Goal: Information Seeking & Learning: Learn about a topic

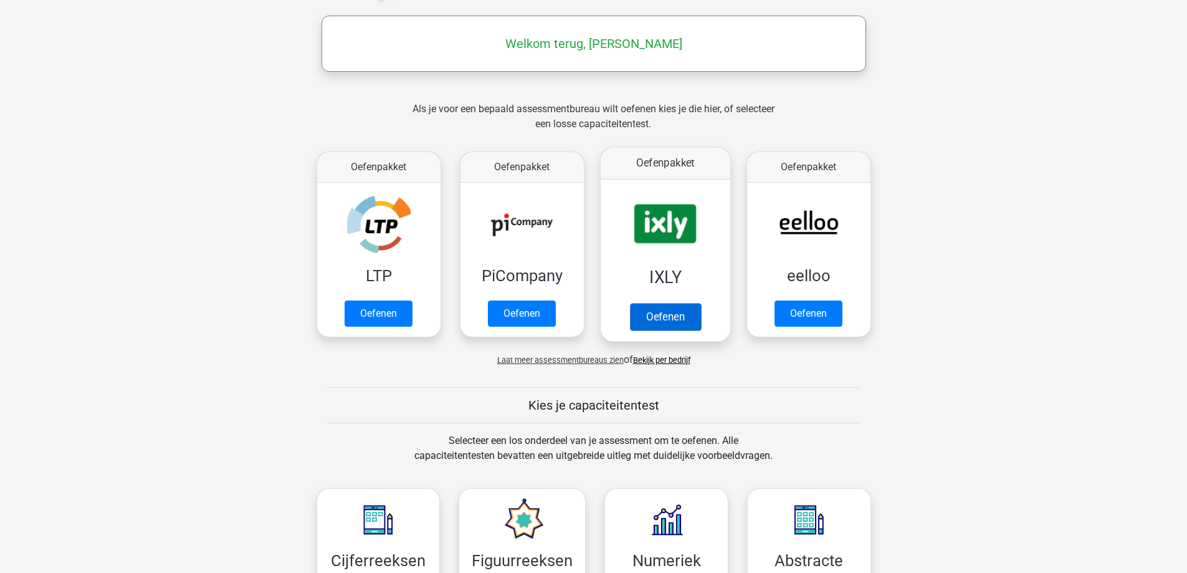
scroll to position [187, 0]
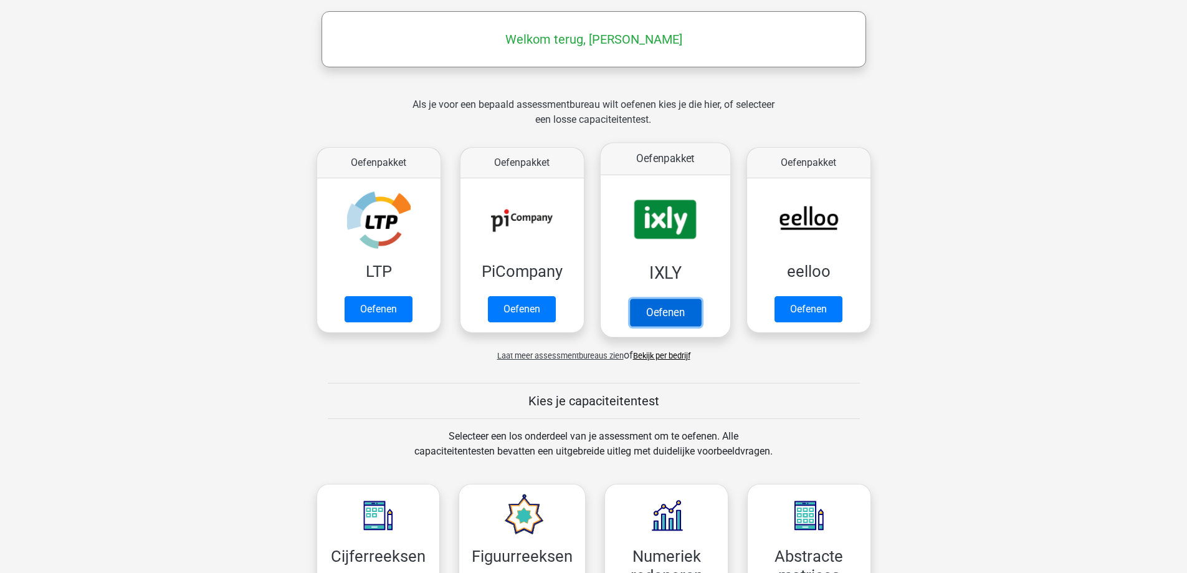
click at [671, 312] on link "Oefenen" at bounding box center [664, 311] width 71 height 27
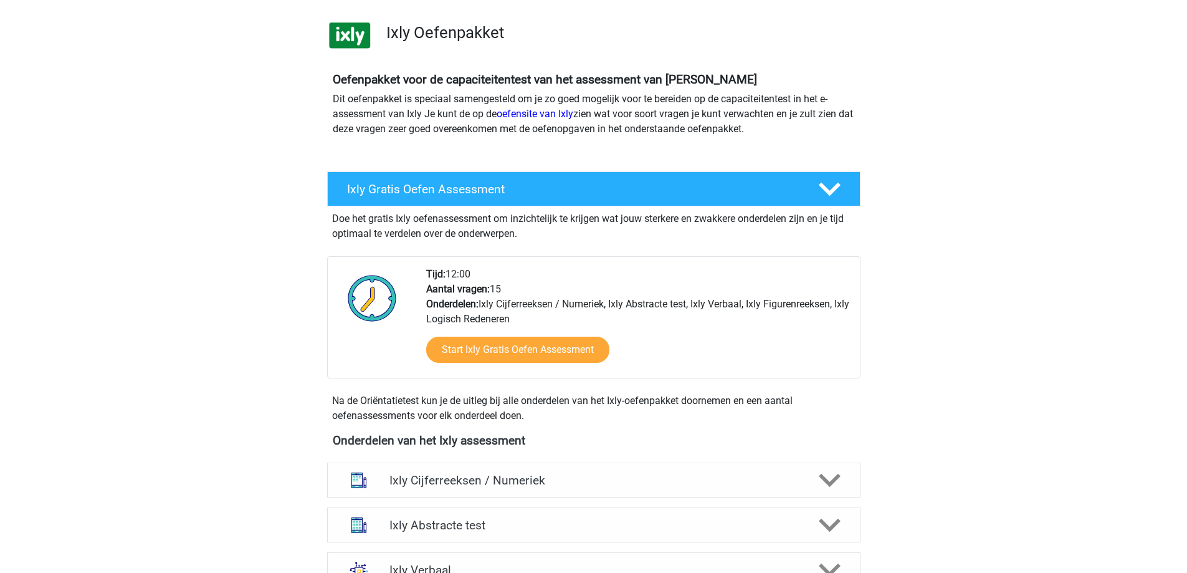
scroll to position [249, 0]
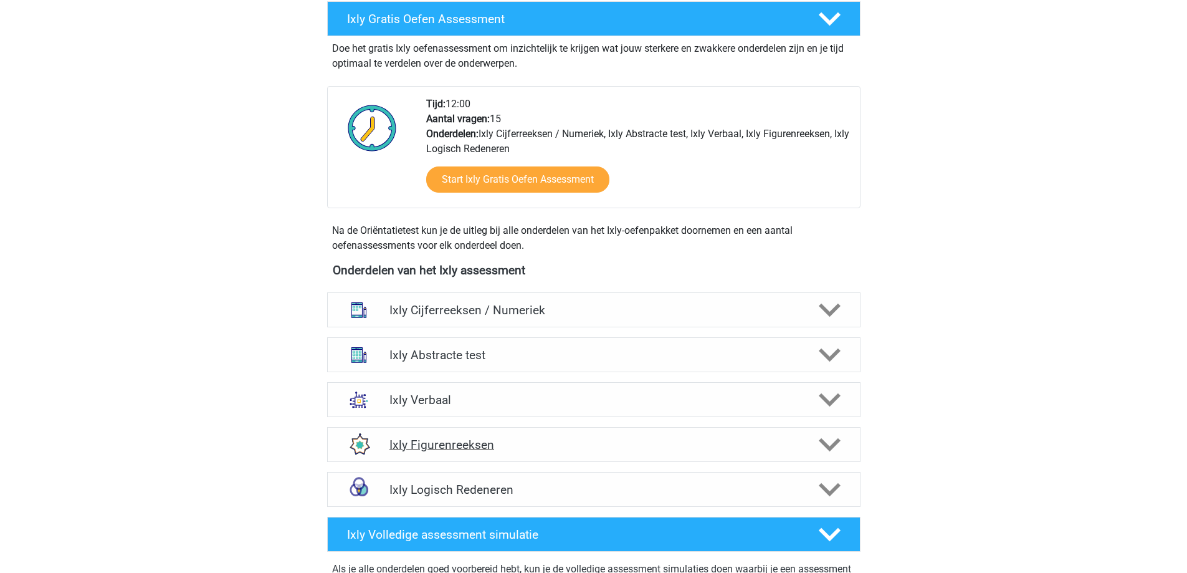
click at [824, 440] on icon at bounding box center [830, 445] width 22 height 22
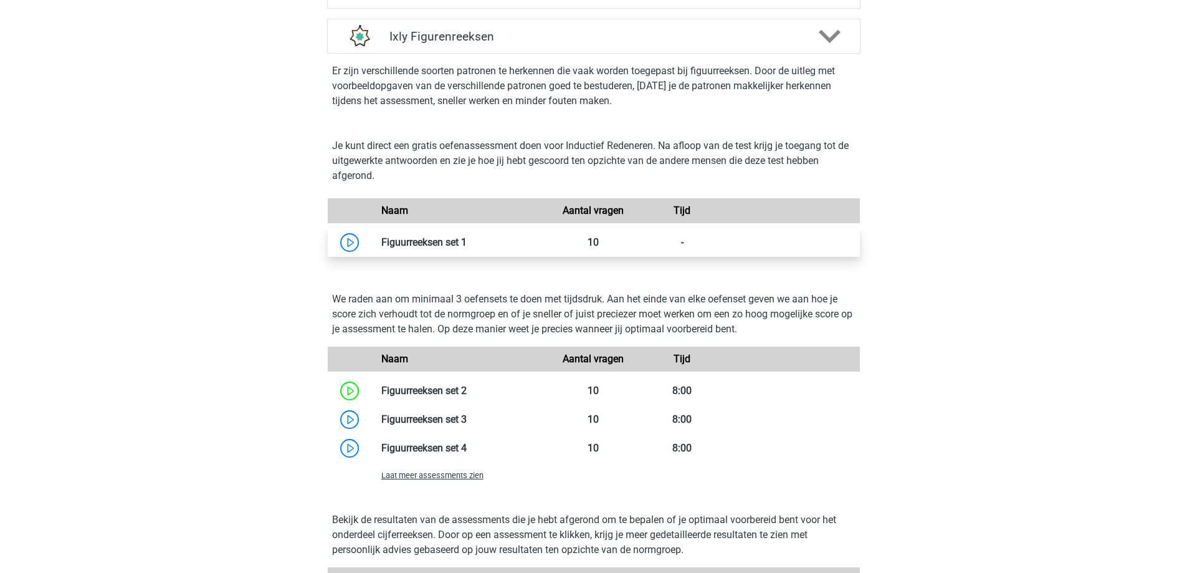
scroll to position [685, 0]
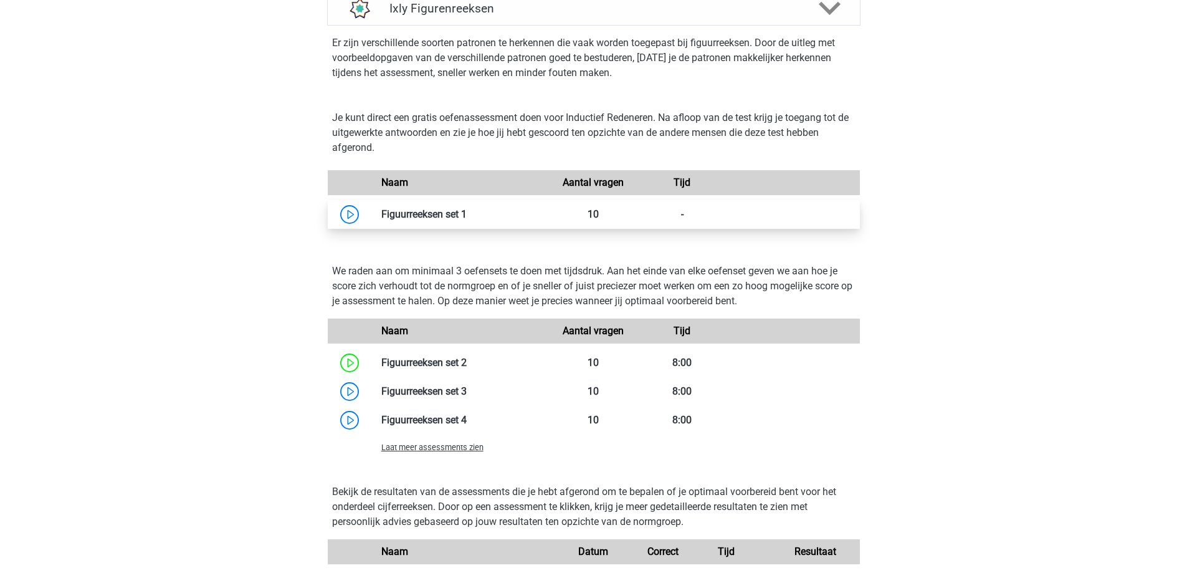
click at [467, 211] on link at bounding box center [467, 214] width 0 height 12
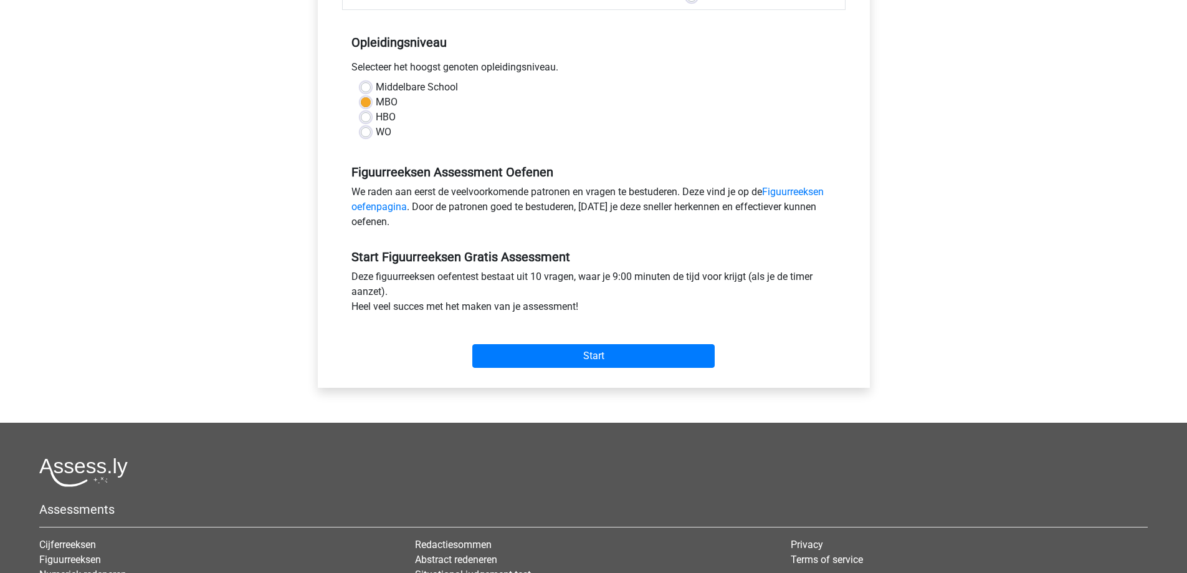
scroll to position [249, 0]
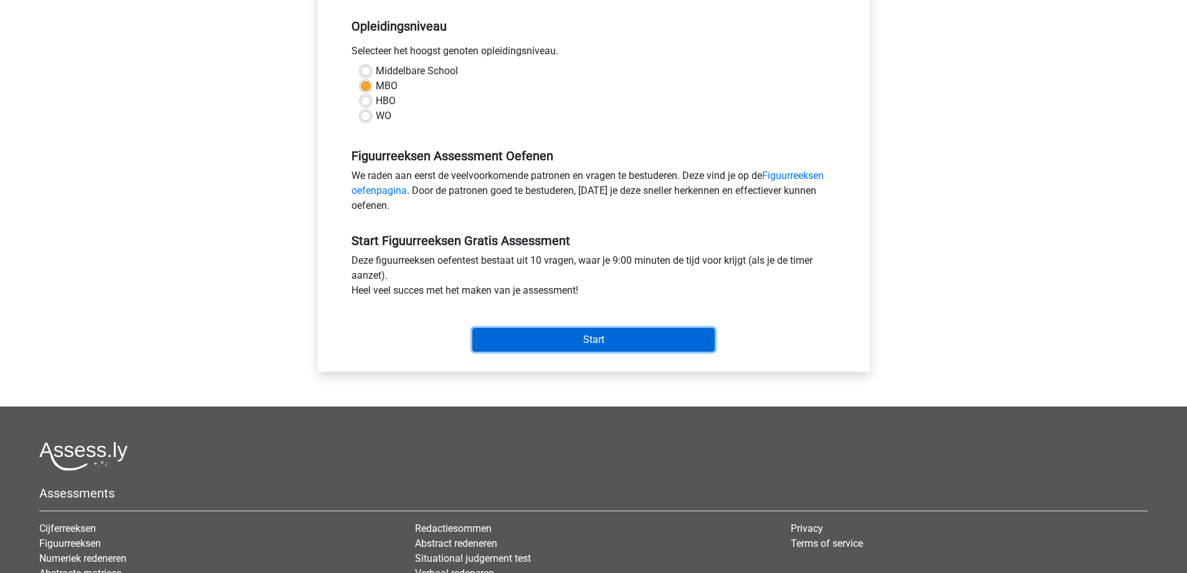
click at [612, 334] on input "Start" at bounding box center [593, 340] width 242 height 24
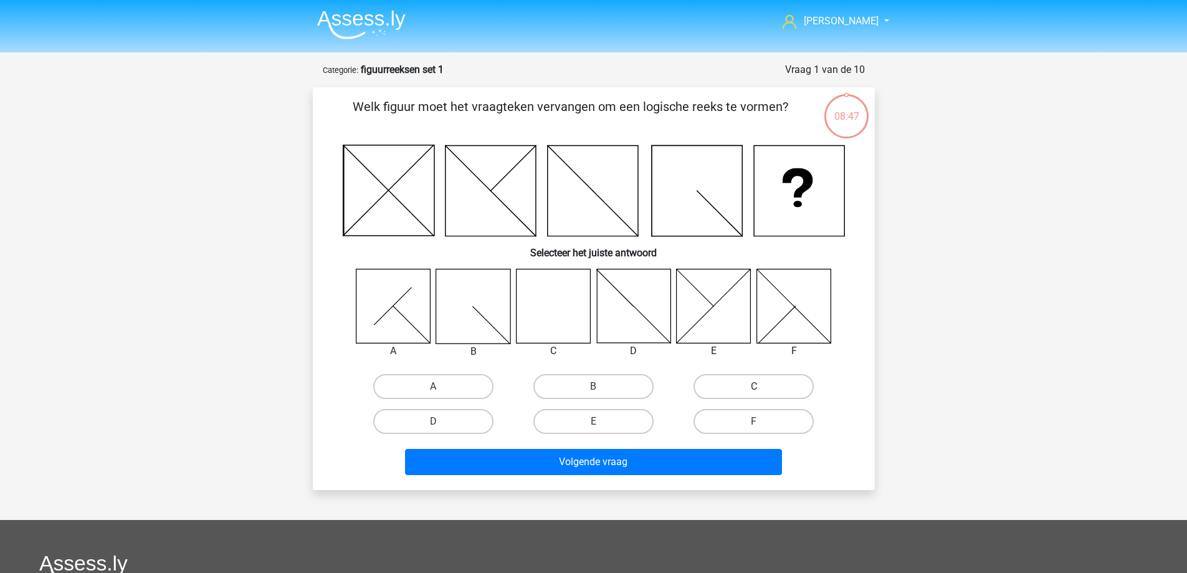
click at [745, 386] on label "C" at bounding box center [753, 386] width 120 height 25
click at [754, 386] on input "C" at bounding box center [758, 390] width 8 height 8
radio input "true"
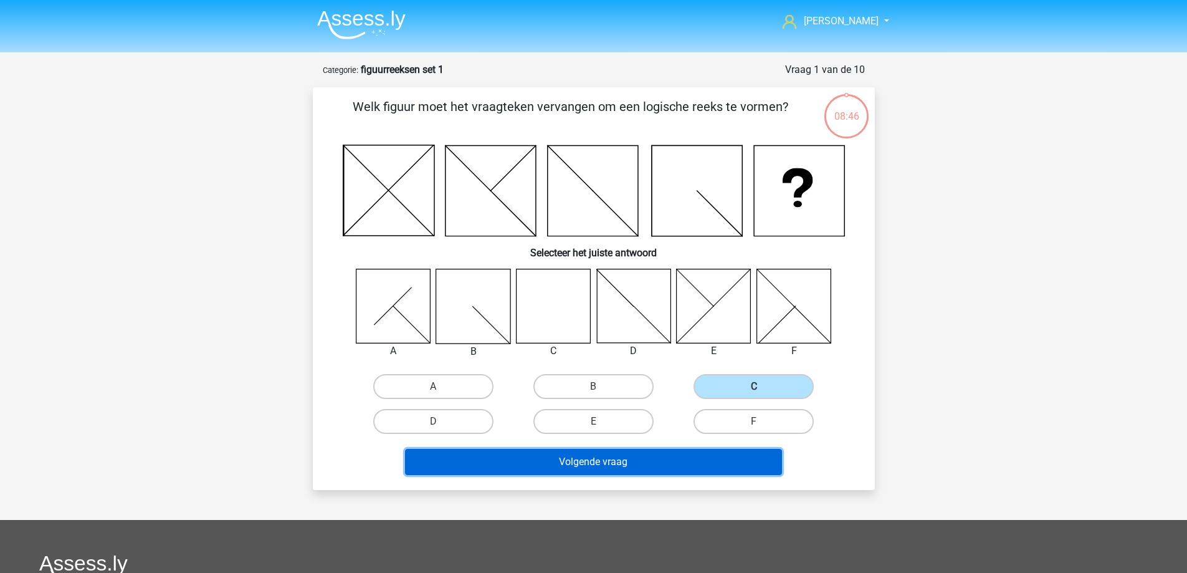
click at [622, 460] on button "Volgende vraag" at bounding box center [593, 462] width 377 height 26
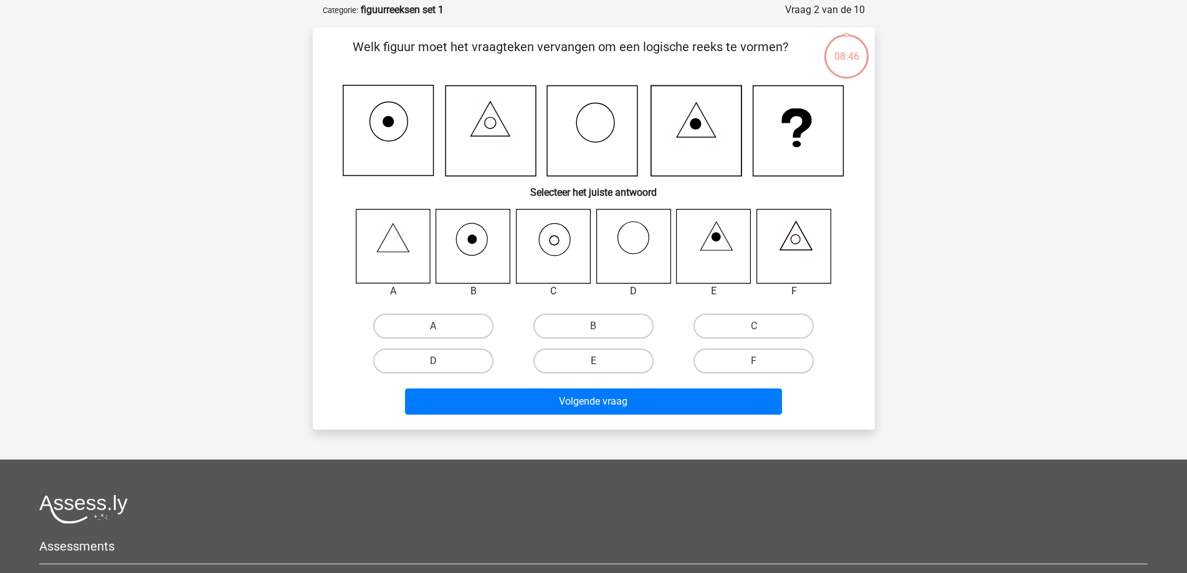
scroll to position [62, 0]
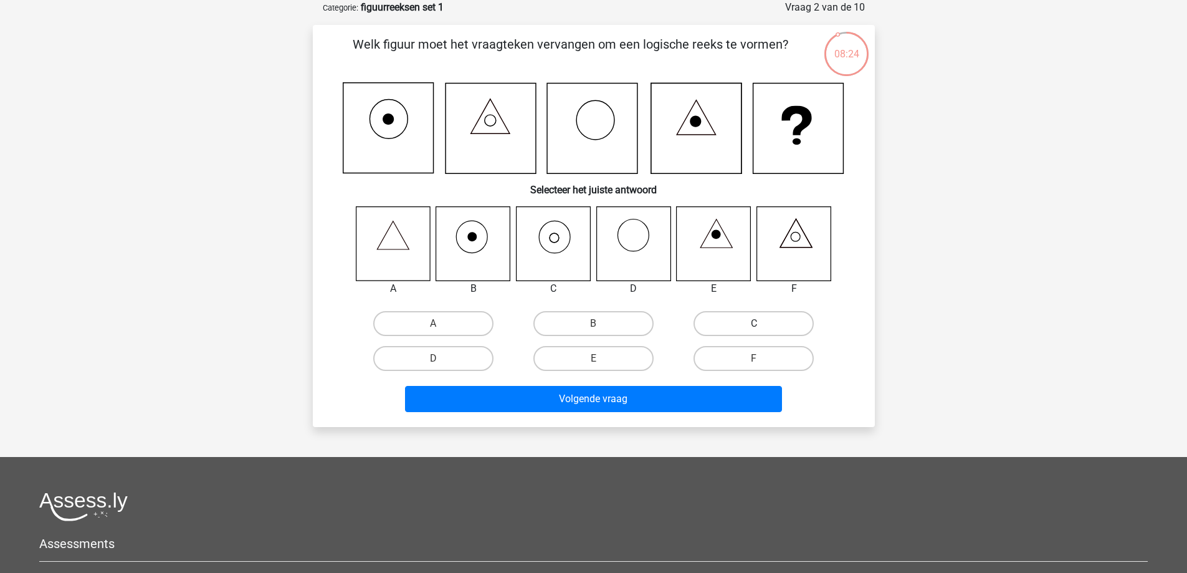
click at [738, 325] on label "C" at bounding box center [753, 323] width 120 height 25
click at [754, 325] on input "C" at bounding box center [758, 327] width 8 height 8
radio input "true"
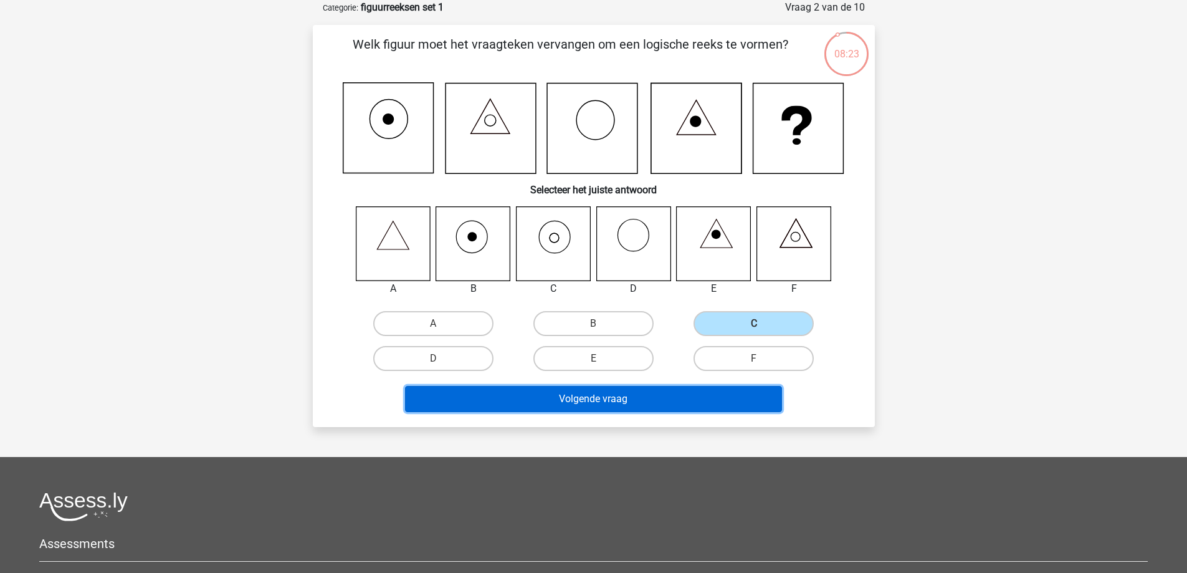
click at [590, 398] on button "Volgende vraag" at bounding box center [593, 399] width 377 height 26
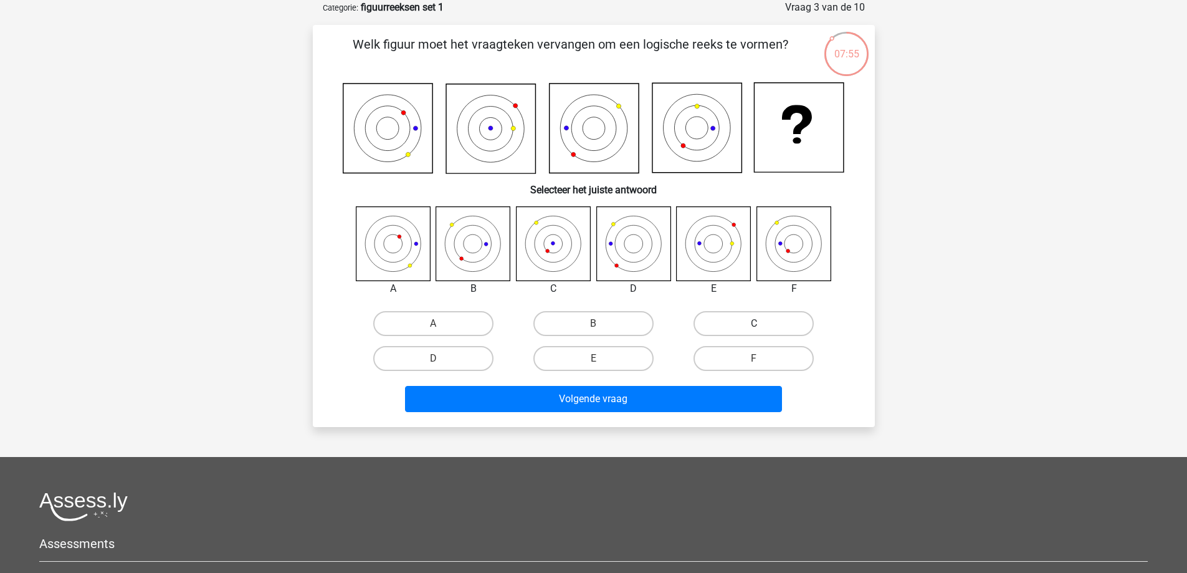
click at [764, 323] on label "C" at bounding box center [753, 323] width 120 height 25
click at [762, 323] on input "C" at bounding box center [758, 327] width 8 height 8
radio input "true"
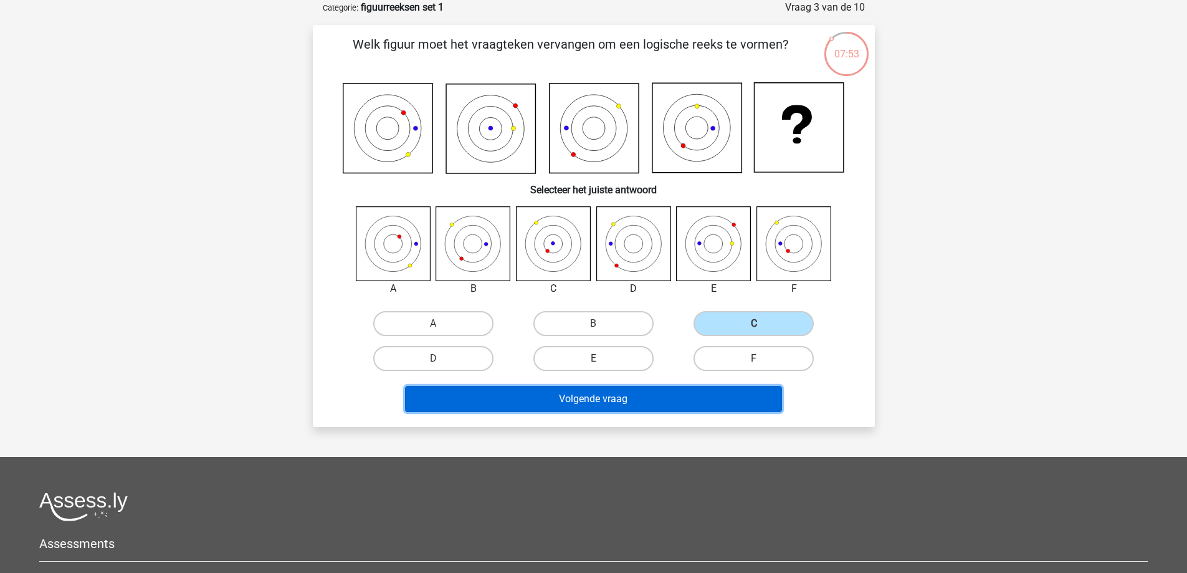
click at [607, 402] on button "Volgende vraag" at bounding box center [593, 399] width 377 height 26
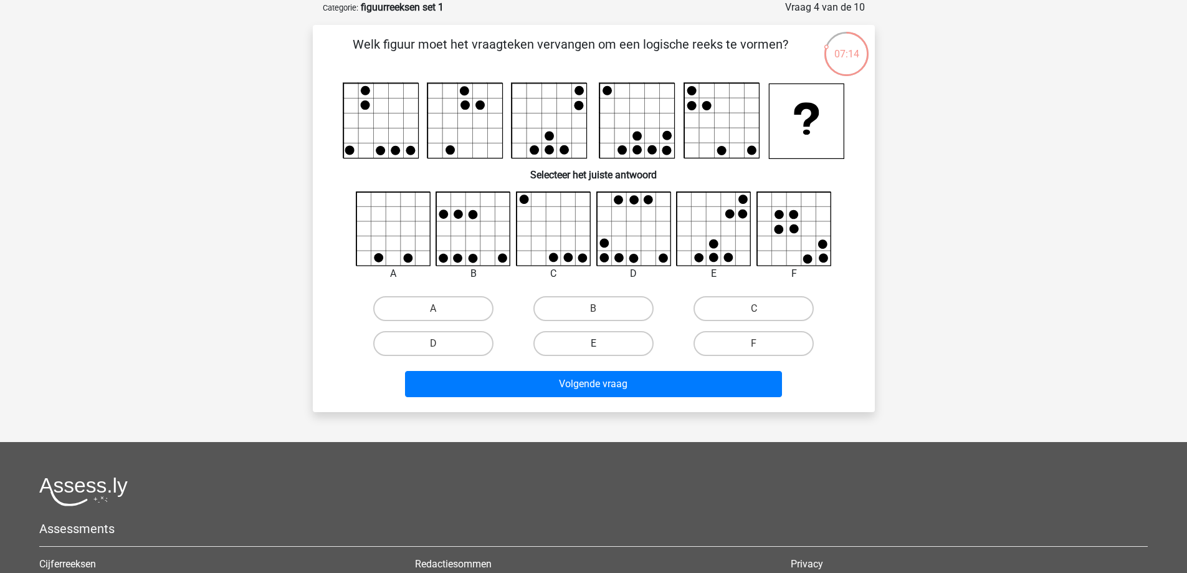
click at [614, 341] on label "E" at bounding box center [593, 343] width 120 height 25
click at [601, 343] on input "E" at bounding box center [597, 347] width 8 height 8
radio input "true"
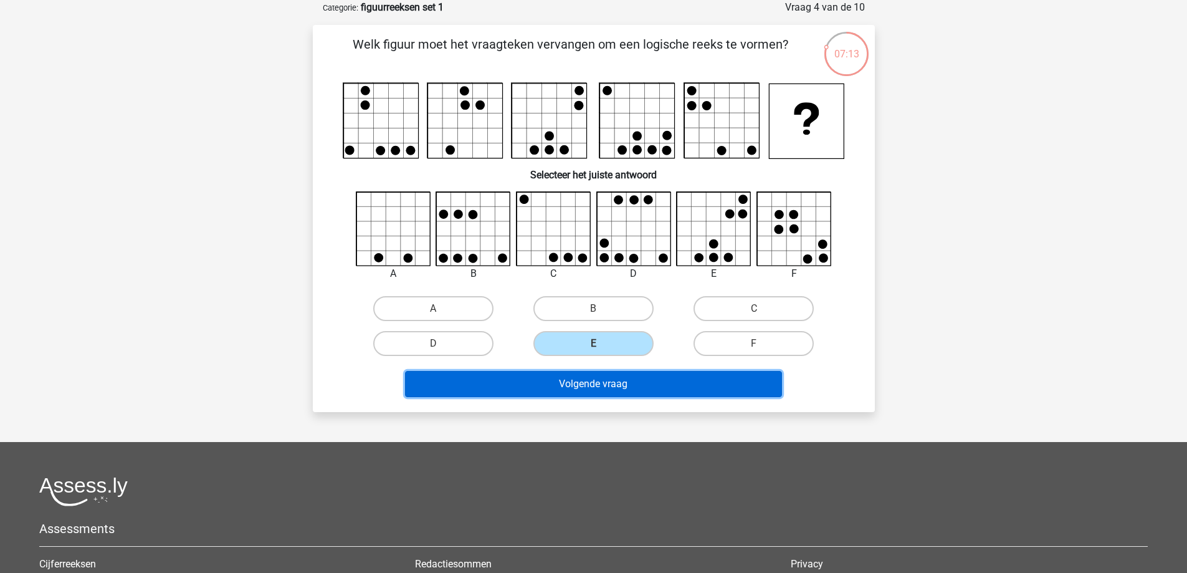
click at [604, 379] on button "Volgende vraag" at bounding box center [593, 384] width 377 height 26
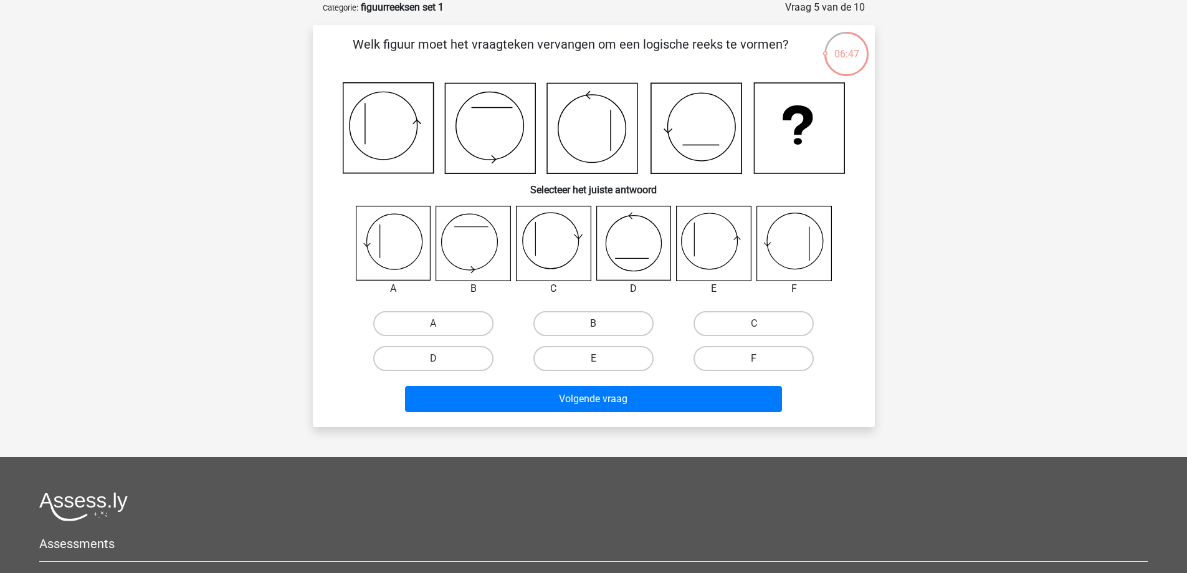
click at [581, 321] on label "B" at bounding box center [593, 323] width 120 height 25
click at [593, 323] on input "B" at bounding box center [597, 327] width 8 height 8
radio input "true"
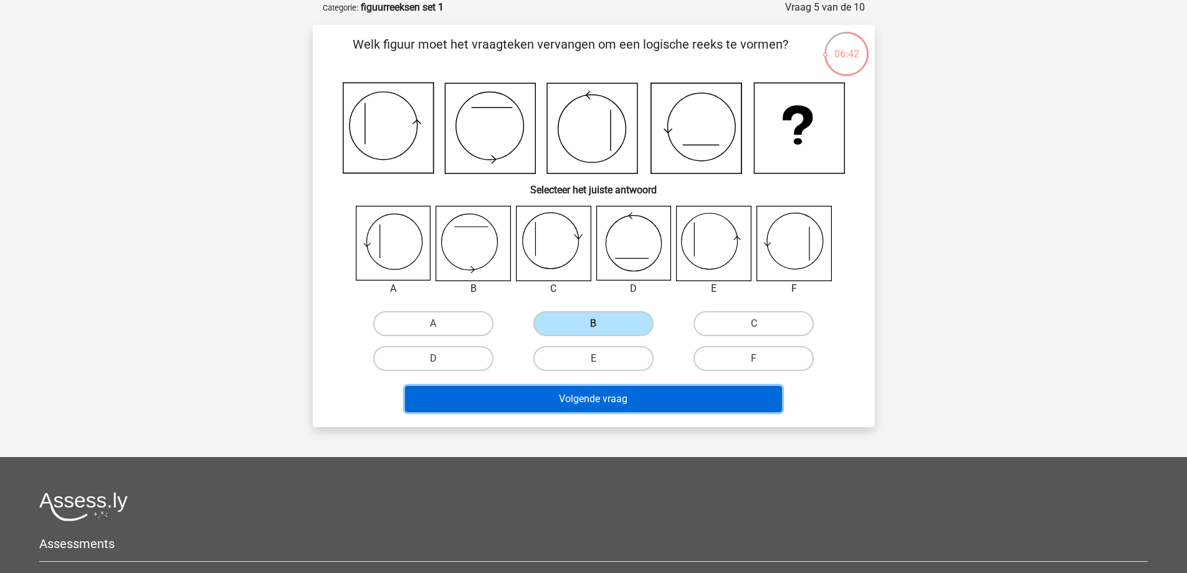
click at [605, 400] on button "Volgende vraag" at bounding box center [593, 399] width 377 height 26
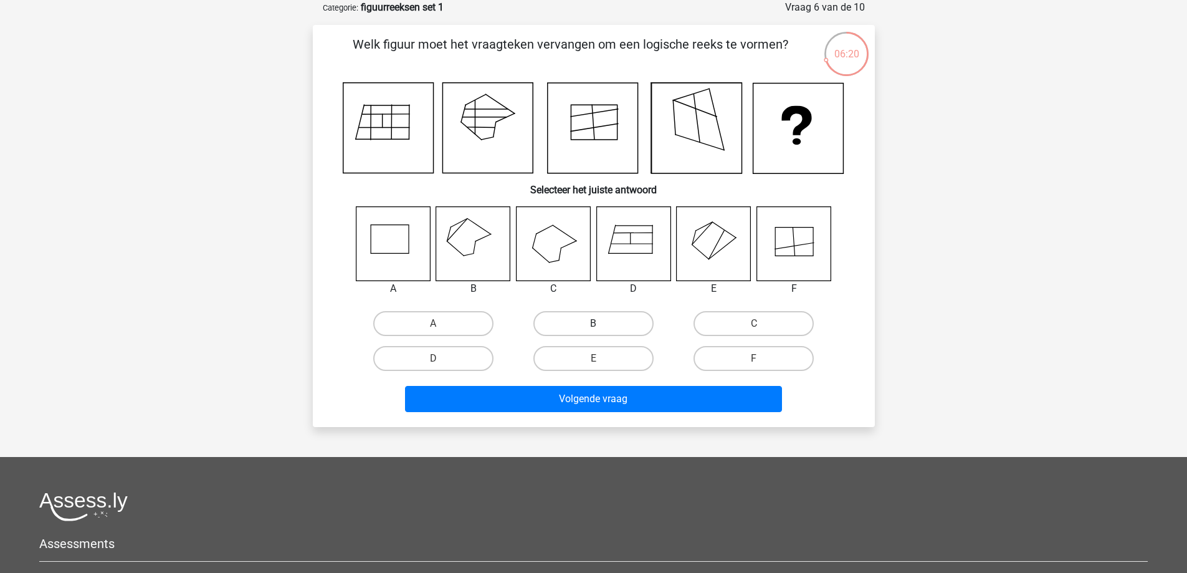
click at [574, 319] on label "B" at bounding box center [593, 323] width 120 height 25
click at [593, 323] on input "B" at bounding box center [597, 327] width 8 height 8
radio input "true"
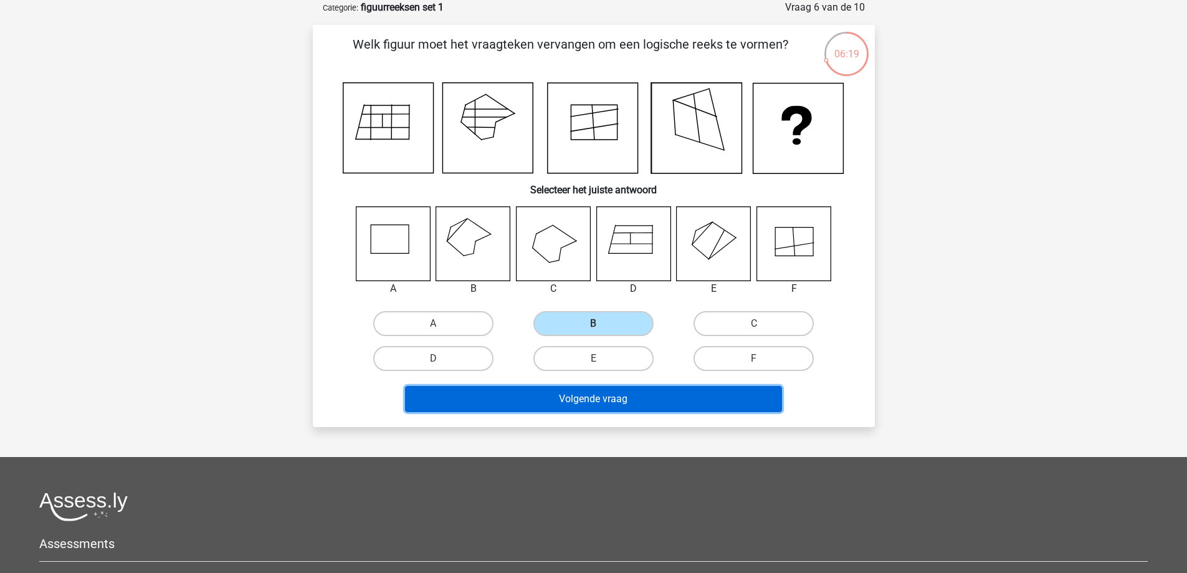
click at [611, 399] on button "Volgende vraag" at bounding box center [593, 399] width 377 height 26
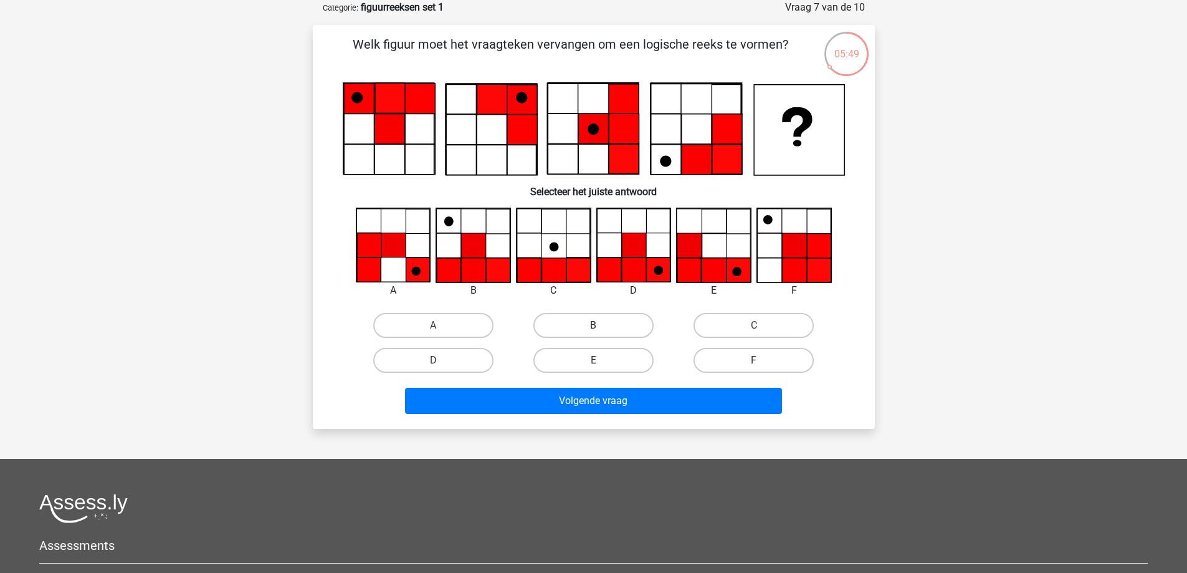
click at [610, 326] on label "B" at bounding box center [593, 325] width 120 height 25
click at [601, 326] on input "B" at bounding box center [597, 329] width 8 height 8
radio input "true"
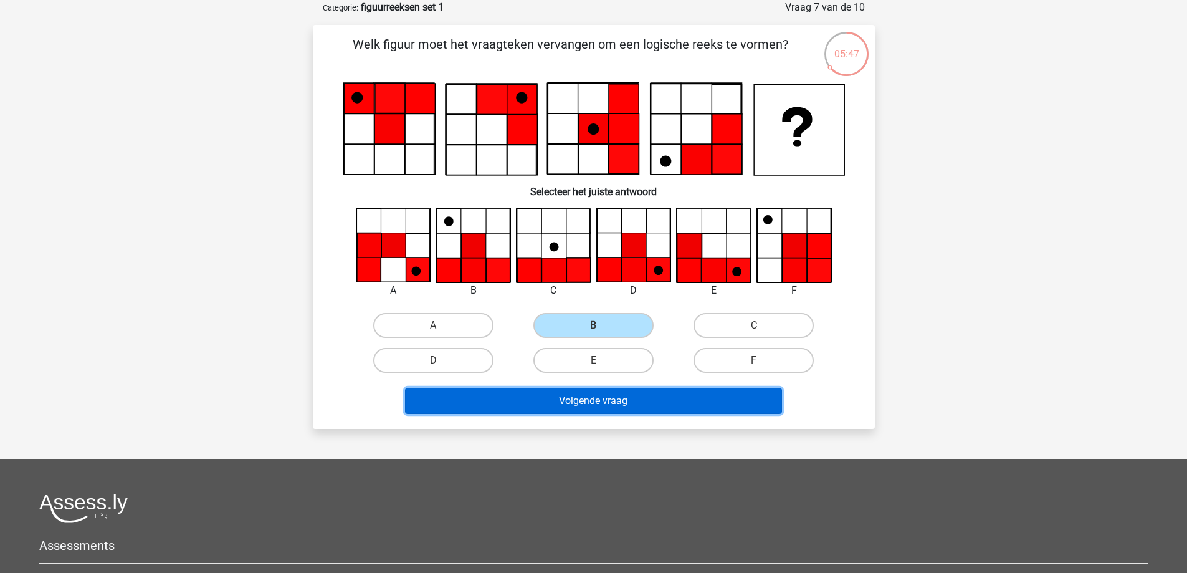
click at [619, 406] on button "Volgende vraag" at bounding box center [593, 400] width 377 height 26
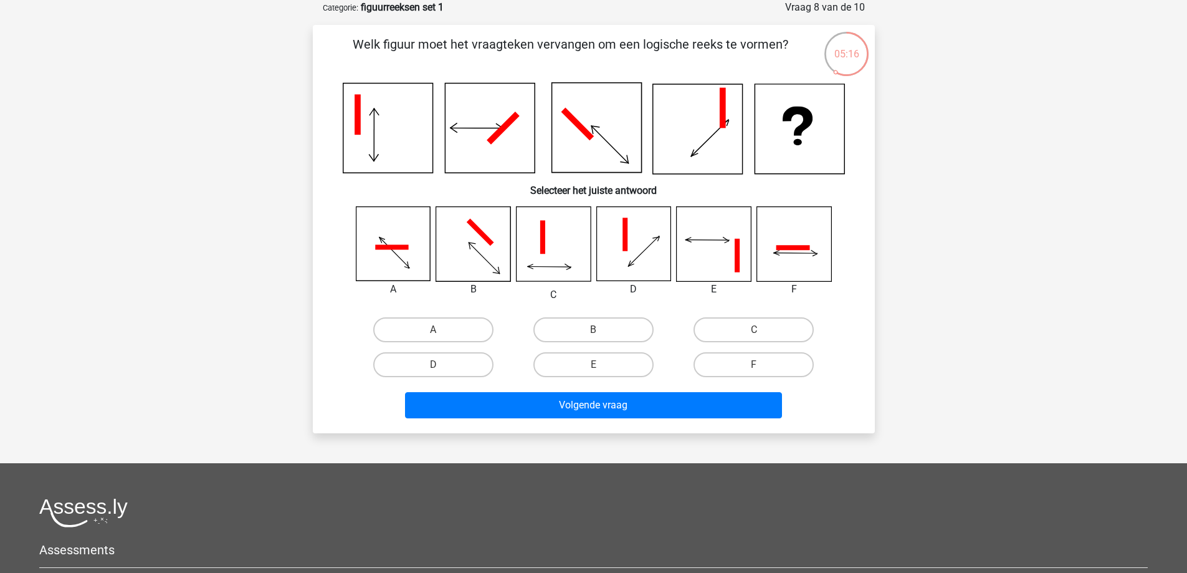
click at [439, 331] on input "A" at bounding box center [437, 334] width 8 height 8
radio input "true"
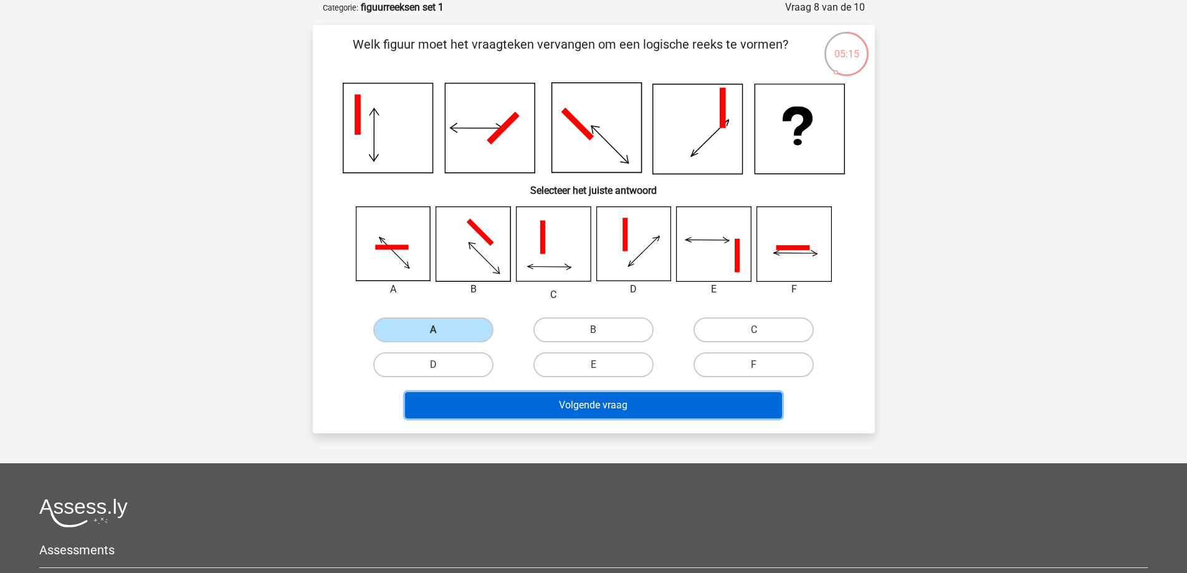
click at [503, 406] on button "Volgende vraag" at bounding box center [593, 405] width 377 height 26
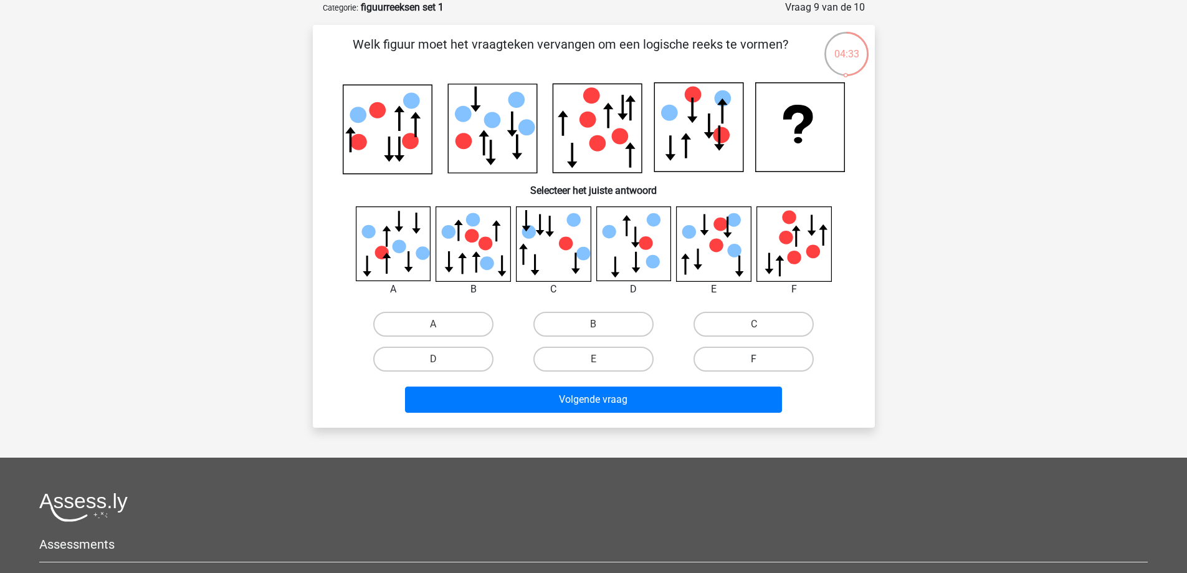
drag, startPoint x: 746, startPoint y: 358, endPoint x: 742, endPoint y: 364, distance: 7.1
click at [746, 359] on label "F" at bounding box center [753, 358] width 120 height 25
click at [754, 359] on input "F" at bounding box center [758, 363] width 8 height 8
radio input "true"
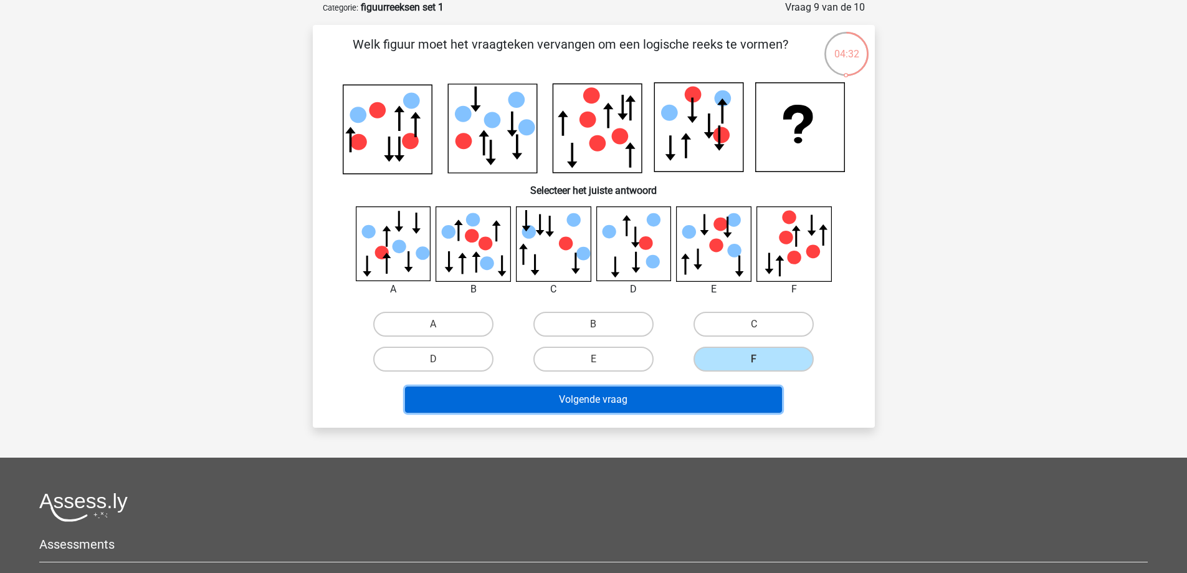
click at [707, 396] on button "Volgende vraag" at bounding box center [593, 399] width 377 height 26
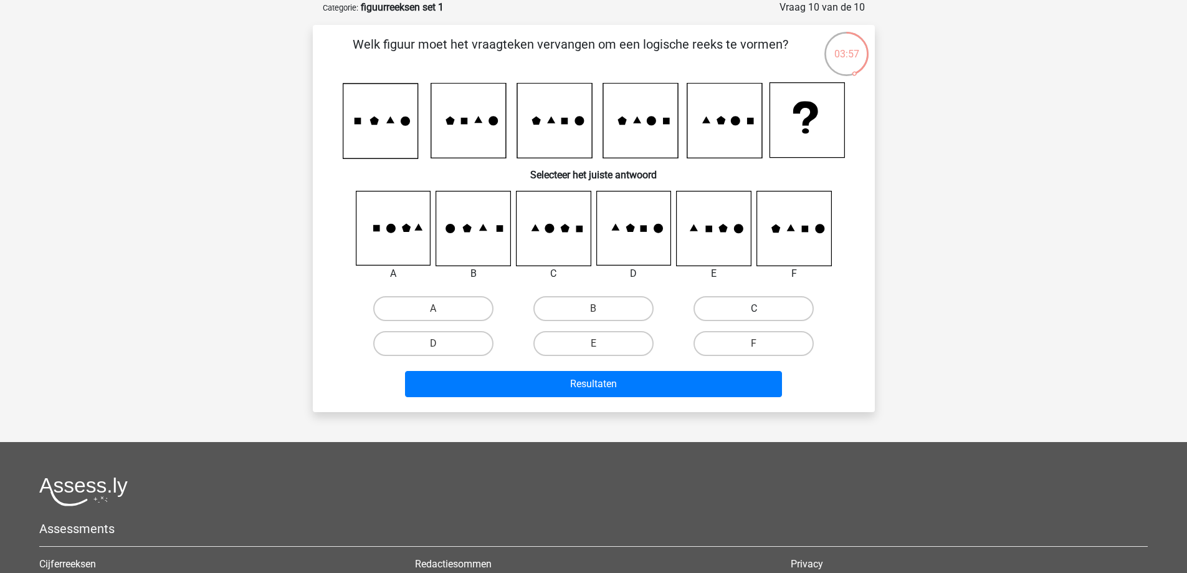
click at [732, 303] on label "C" at bounding box center [753, 308] width 120 height 25
click at [754, 308] on input "C" at bounding box center [758, 312] width 8 height 8
radio input "true"
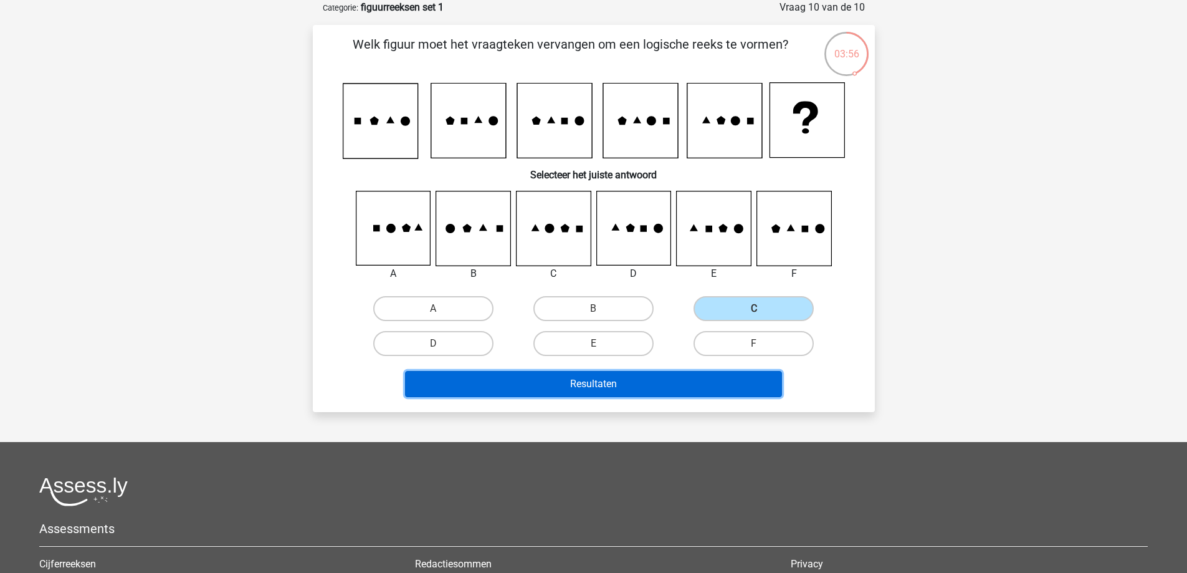
click at [661, 387] on button "Resultaten" at bounding box center [593, 384] width 377 height 26
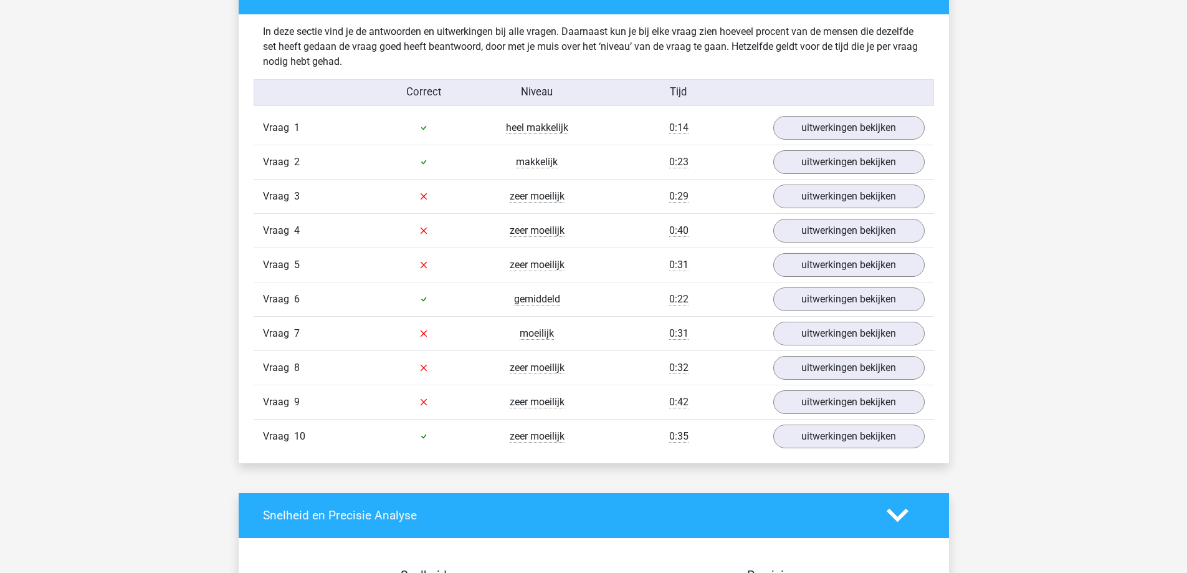
scroll to position [748, 0]
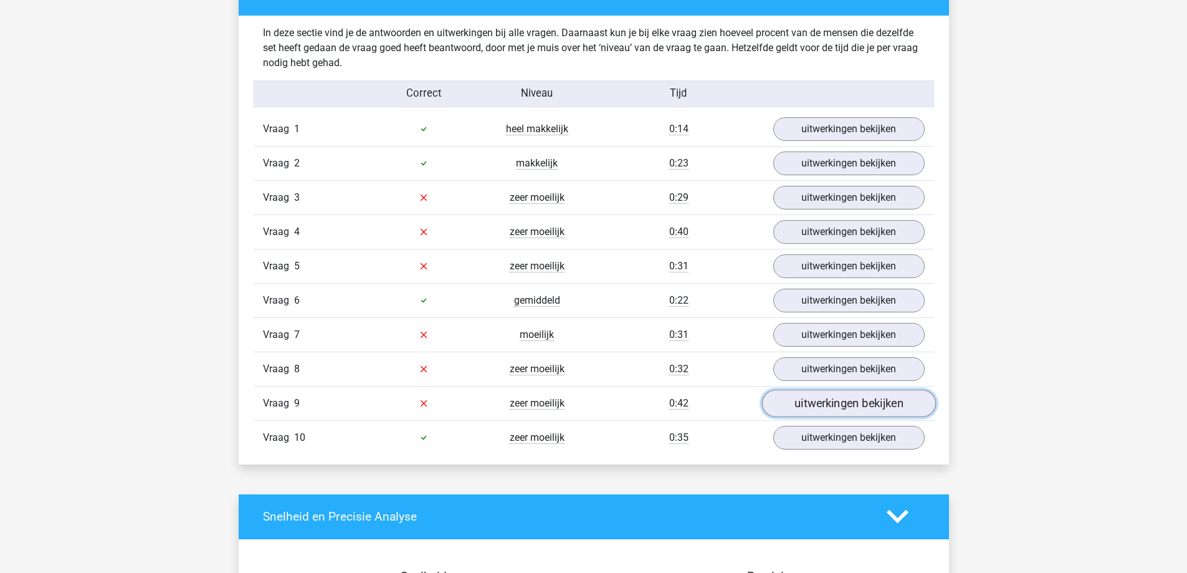
click at [850, 402] on link "uitwerkingen bekijken" at bounding box center [848, 402] width 174 height 27
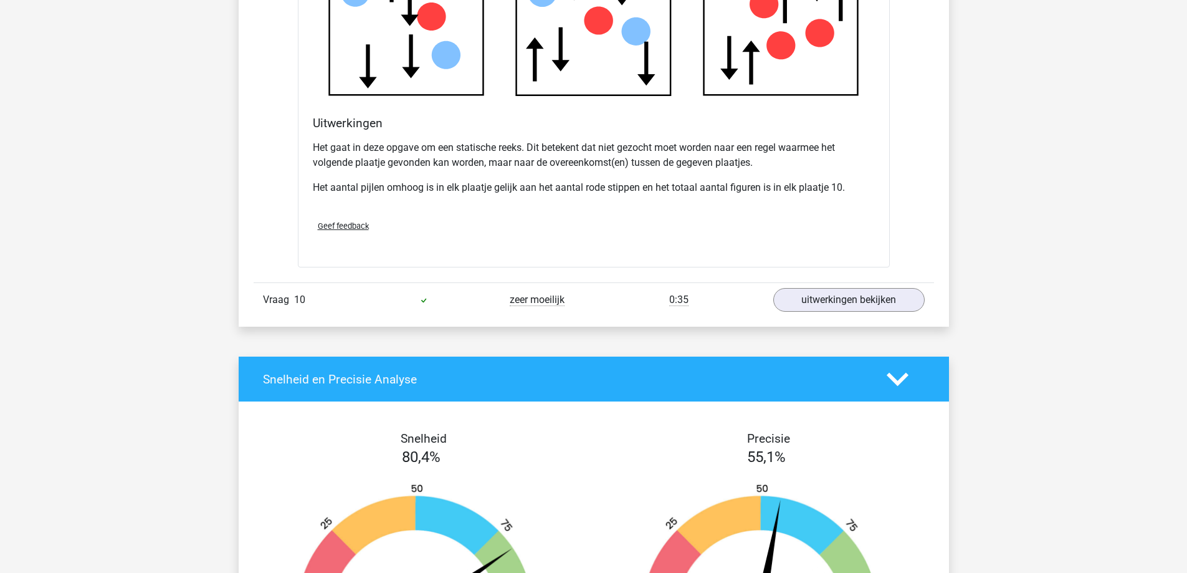
scroll to position [1682, 0]
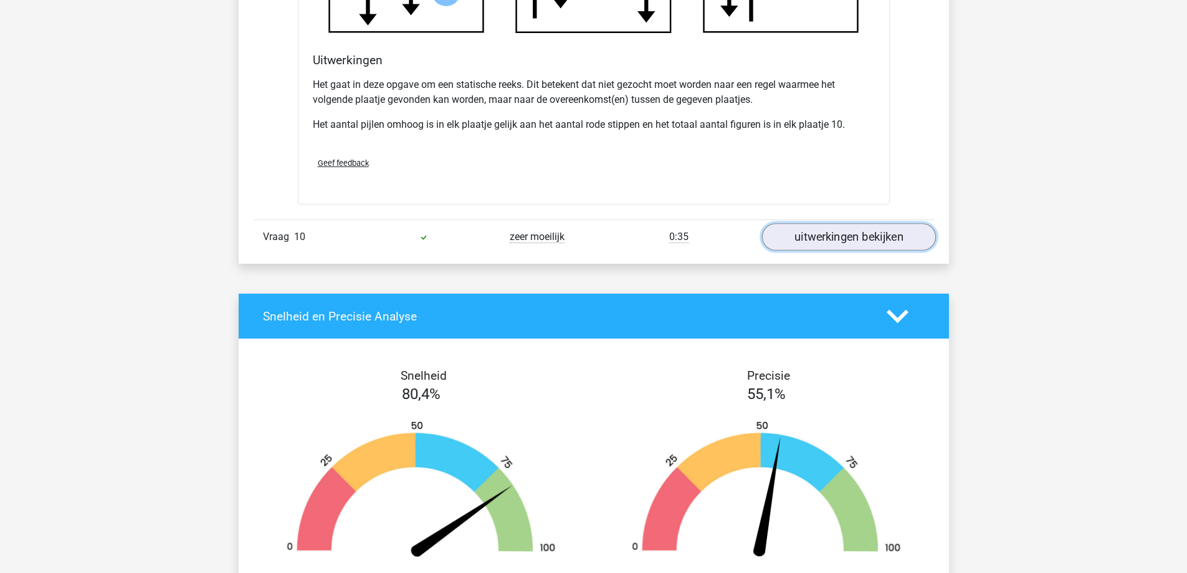
click at [831, 231] on link "uitwerkingen bekijken" at bounding box center [848, 236] width 174 height 27
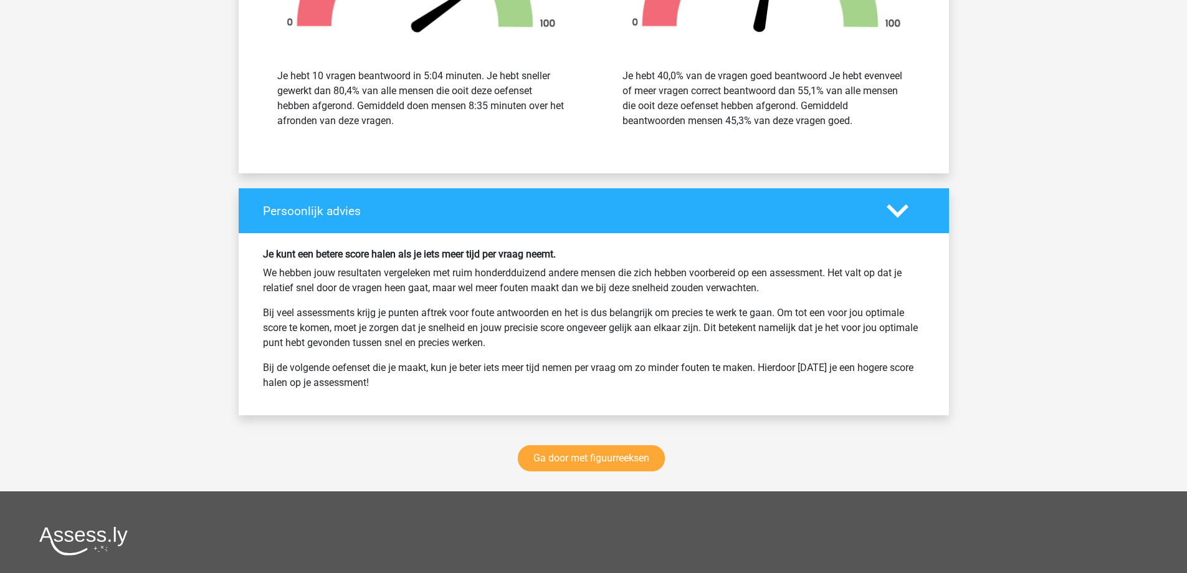
scroll to position [3177, 0]
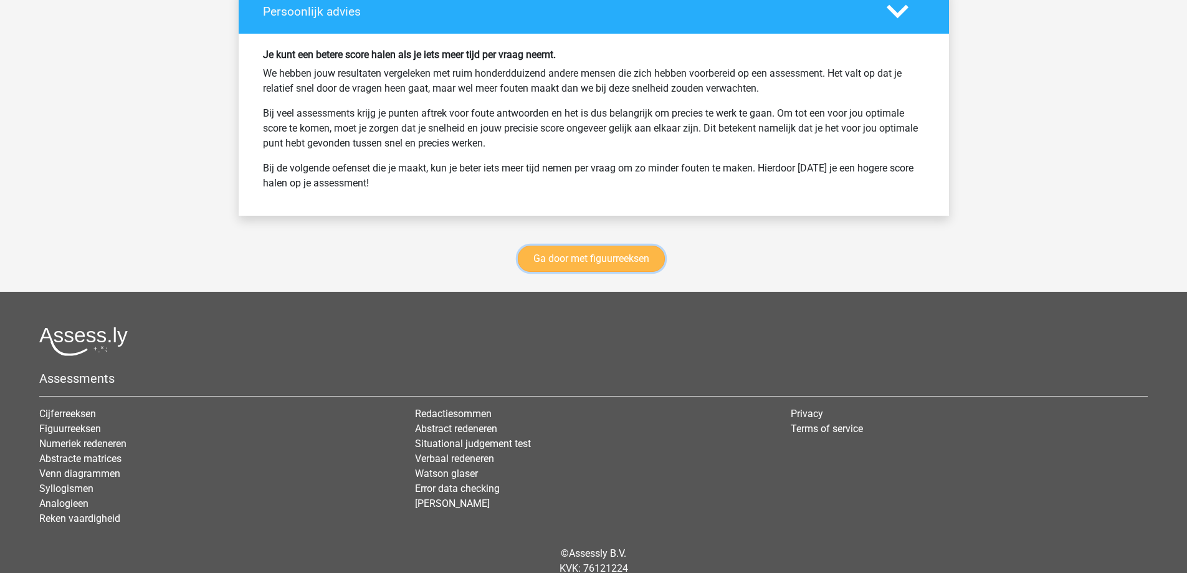
click at [597, 260] on link "Ga door met figuurreeksen" at bounding box center [591, 258] width 147 height 26
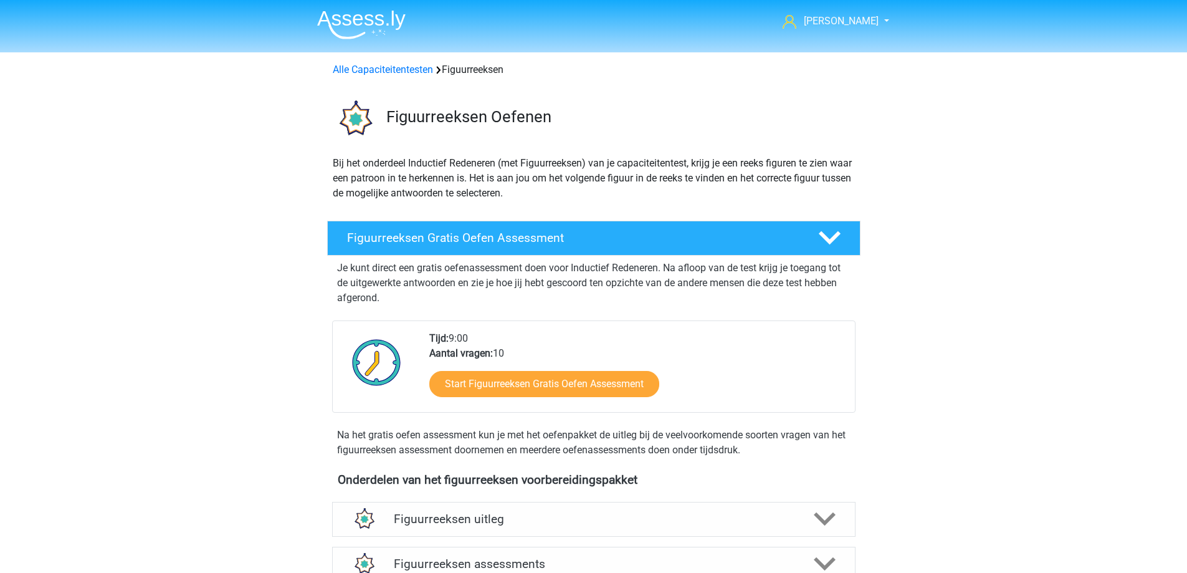
scroll to position [541, 0]
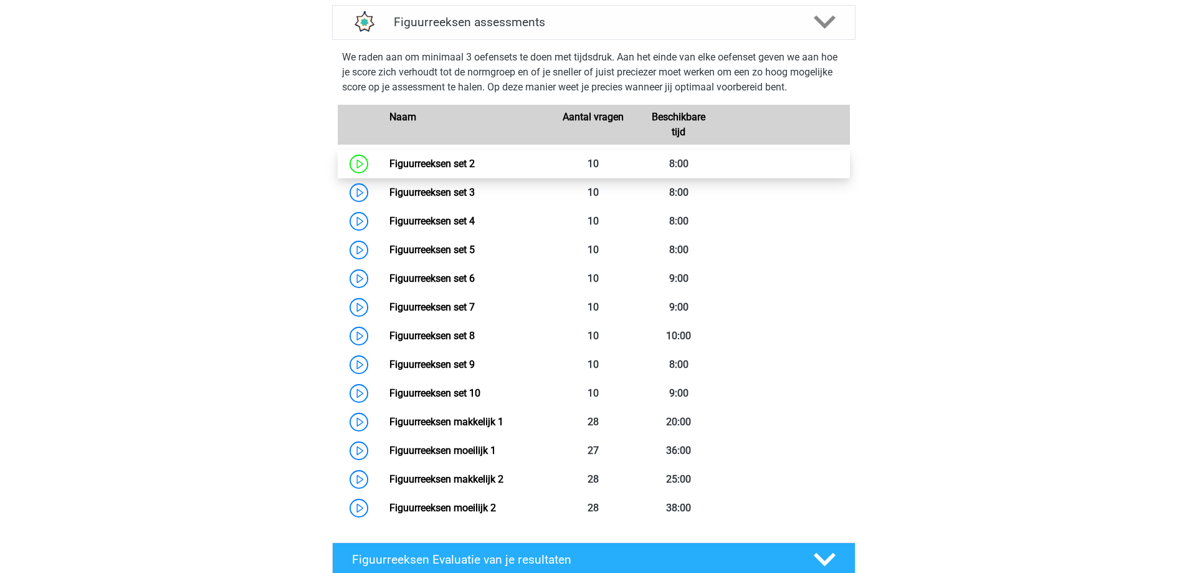
click at [389, 166] on link "Figuurreeksen set 2" at bounding box center [431, 164] width 85 height 12
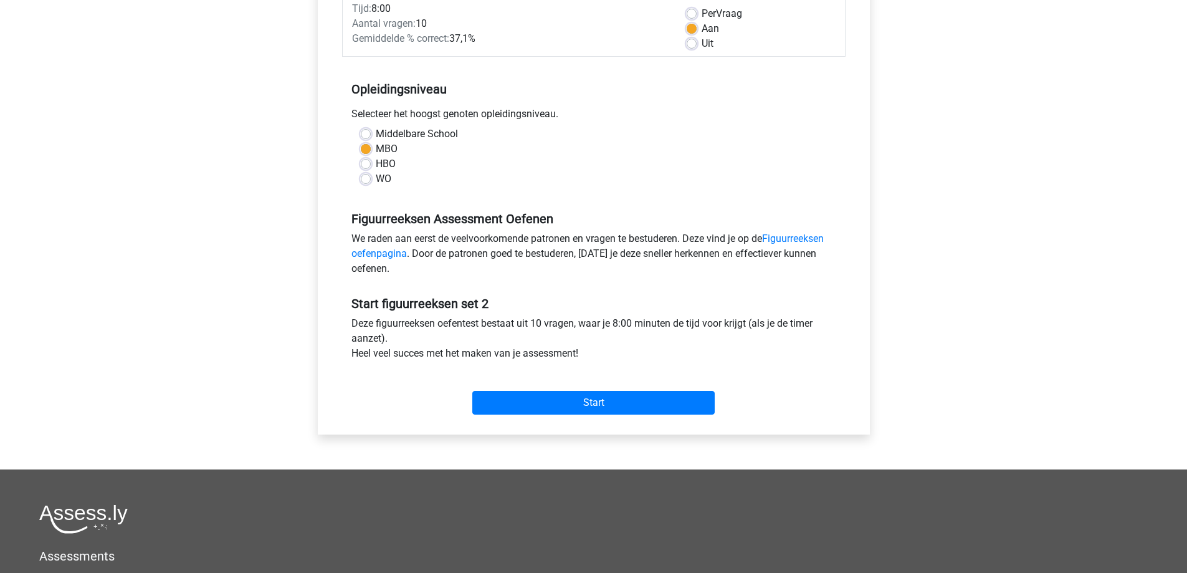
scroll to position [187, 0]
click at [824, 238] on link "Figuurreeksen oefenpagina" at bounding box center [587, 245] width 472 height 27
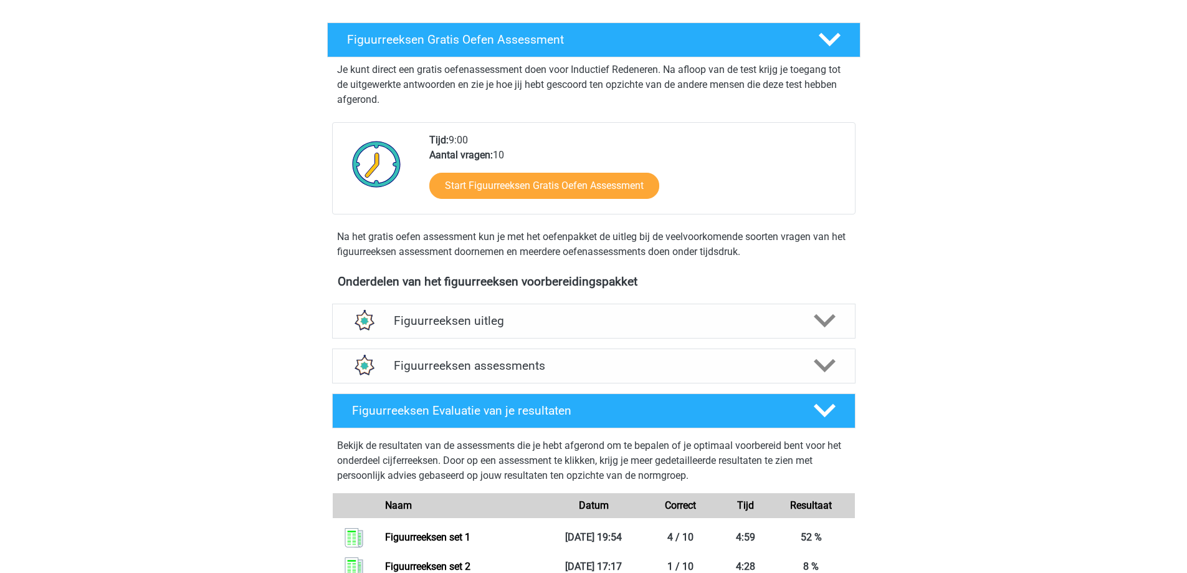
scroll to position [249, 0]
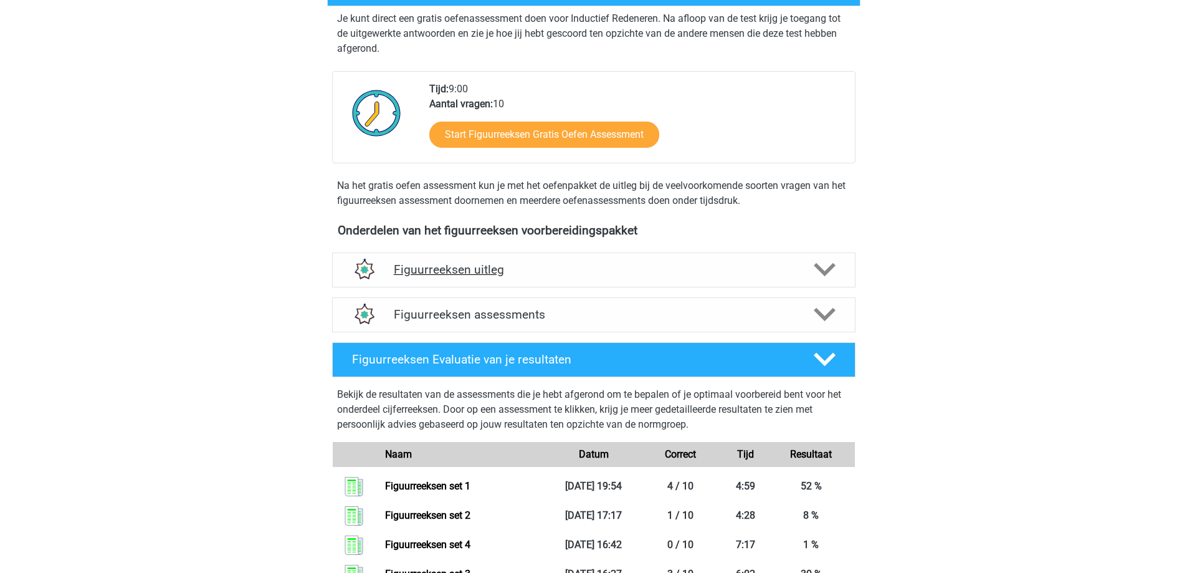
click at [822, 271] on polygon at bounding box center [825, 270] width 22 height 14
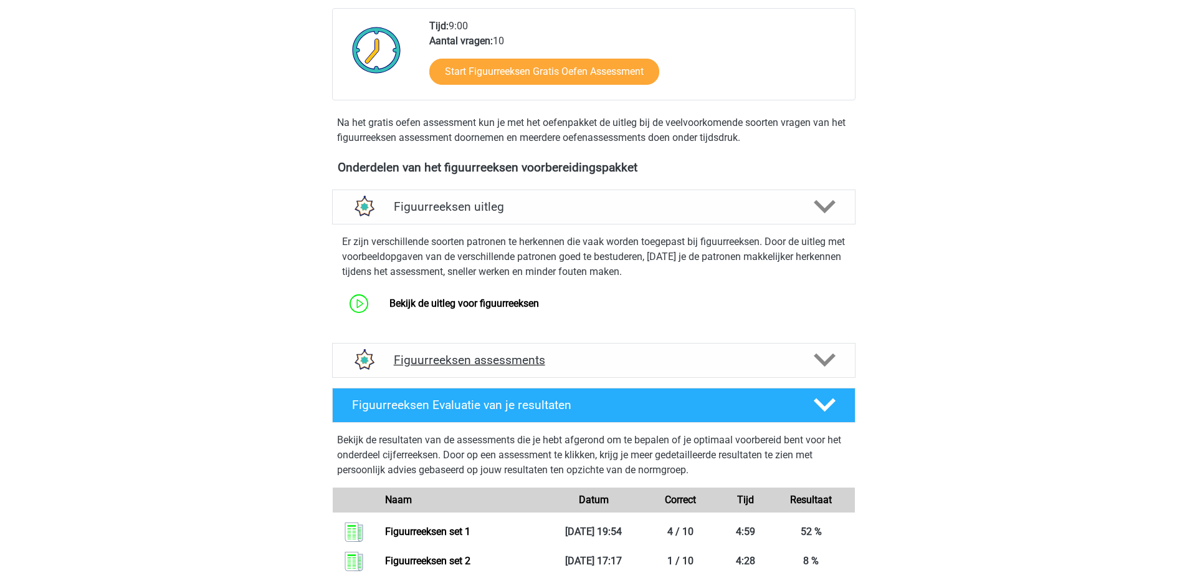
scroll to position [311, 0]
click at [823, 361] on icon at bounding box center [825, 360] width 22 height 22
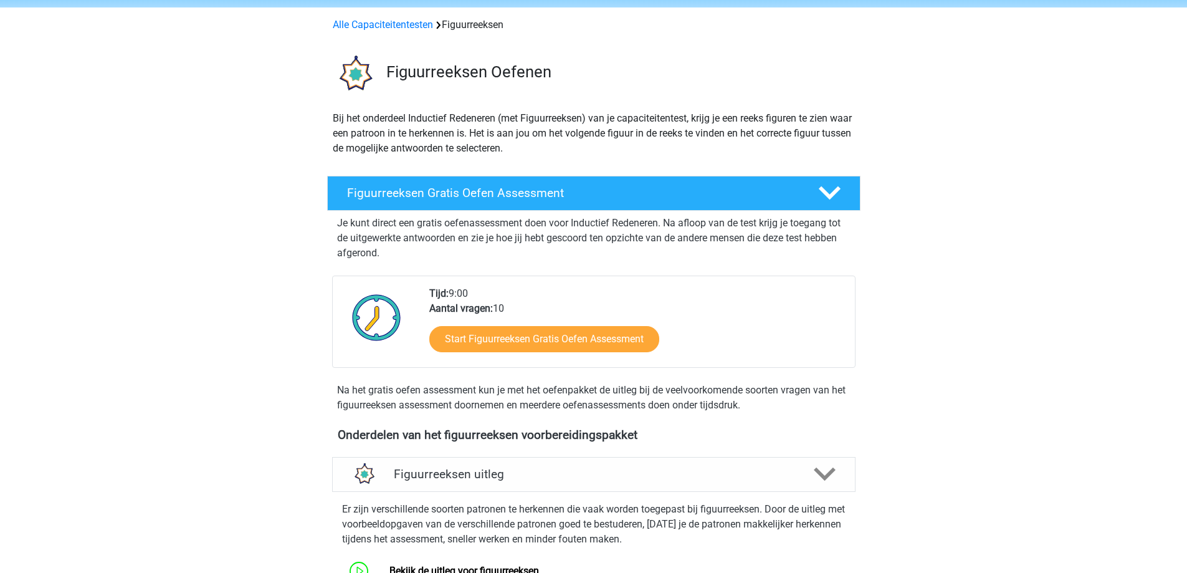
scroll to position [0, 0]
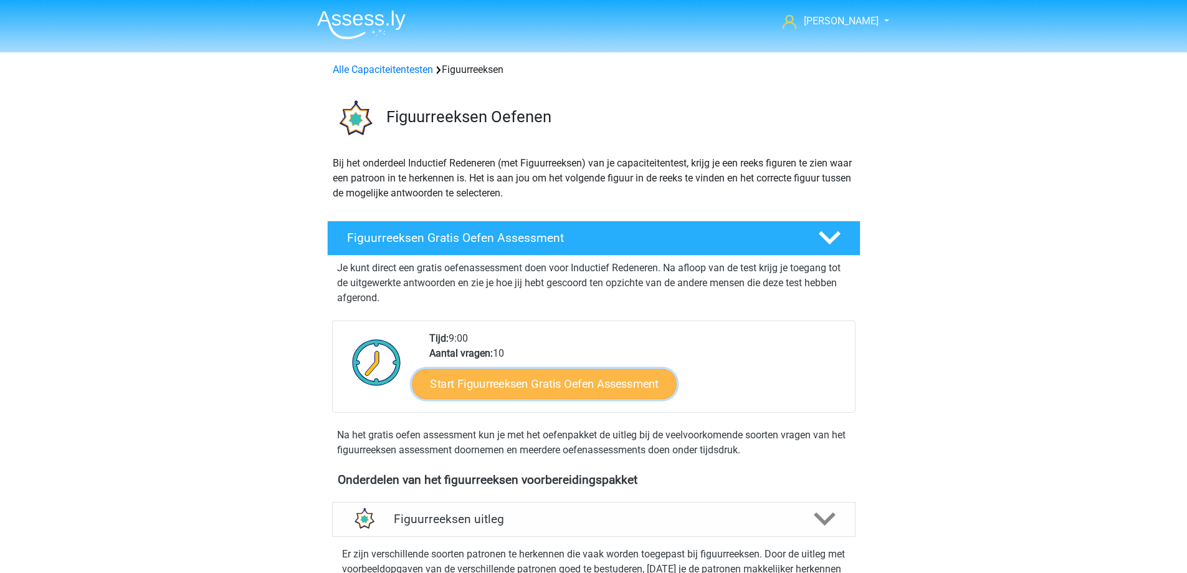
click at [536, 388] on link "Start Figuurreeksen Gratis Oefen Assessment" at bounding box center [544, 383] width 264 height 30
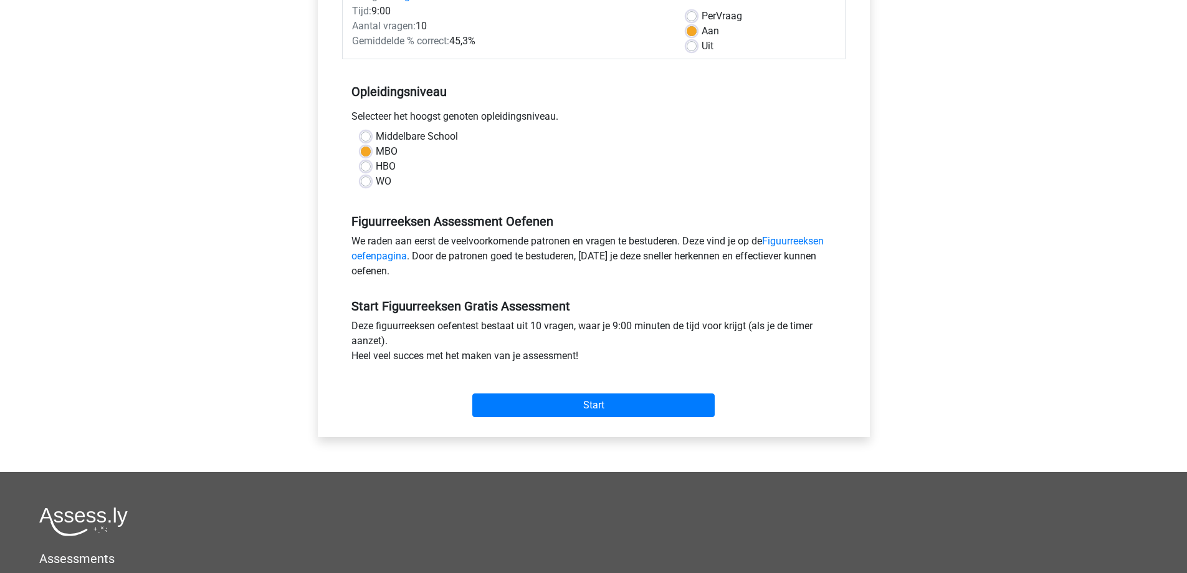
scroll to position [187, 0]
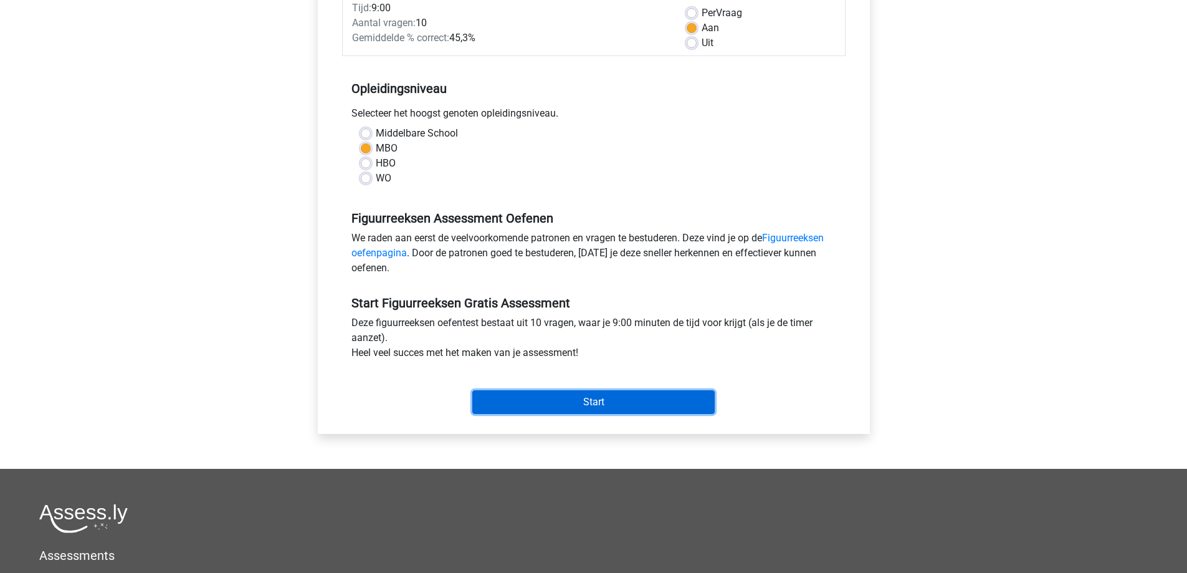
click at [566, 400] on input "Start" at bounding box center [593, 402] width 242 height 24
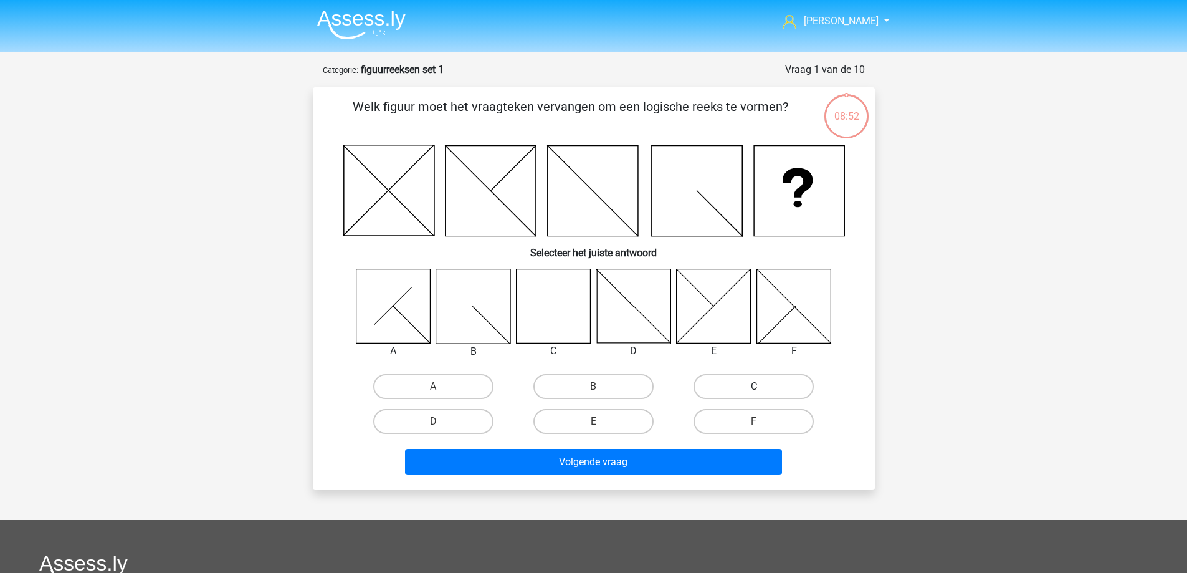
click at [743, 391] on label "C" at bounding box center [753, 386] width 120 height 25
click at [754, 391] on input "C" at bounding box center [758, 390] width 8 height 8
radio input "true"
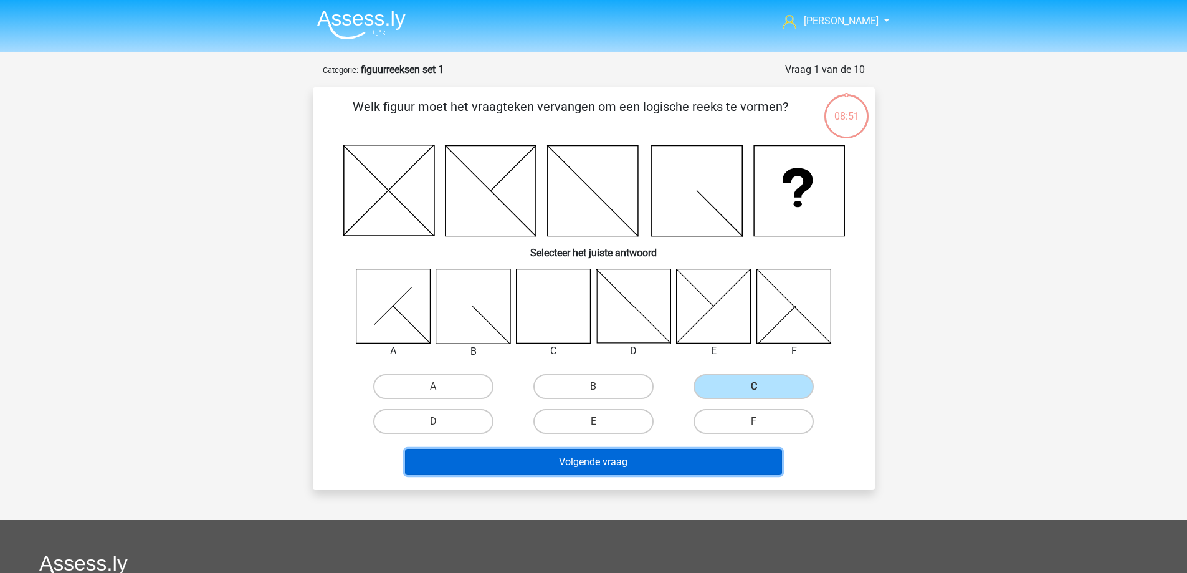
click at [683, 463] on button "Volgende vraag" at bounding box center [593, 462] width 377 height 26
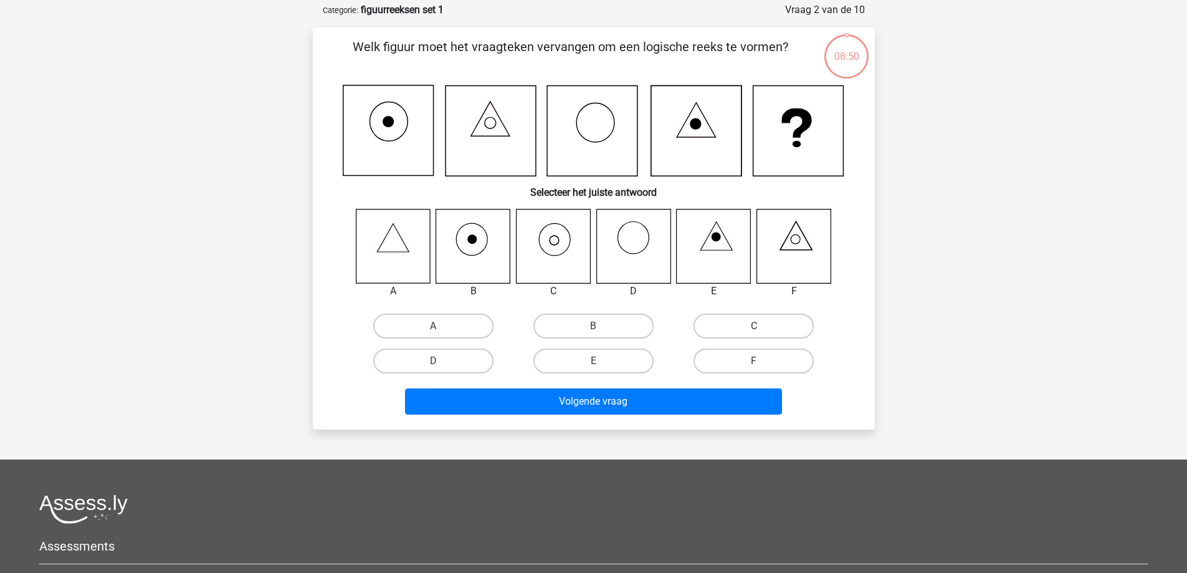
scroll to position [62, 0]
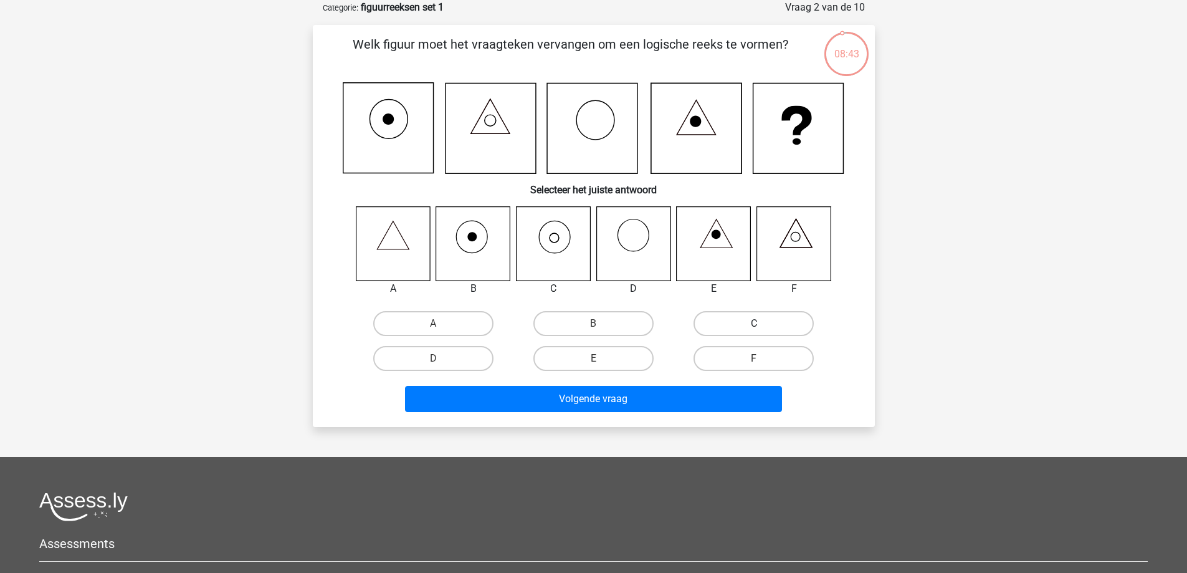
click at [744, 318] on label "C" at bounding box center [753, 323] width 120 height 25
click at [754, 323] on input "C" at bounding box center [758, 327] width 8 height 8
radio input "true"
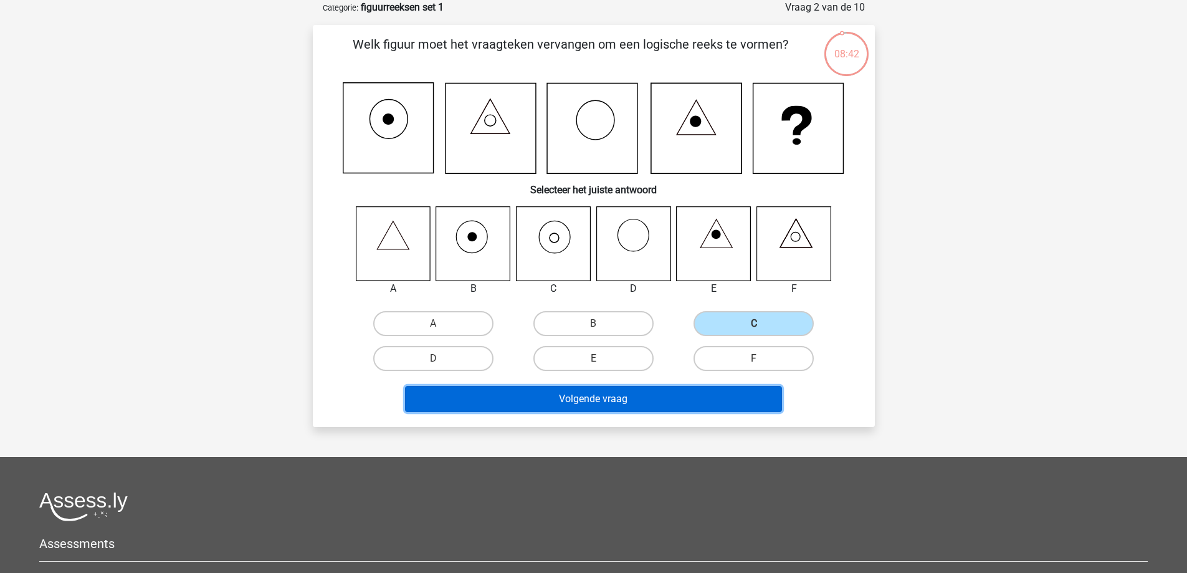
click at [637, 399] on button "Volgende vraag" at bounding box center [593, 399] width 377 height 26
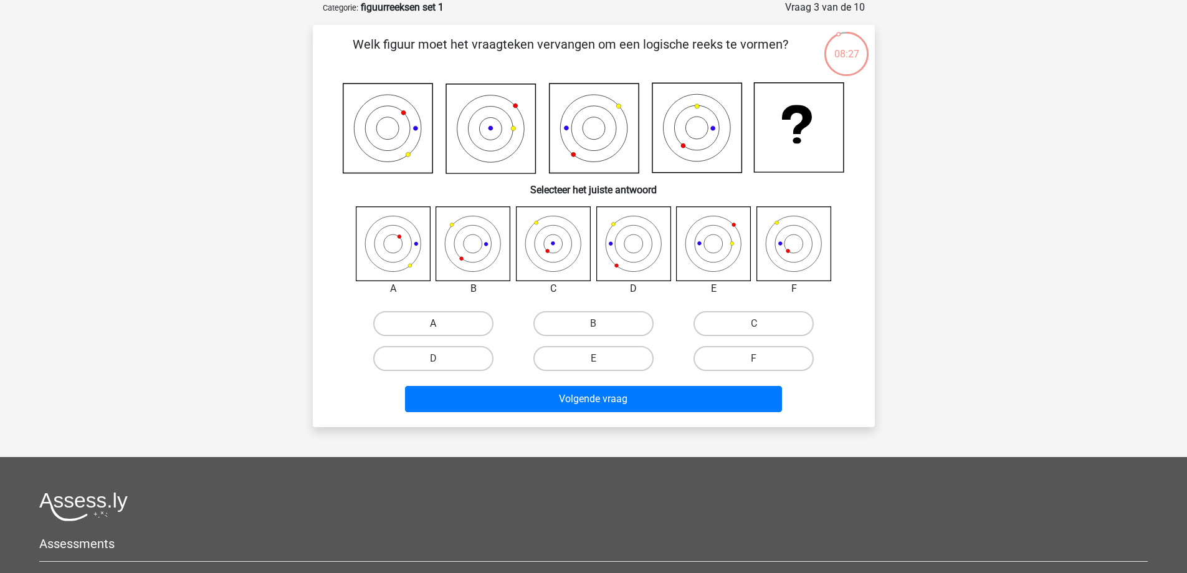
click at [449, 318] on label "A" at bounding box center [433, 323] width 120 height 25
click at [441, 323] on input "A" at bounding box center [437, 327] width 8 height 8
radio input "true"
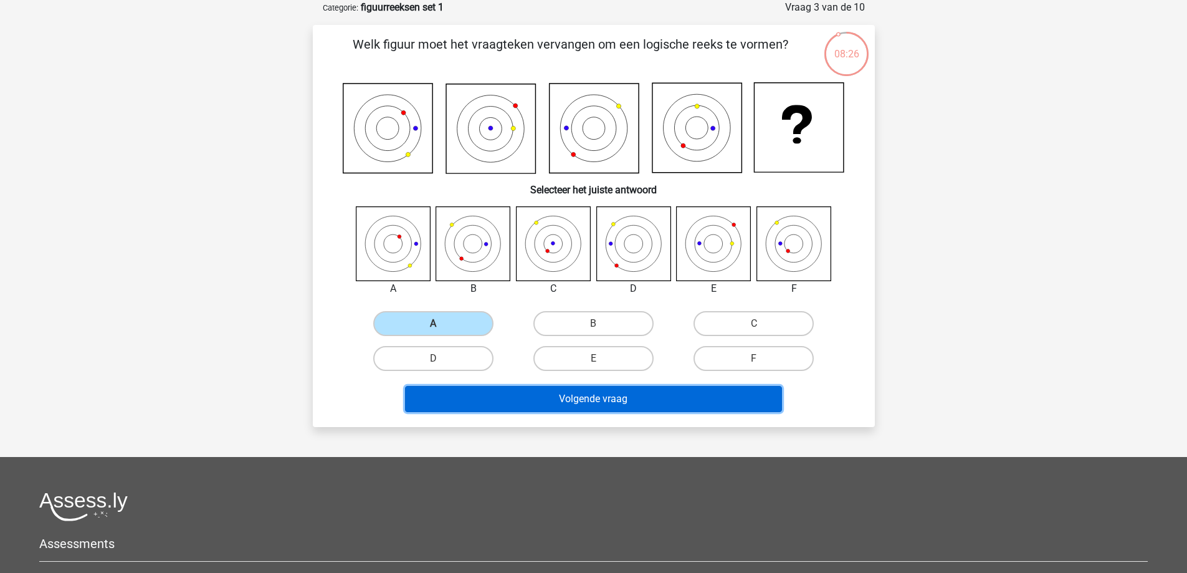
click at [540, 397] on button "Volgende vraag" at bounding box center [593, 399] width 377 height 26
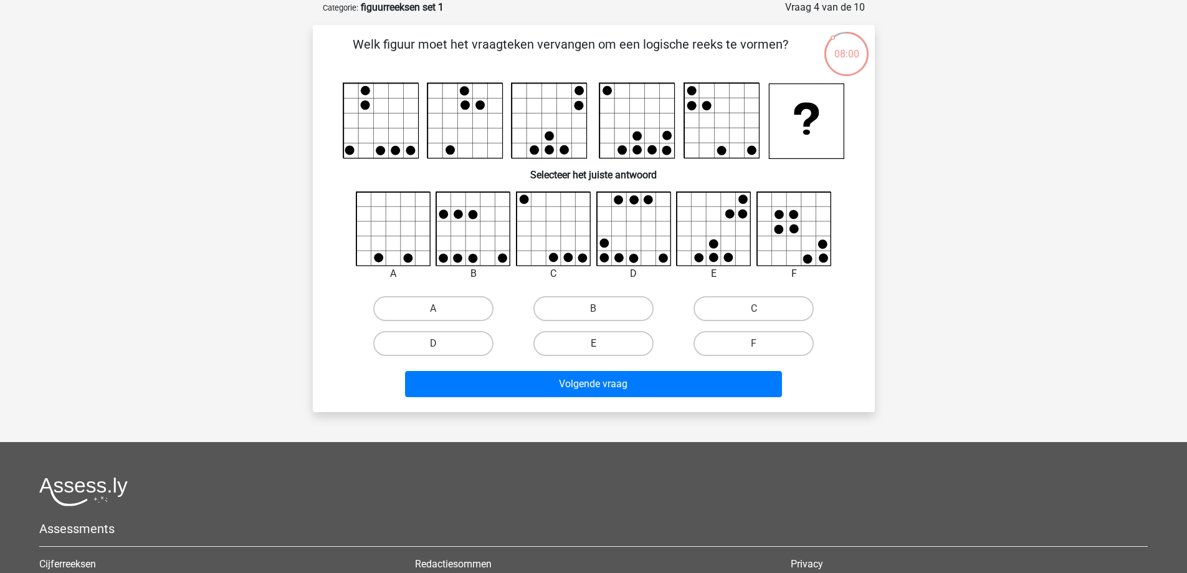
click at [611, 343] on label "E" at bounding box center [593, 343] width 120 height 25
click at [601, 343] on input "E" at bounding box center [597, 347] width 8 height 8
radio input "true"
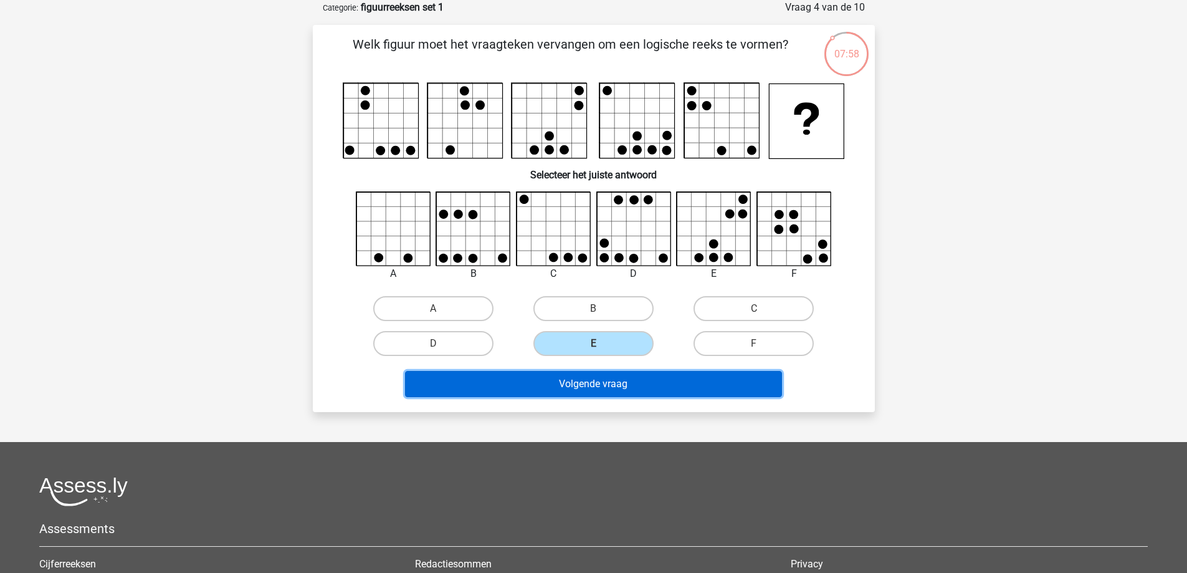
click at [612, 384] on button "Volgende vraag" at bounding box center [593, 384] width 377 height 26
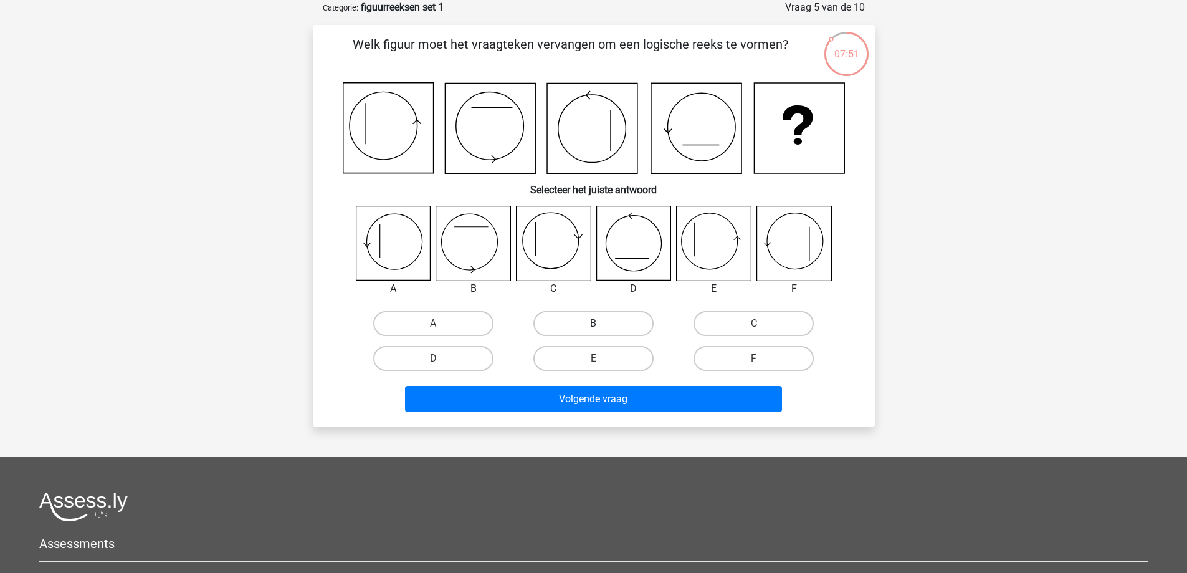
click at [592, 319] on label "B" at bounding box center [593, 323] width 120 height 25
click at [593, 323] on input "B" at bounding box center [597, 327] width 8 height 8
radio input "true"
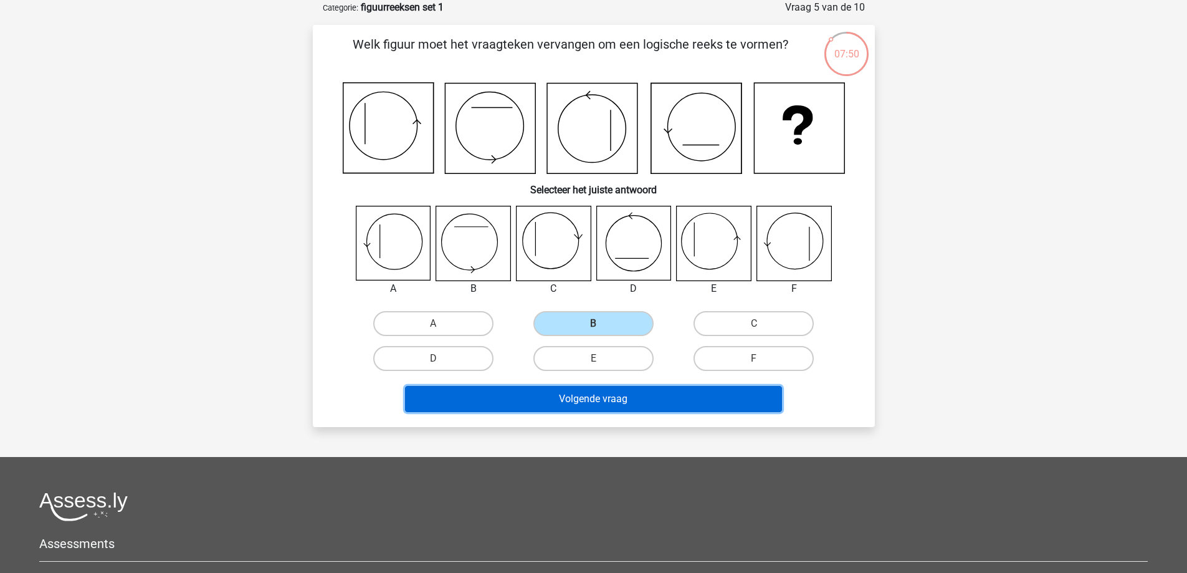
click at [581, 395] on button "Volgende vraag" at bounding box center [593, 399] width 377 height 26
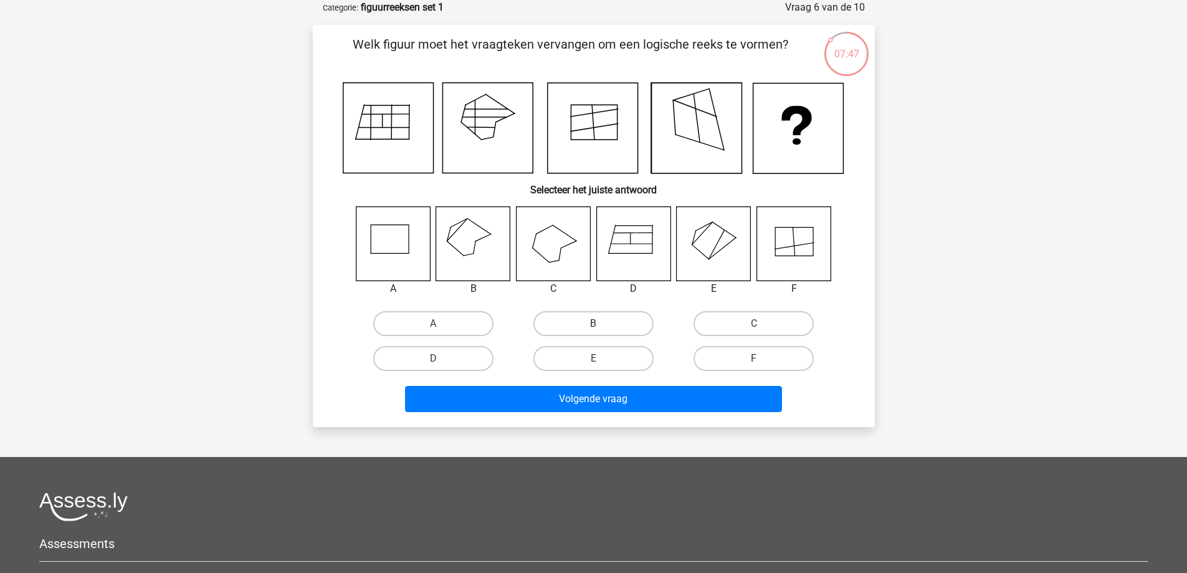
click at [596, 318] on label "B" at bounding box center [593, 323] width 120 height 25
click at [596, 323] on input "B" at bounding box center [597, 327] width 8 height 8
radio input "true"
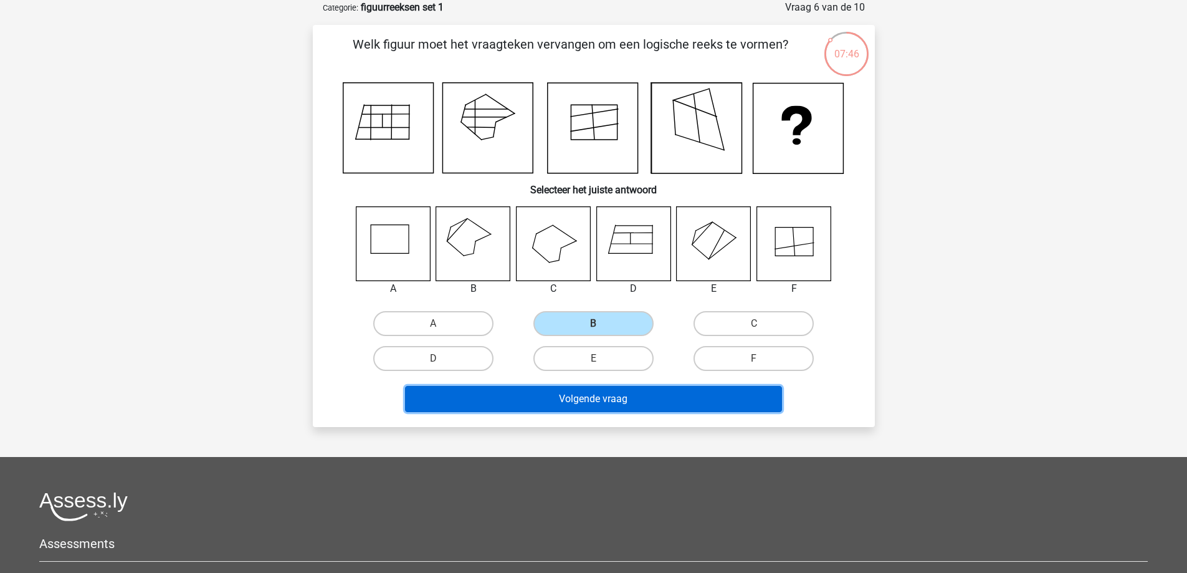
click at [585, 403] on button "Volgende vraag" at bounding box center [593, 399] width 377 height 26
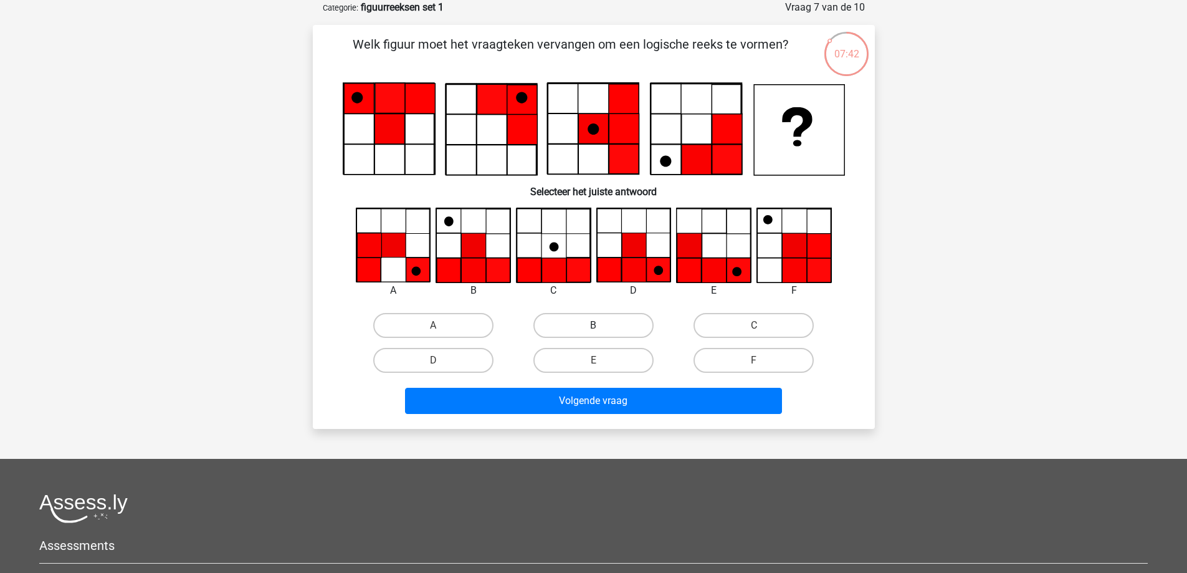
click at [617, 320] on label "B" at bounding box center [593, 325] width 120 height 25
click at [601, 325] on input "B" at bounding box center [597, 329] width 8 height 8
radio input "true"
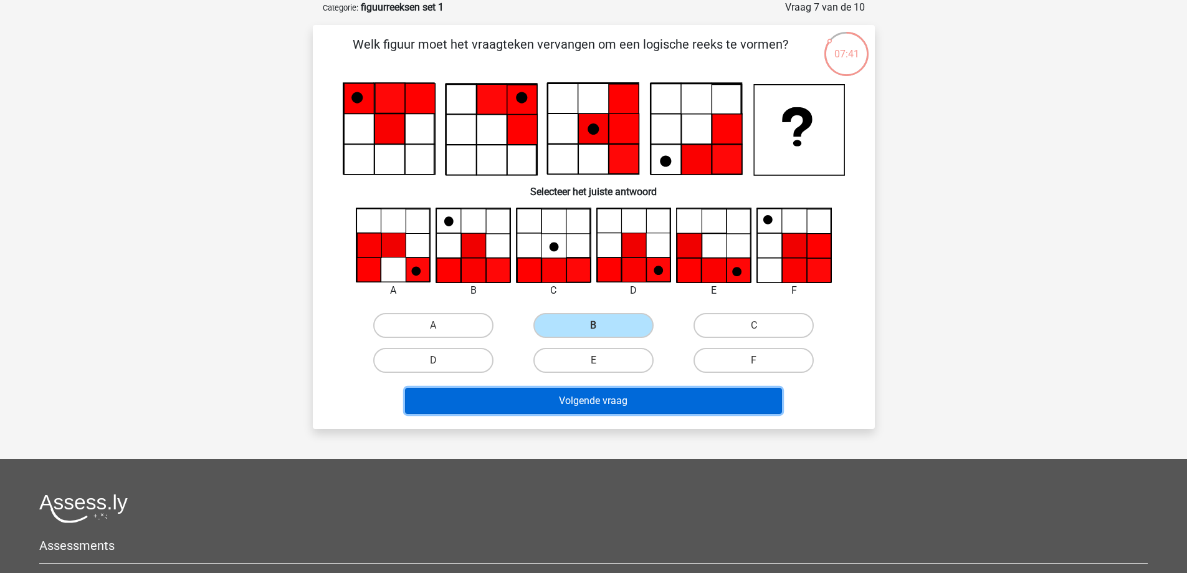
click at [580, 399] on button "Volgende vraag" at bounding box center [593, 400] width 377 height 26
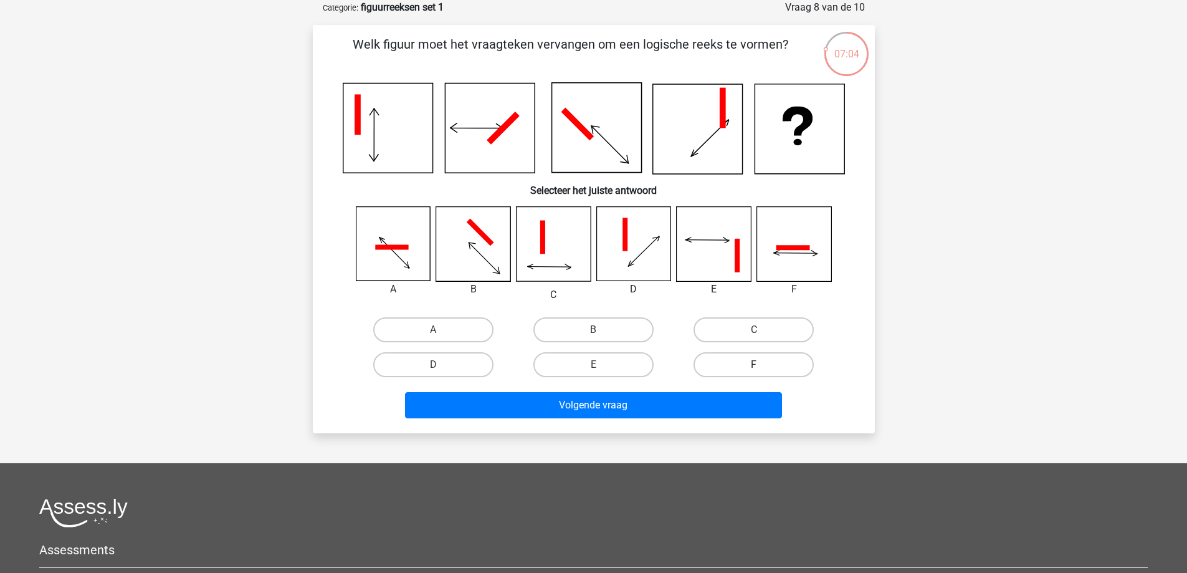
drag, startPoint x: 751, startPoint y: 359, endPoint x: 745, endPoint y: 377, distance: 18.3
click at [753, 359] on label "F" at bounding box center [753, 364] width 120 height 25
click at [754, 364] on input "F" at bounding box center [758, 368] width 8 height 8
radio input "true"
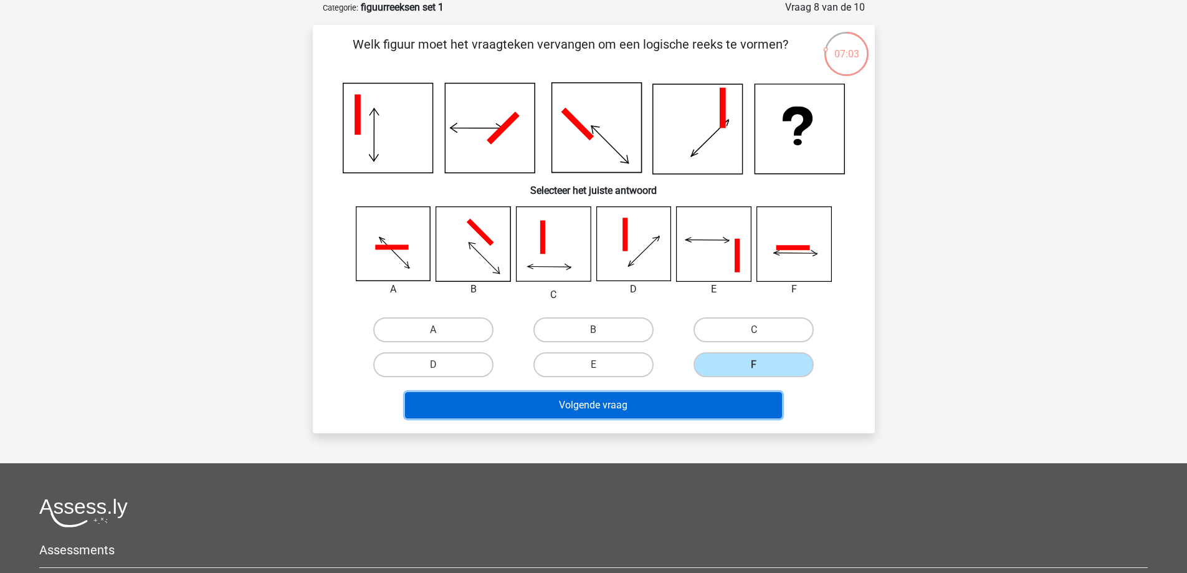
click at [702, 397] on button "Volgende vraag" at bounding box center [593, 405] width 377 height 26
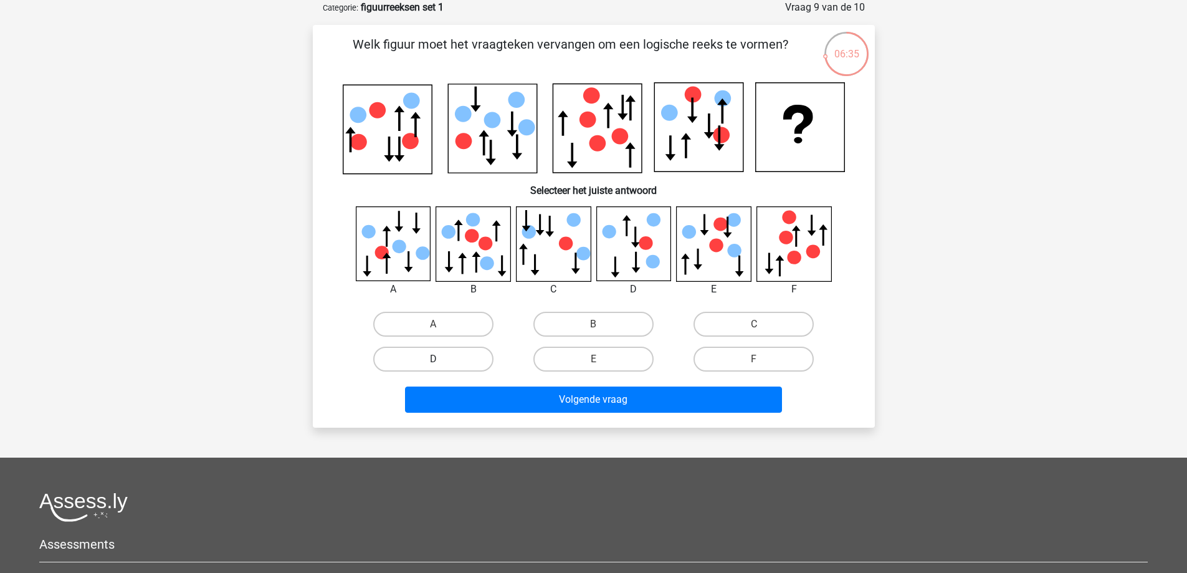
click at [459, 360] on label "D" at bounding box center [433, 358] width 120 height 25
click at [441, 360] on input "D" at bounding box center [437, 363] width 8 height 8
radio input "true"
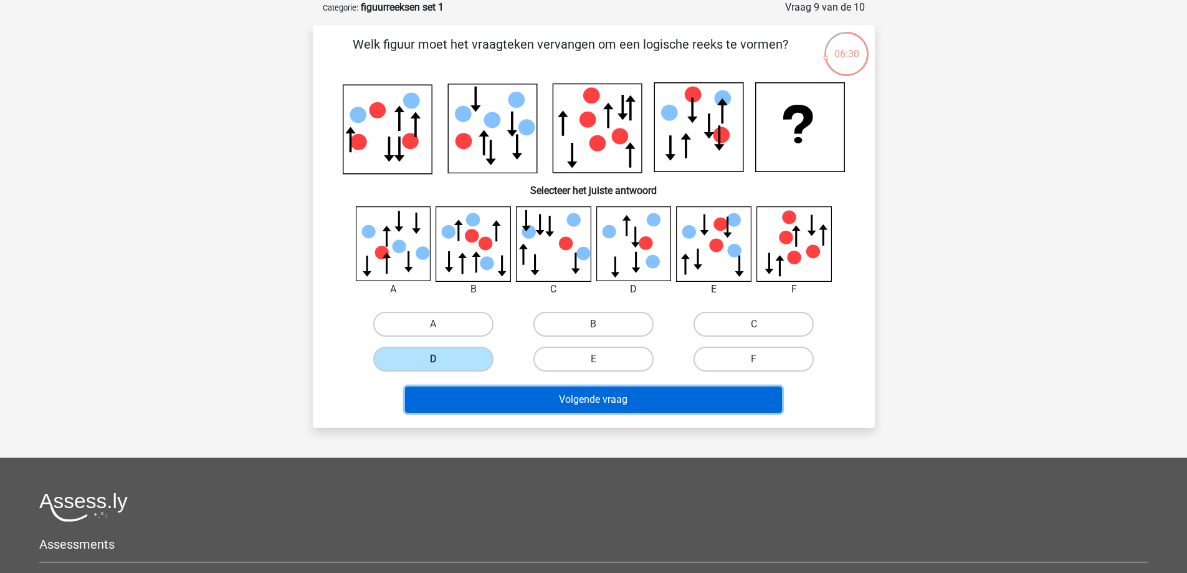
click at [616, 397] on button "Volgende vraag" at bounding box center [593, 399] width 377 height 26
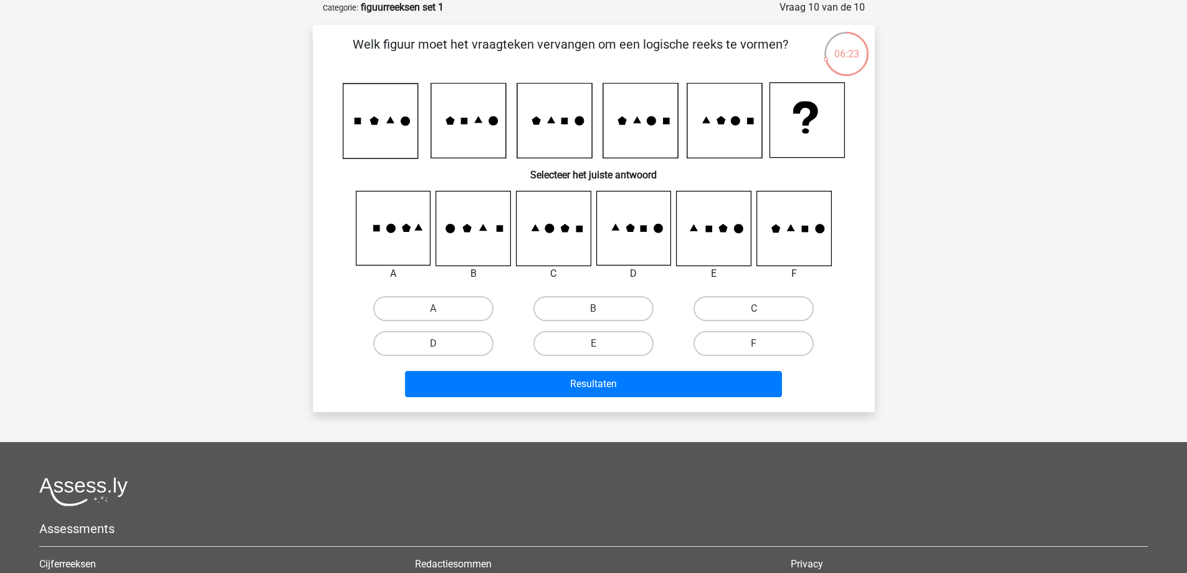
drag, startPoint x: 562, startPoint y: 247, endPoint x: 576, endPoint y: 246, distance: 14.4
click at [564, 247] on icon at bounding box center [553, 228] width 74 height 74
click at [758, 310] on input "C" at bounding box center [758, 312] width 8 height 8
radio input "true"
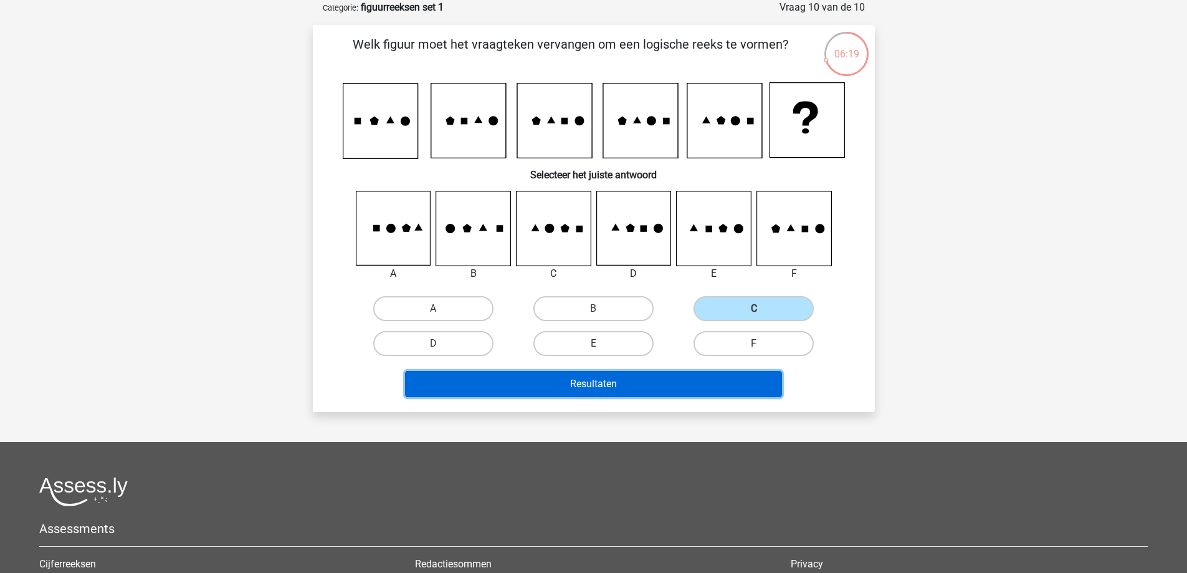
click at [665, 378] on button "Resultaten" at bounding box center [593, 384] width 377 height 26
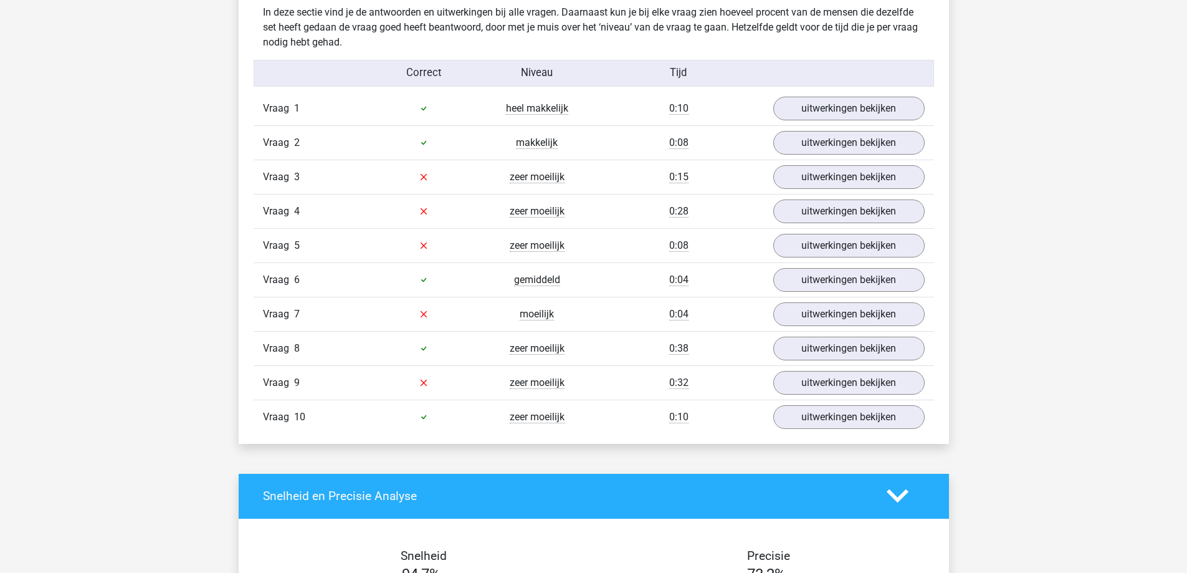
scroll to position [810, 0]
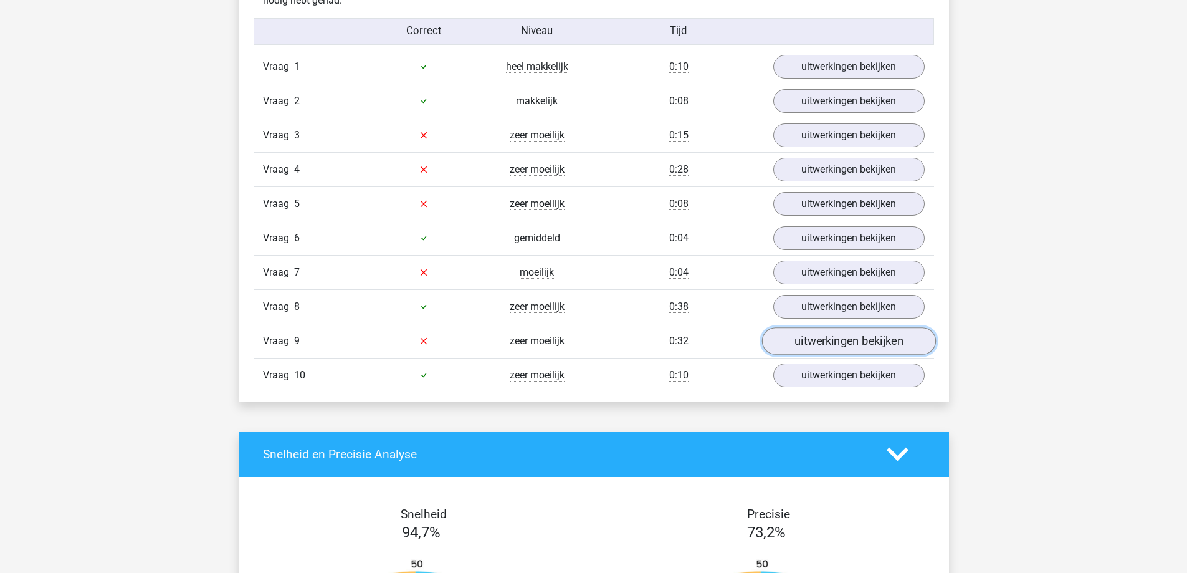
click at [821, 346] on link "uitwerkingen bekijken" at bounding box center [848, 340] width 174 height 27
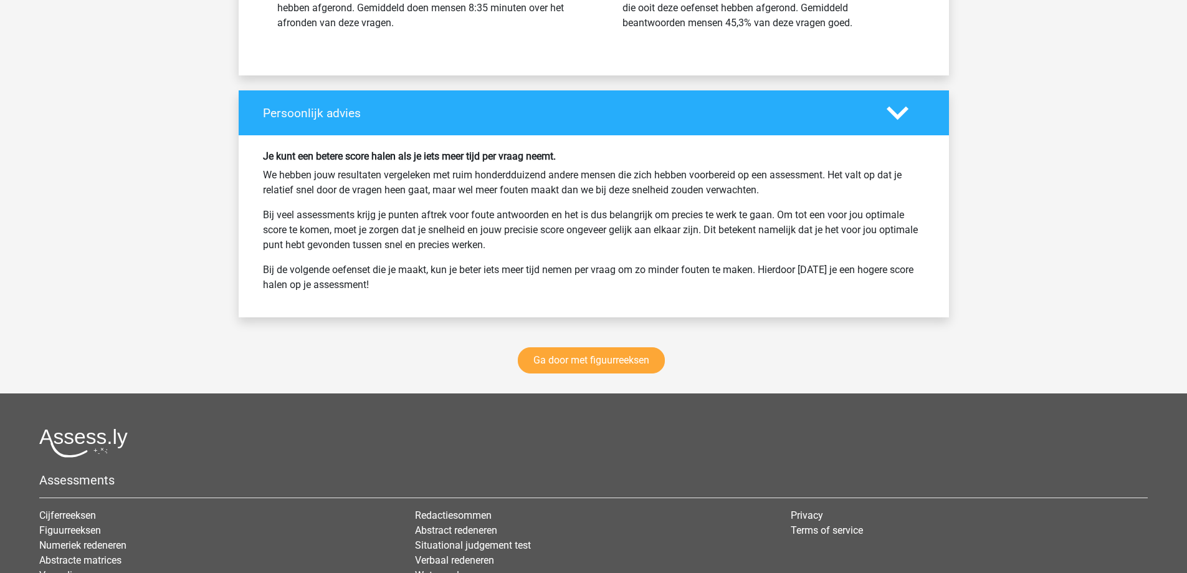
scroll to position [2305, 0]
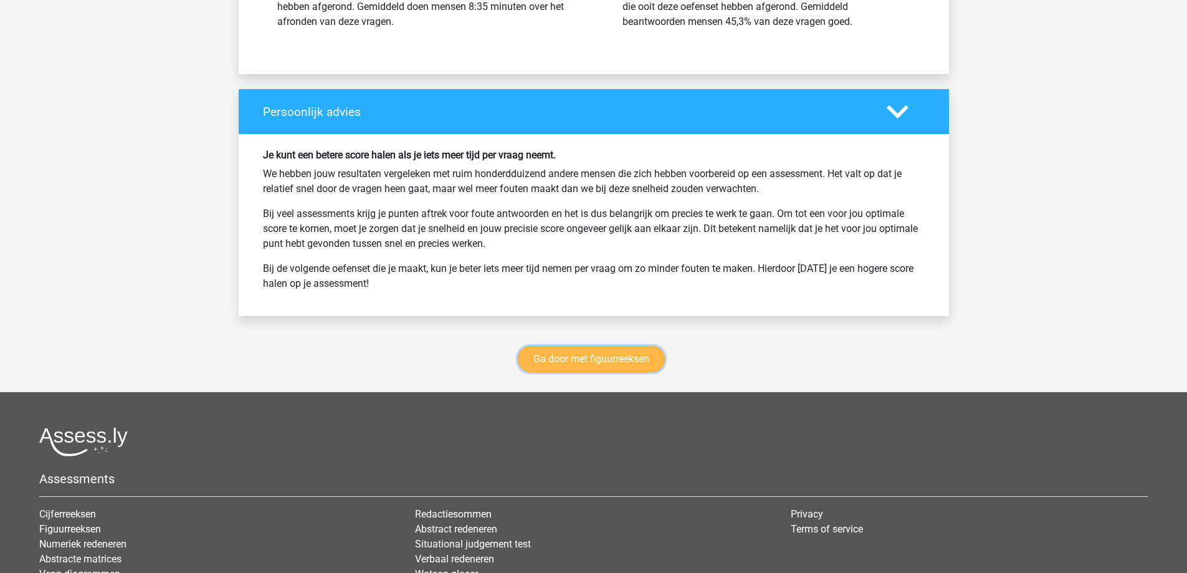
click at [598, 359] on link "Ga door met figuurreeksen" at bounding box center [591, 359] width 147 height 26
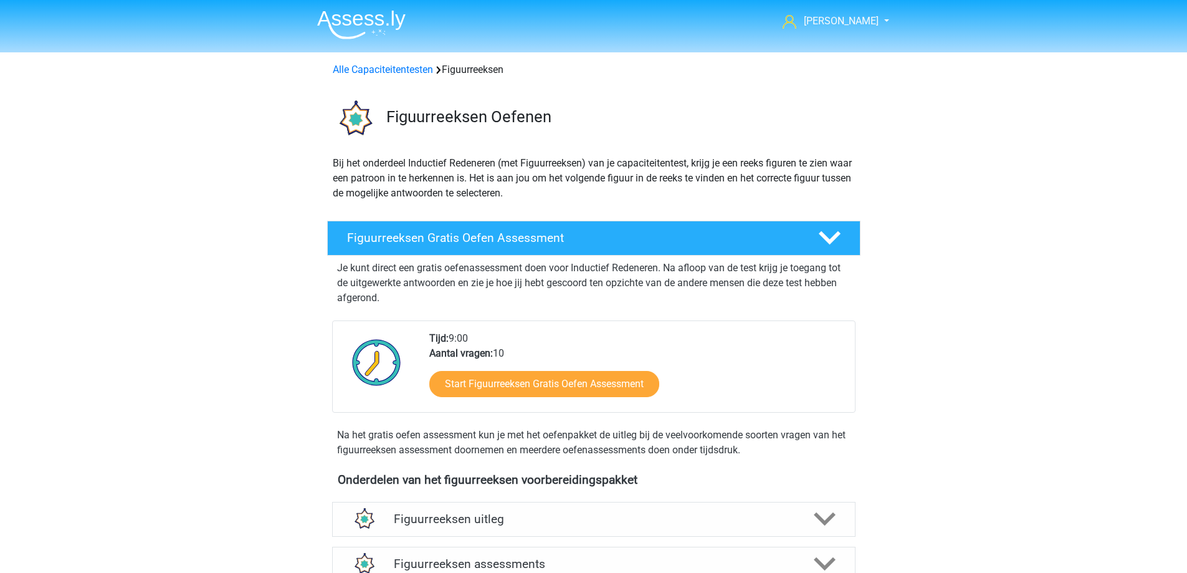
scroll to position [541, 0]
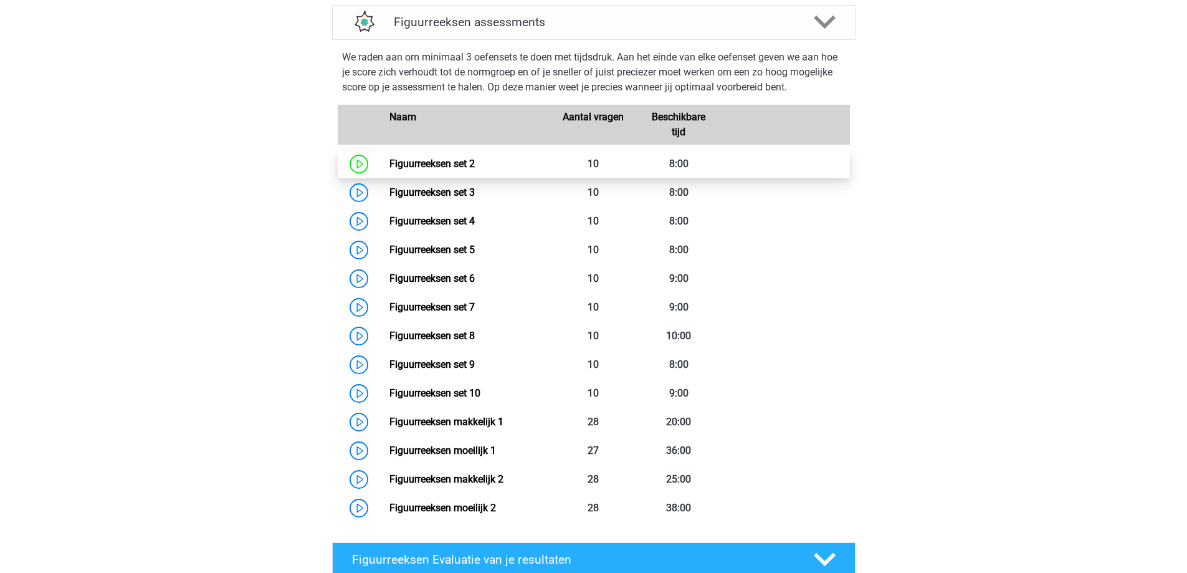
click at [389, 164] on link "Figuurreeksen set 2" at bounding box center [431, 164] width 85 height 12
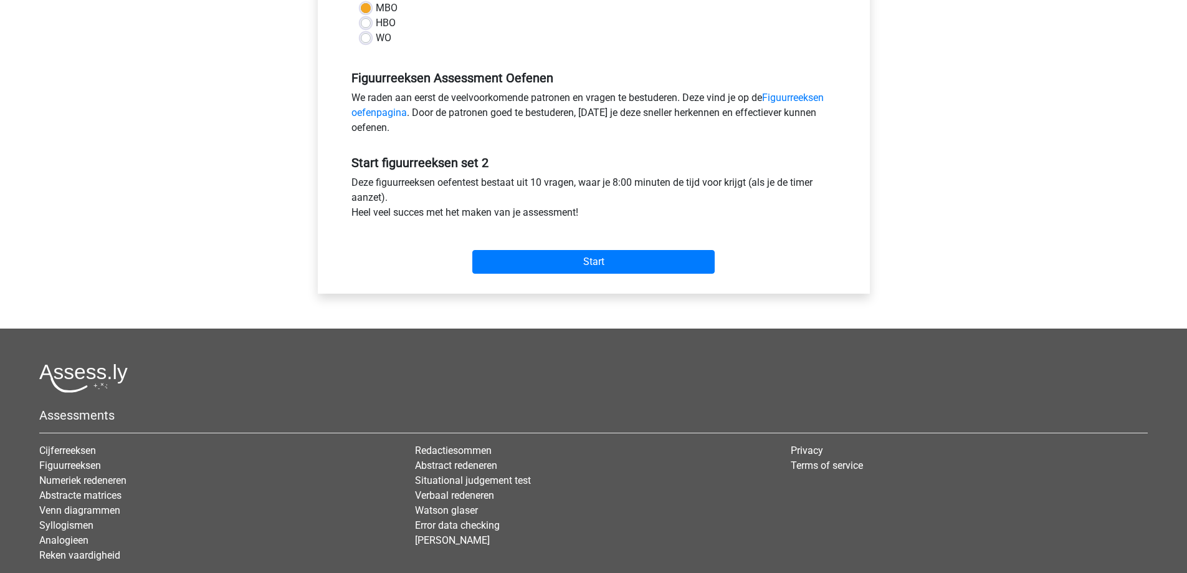
scroll to position [374, 0]
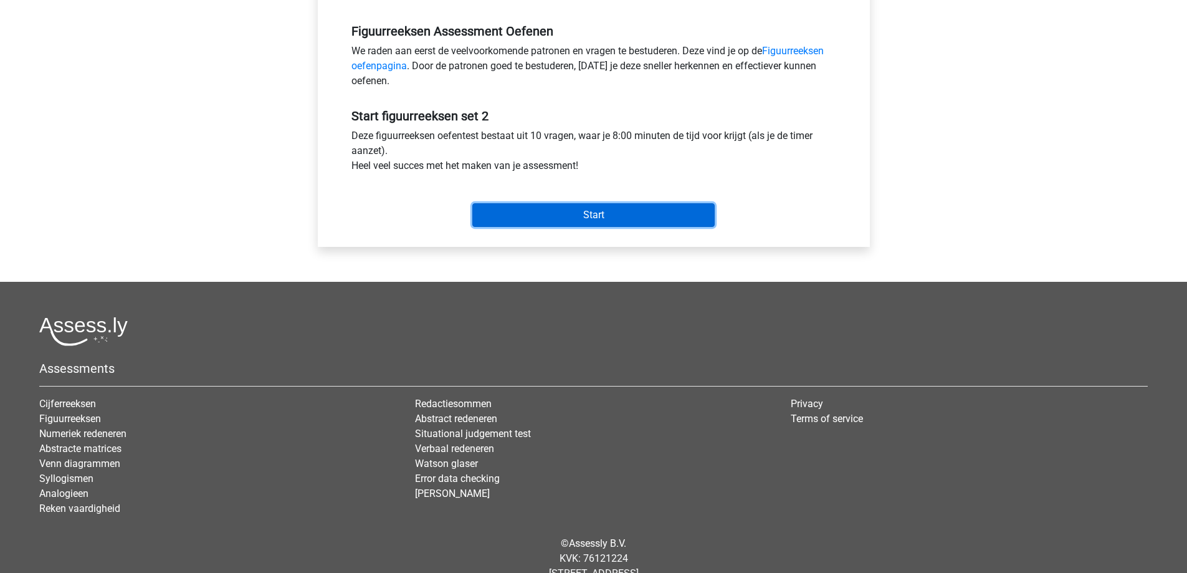
click at [568, 217] on input "Start" at bounding box center [593, 215] width 242 height 24
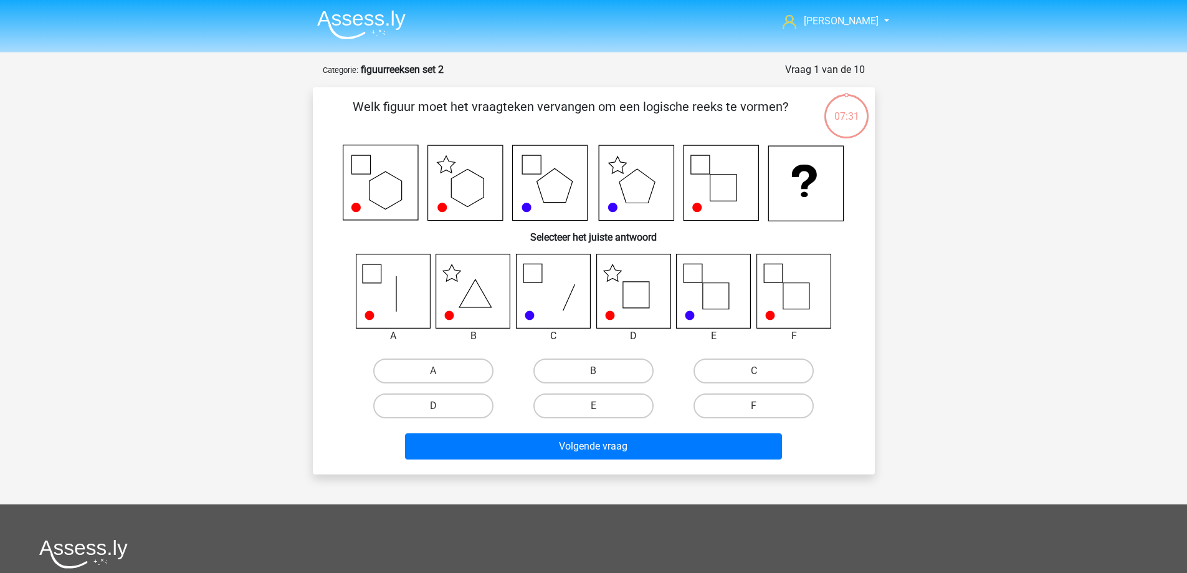
click at [596, 407] on input "E" at bounding box center [597, 410] width 8 height 8
radio input "true"
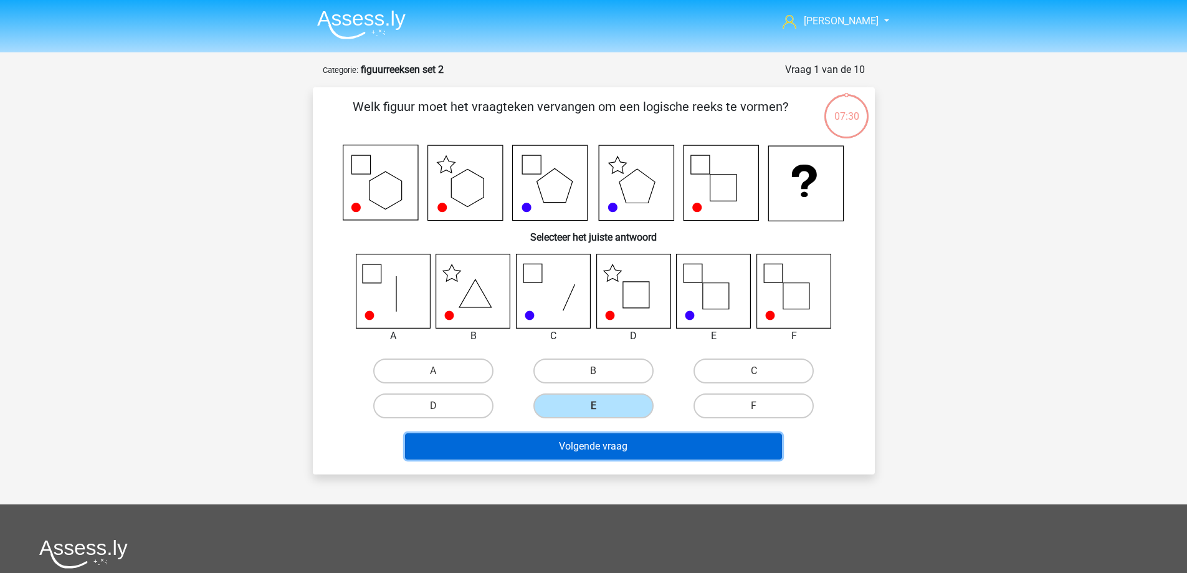
click at [598, 439] on button "Volgende vraag" at bounding box center [593, 446] width 377 height 26
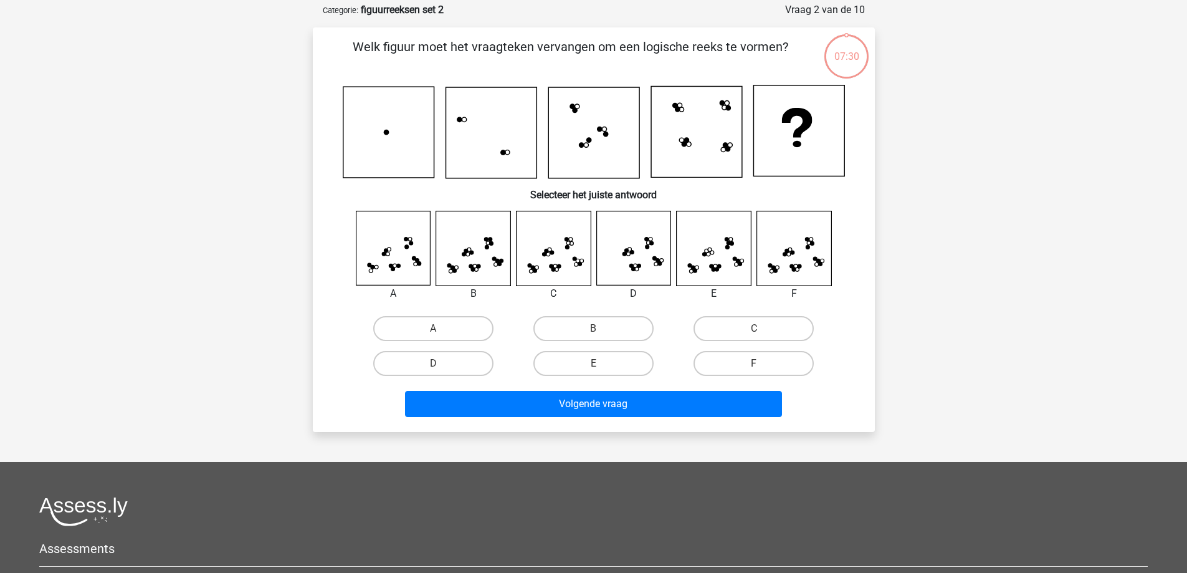
scroll to position [62, 0]
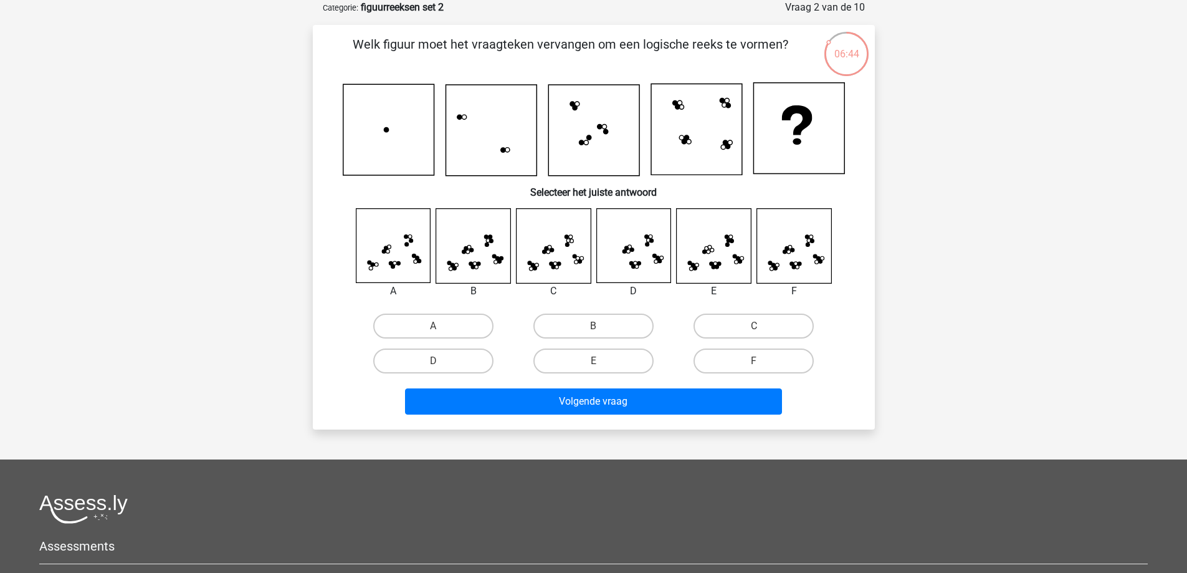
click at [755, 361] on input "F" at bounding box center [758, 365] width 8 height 8
radio input "true"
click at [649, 415] on div "Volgende vraag" at bounding box center [593, 403] width 481 height 31
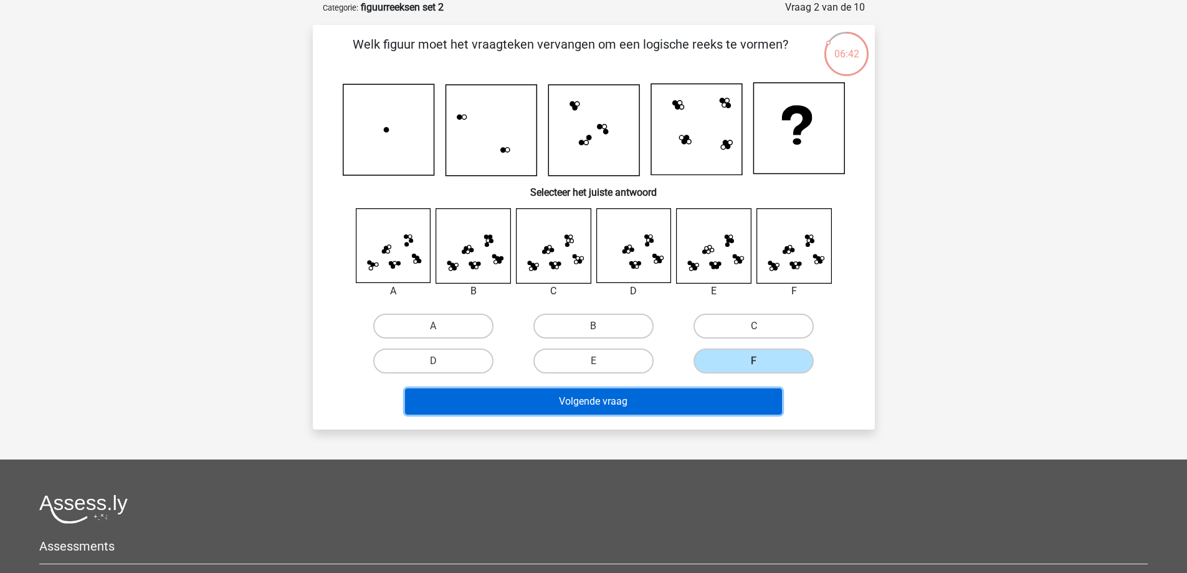
click at [645, 407] on button "Volgende vraag" at bounding box center [593, 401] width 377 height 26
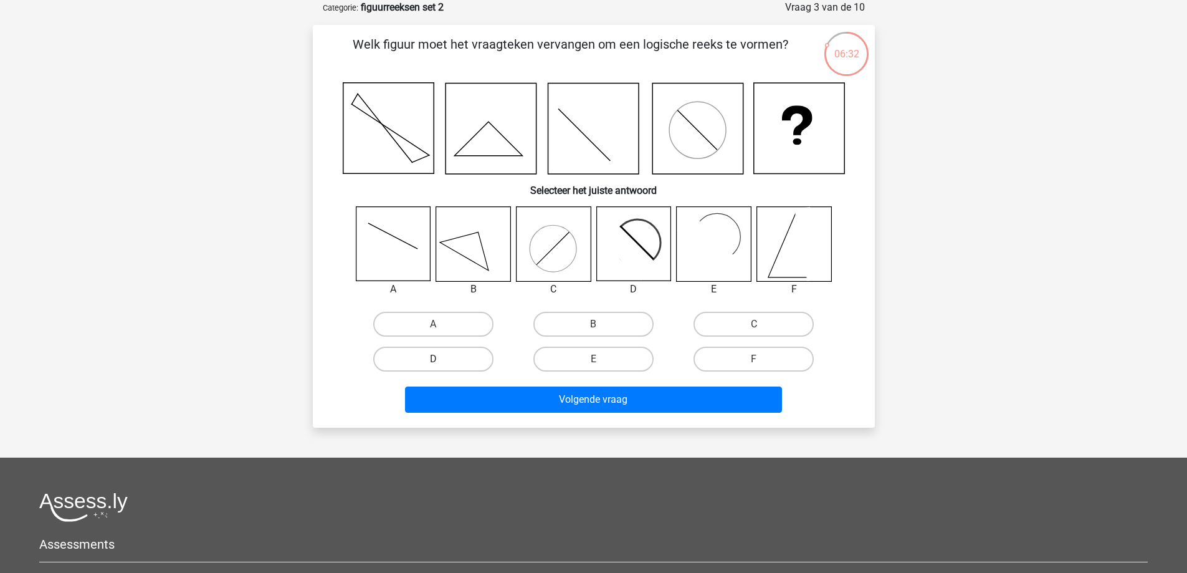
click at [465, 364] on label "D" at bounding box center [433, 358] width 120 height 25
click at [441, 364] on input "D" at bounding box center [437, 363] width 8 height 8
radio input "true"
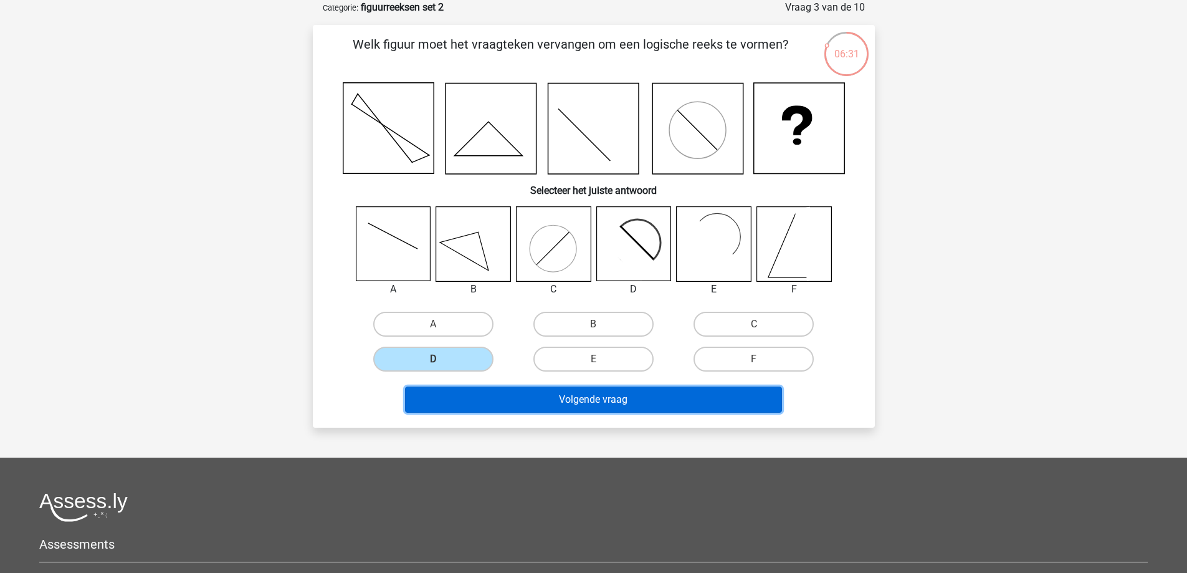
click at [515, 396] on button "Volgende vraag" at bounding box center [593, 399] width 377 height 26
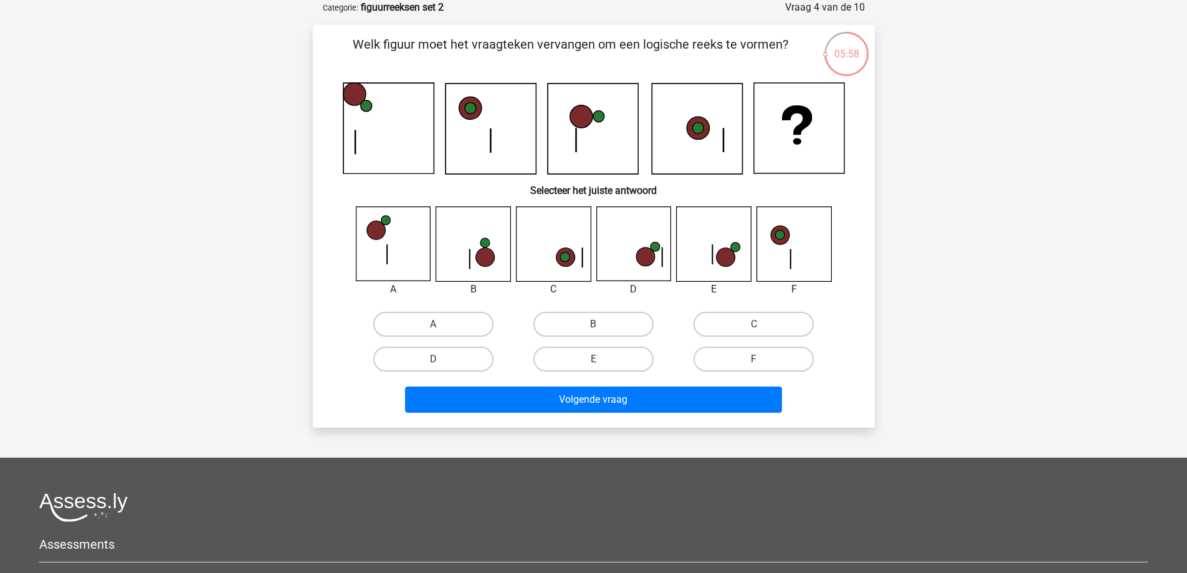
click at [437, 359] on input "D" at bounding box center [437, 363] width 8 height 8
radio input "true"
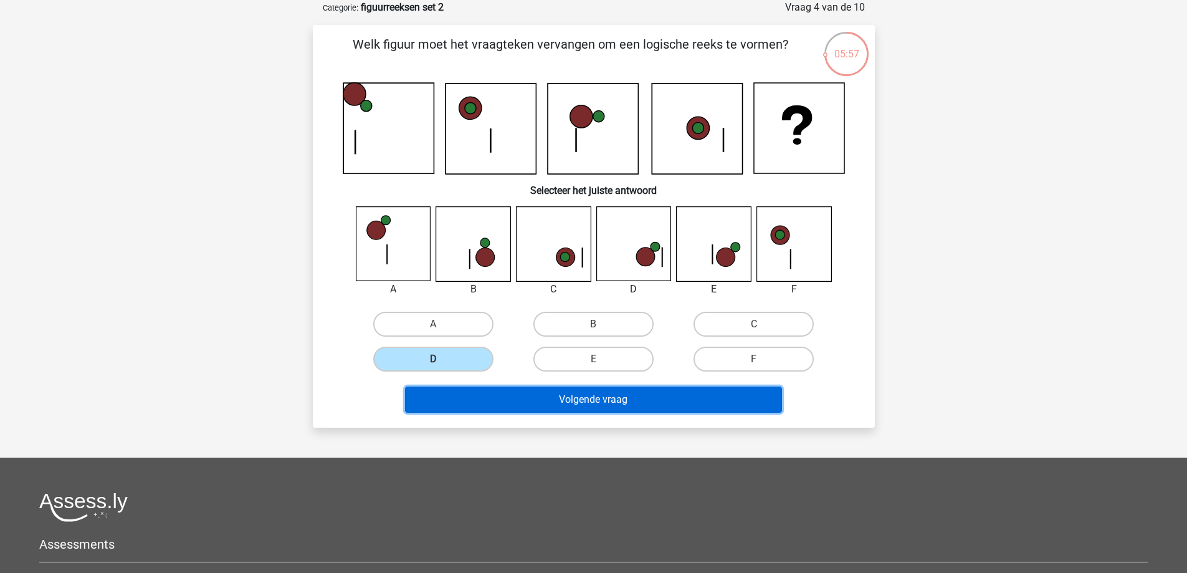
click at [528, 401] on button "Volgende vraag" at bounding box center [593, 399] width 377 height 26
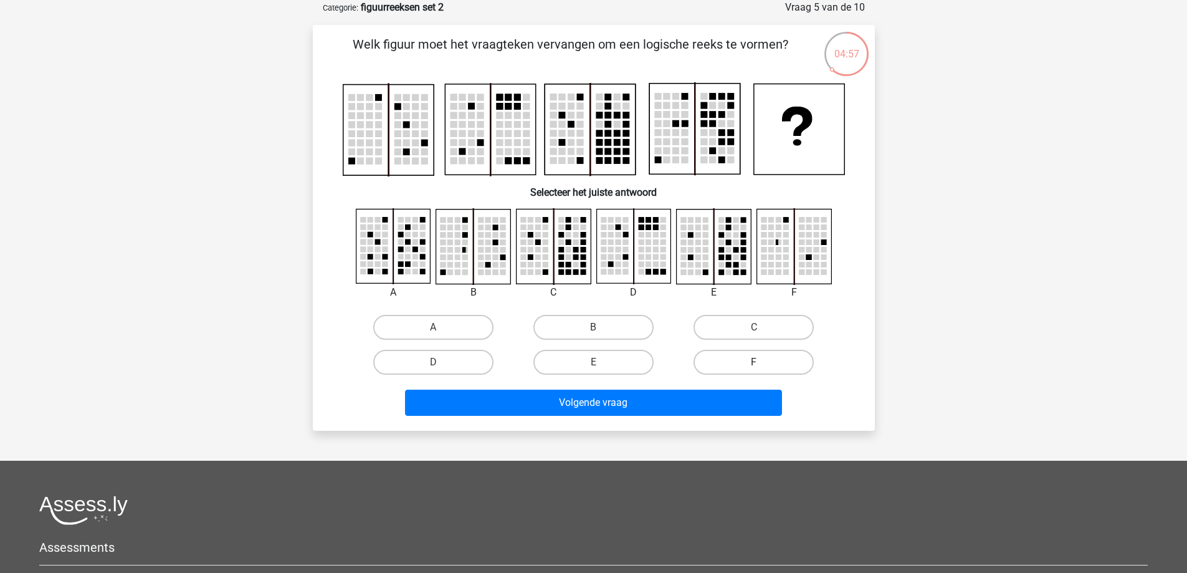
click at [769, 355] on label "F" at bounding box center [753, 361] width 120 height 25
click at [762, 362] on input "F" at bounding box center [758, 366] width 8 height 8
radio input "true"
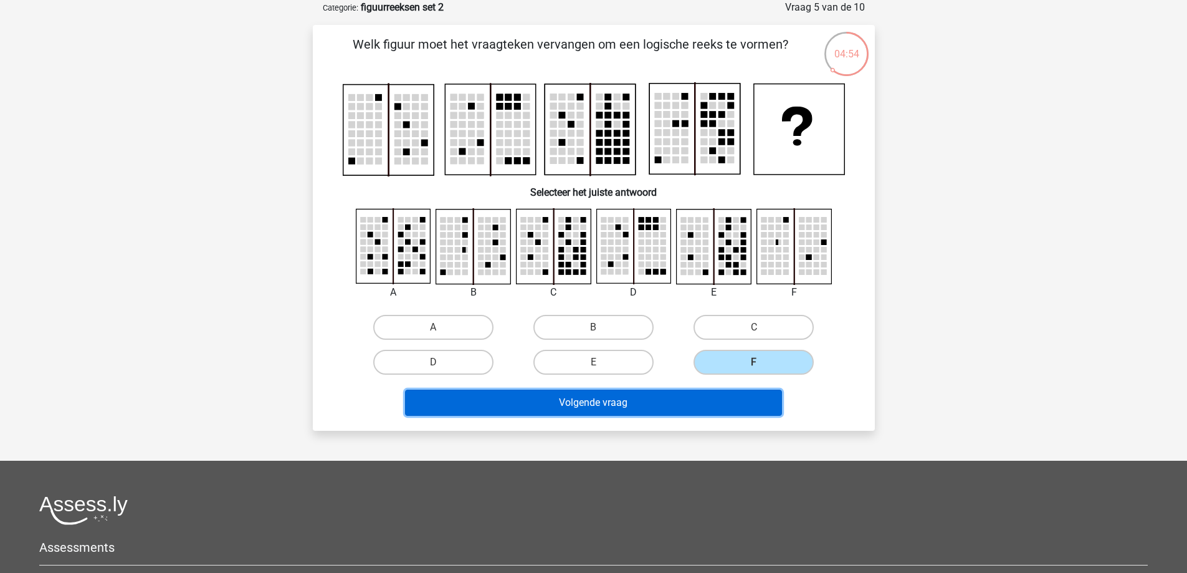
click at [654, 404] on button "Volgende vraag" at bounding box center [593, 402] width 377 height 26
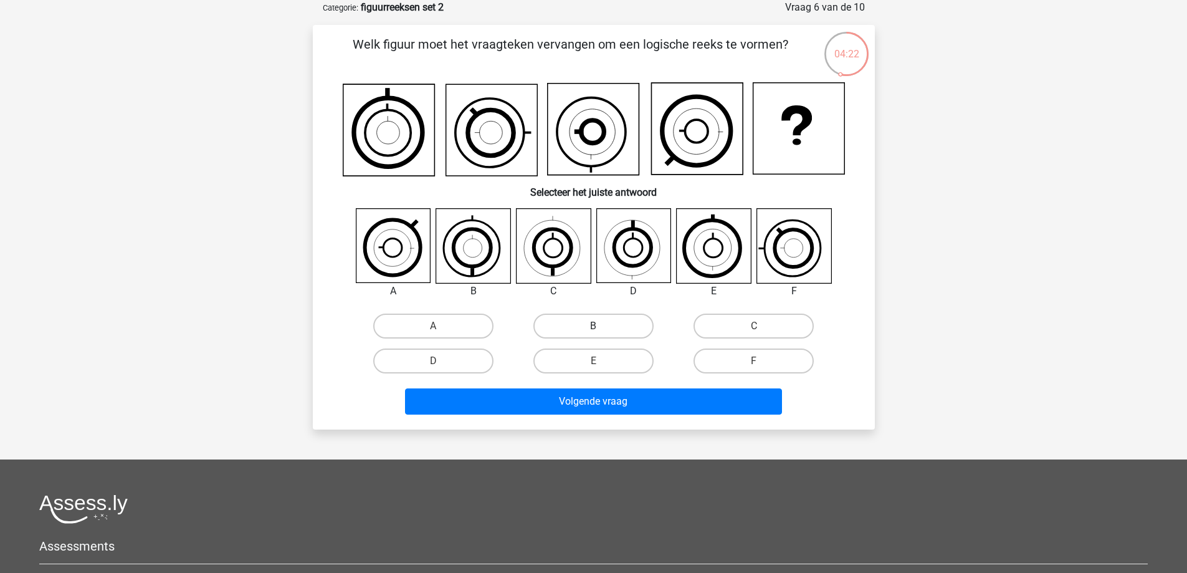
click at [617, 324] on label "B" at bounding box center [593, 325] width 120 height 25
click at [601, 326] on input "B" at bounding box center [597, 330] width 8 height 8
radio input "true"
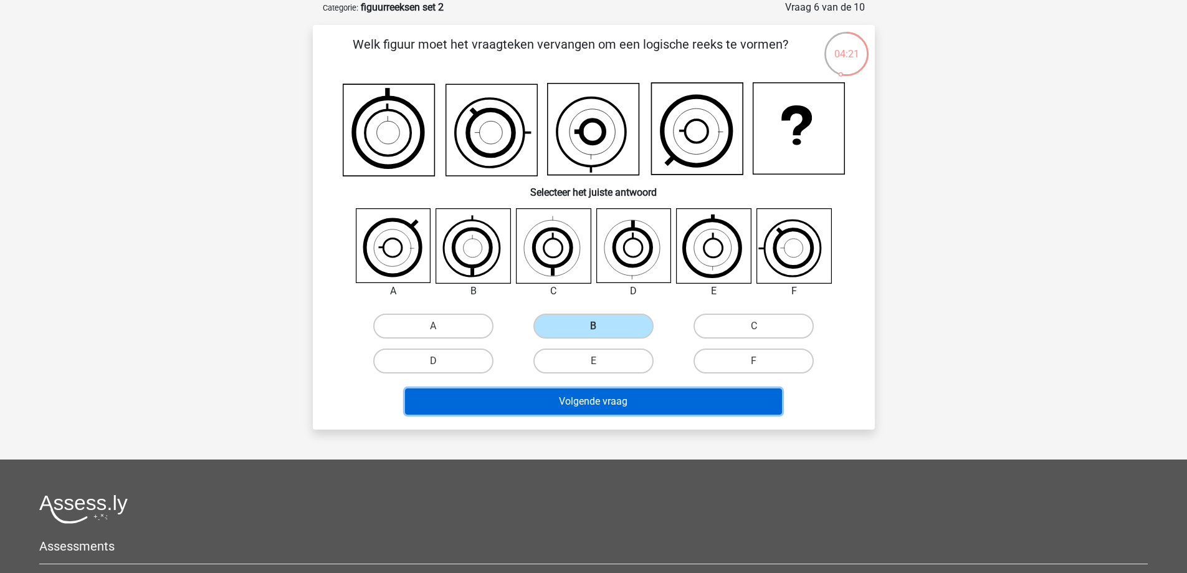
click at [622, 398] on button "Volgende vraag" at bounding box center [593, 401] width 377 height 26
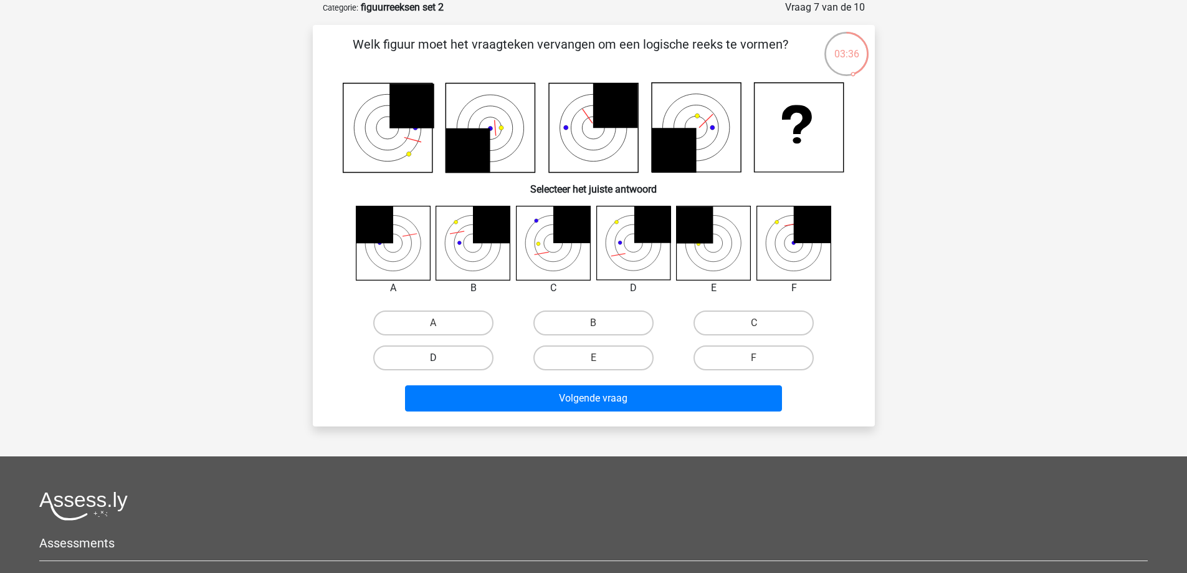
click at [469, 351] on label "D" at bounding box center [433, 357] width 120 height 25
click at [441, 358] on input "D" at bounding box center [437, 362] width 8 height 8
radio input "true"
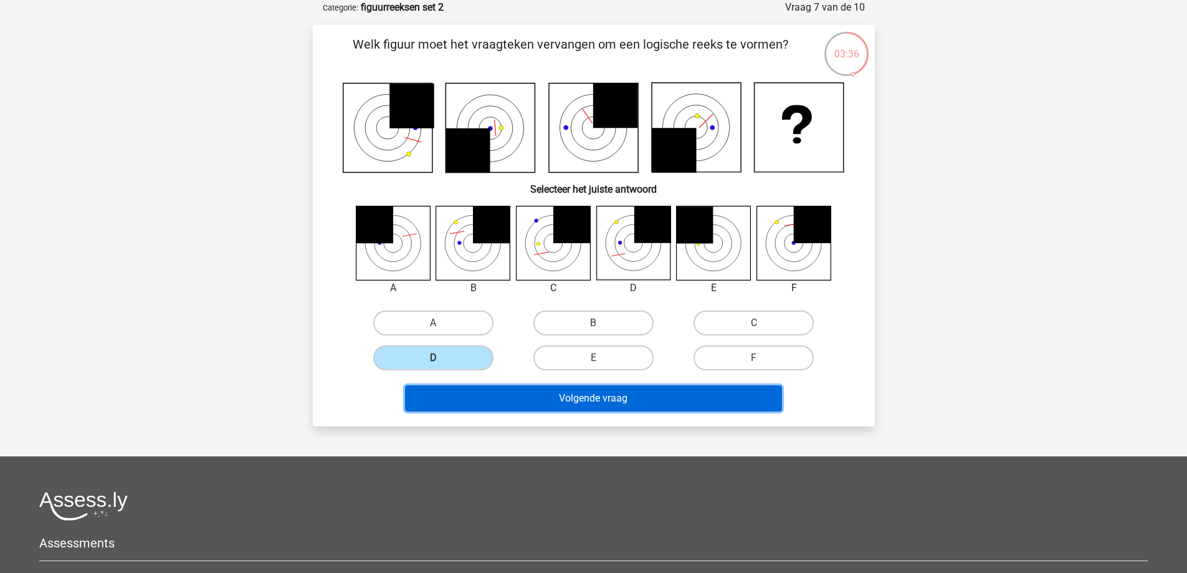
click at [480, 393] on button "Volgende vraag" at bounding box center [593, 398] width 377 height 26
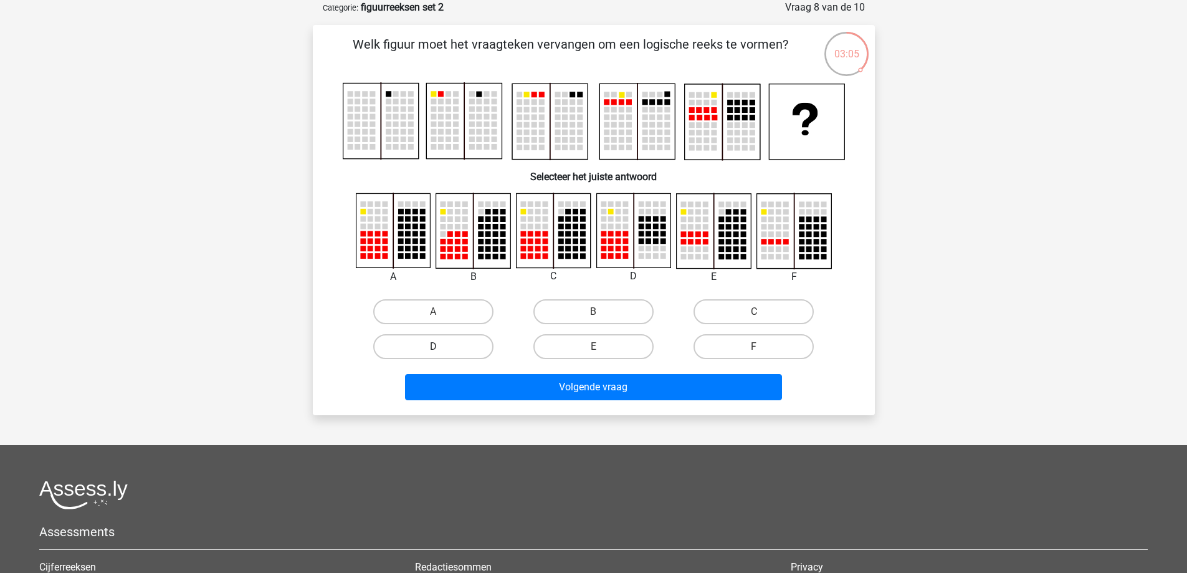
click at [435, 341] on label "D" at bounding box center [433, 346] width 120 height 25
click at [435, 346] on input "D" at bounding box center [437, 350] width 8 height 8
radio input "true"
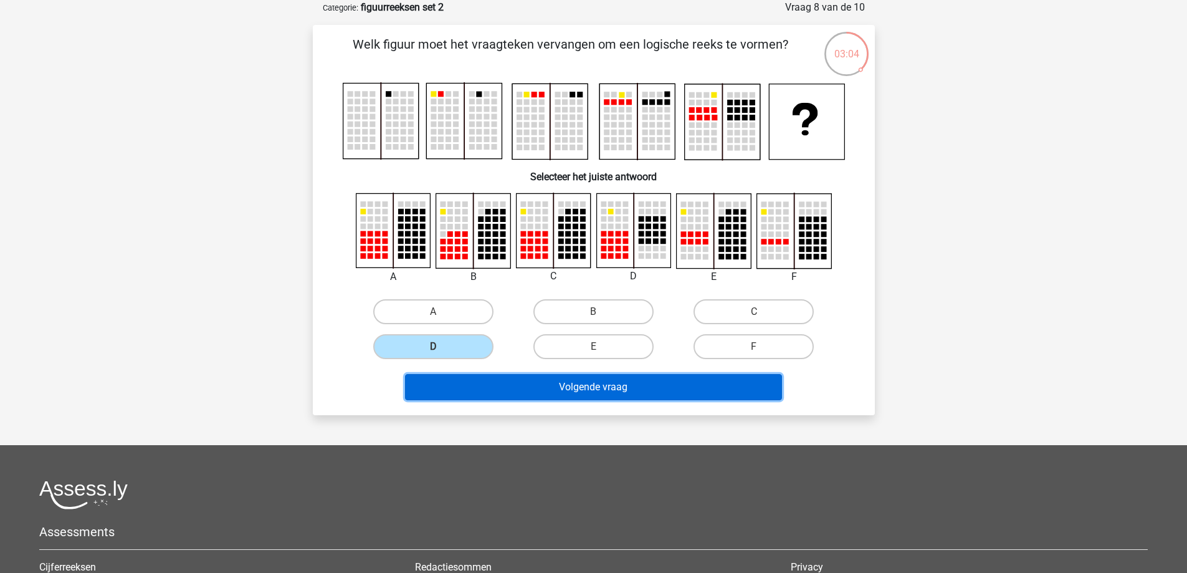
click at [461, 386] on button "Volgende vraag" at bounding box center [593, 387] width 377 height 26
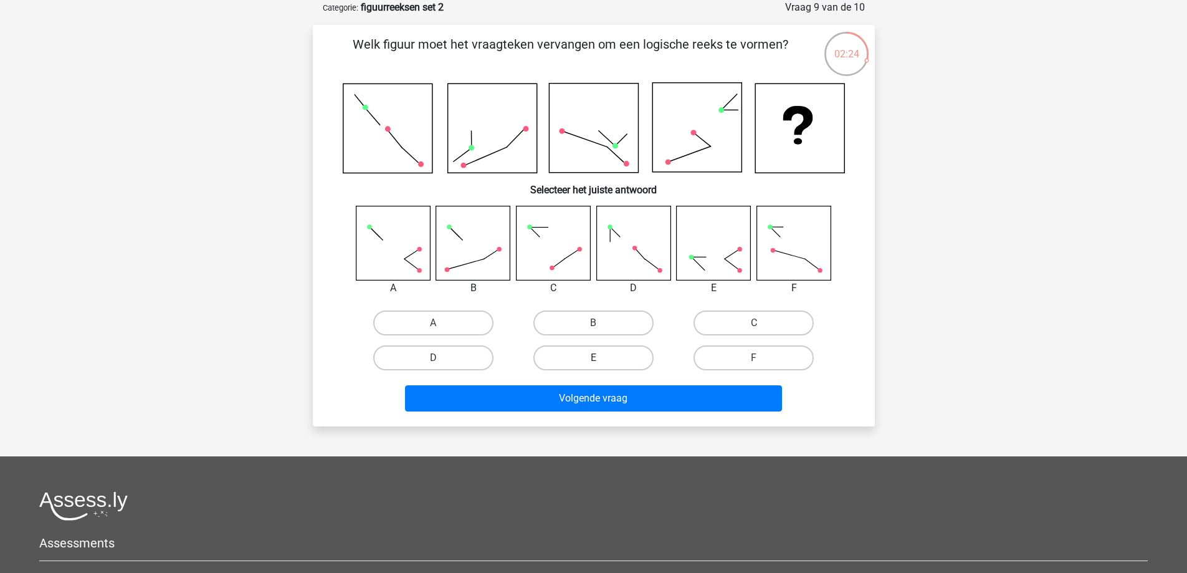
click at [610, 359] on label "E" at bounding box center [593, 357] width 120 height 25
click at [601, 359] on input "E" at bounding box center [597, 362] width 8 height 8
radio input "true"
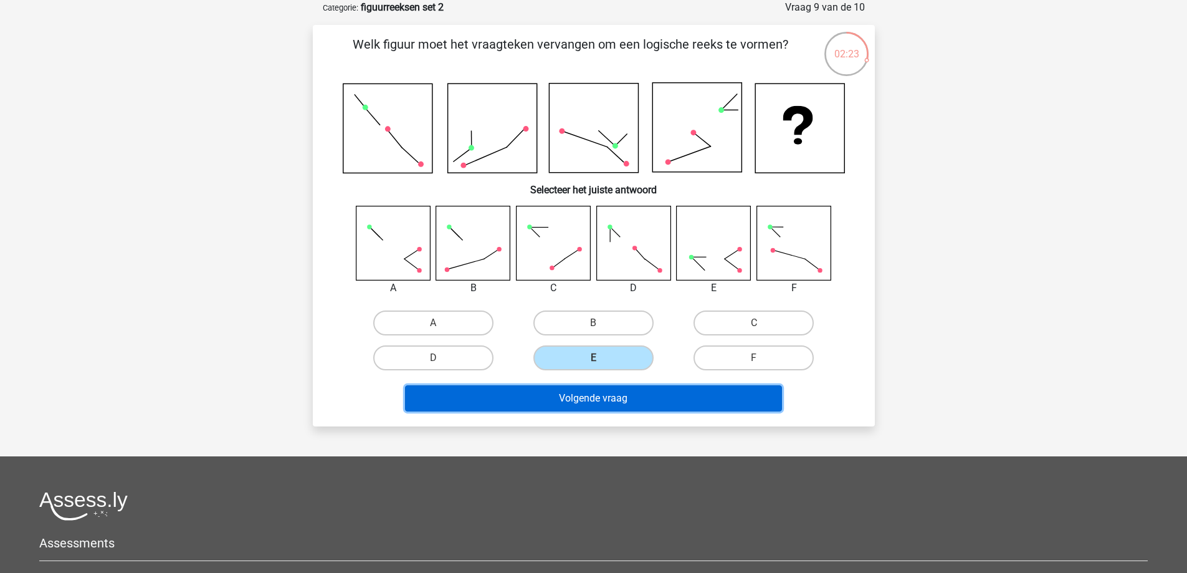
click at [611, 393] on button "Volgende vraag" at bounding box center [593, 398] width 377 height 26
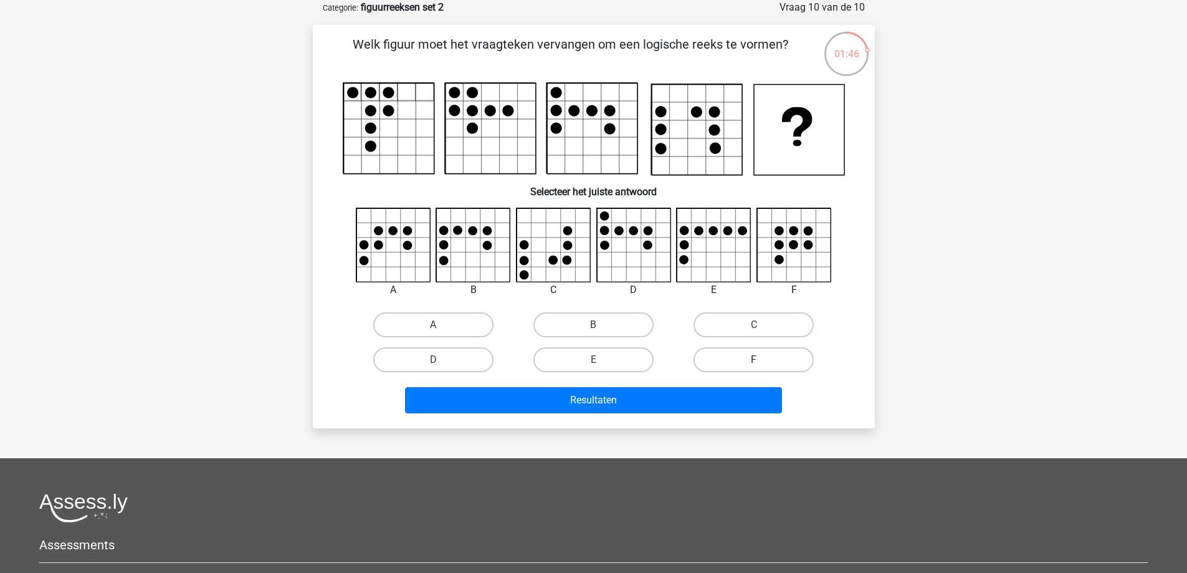
drag, startPoint x: 744, startPoint y: 359, endPoint x: 736, endPoint y: 371, distance: 14.3
click at [745, 361] on label "F" at bounding box center [753, 359] width 120 height 25
click at [754, 361] on input "F" at bounding box center [758, 363] width 8 height 8
radio input "true"
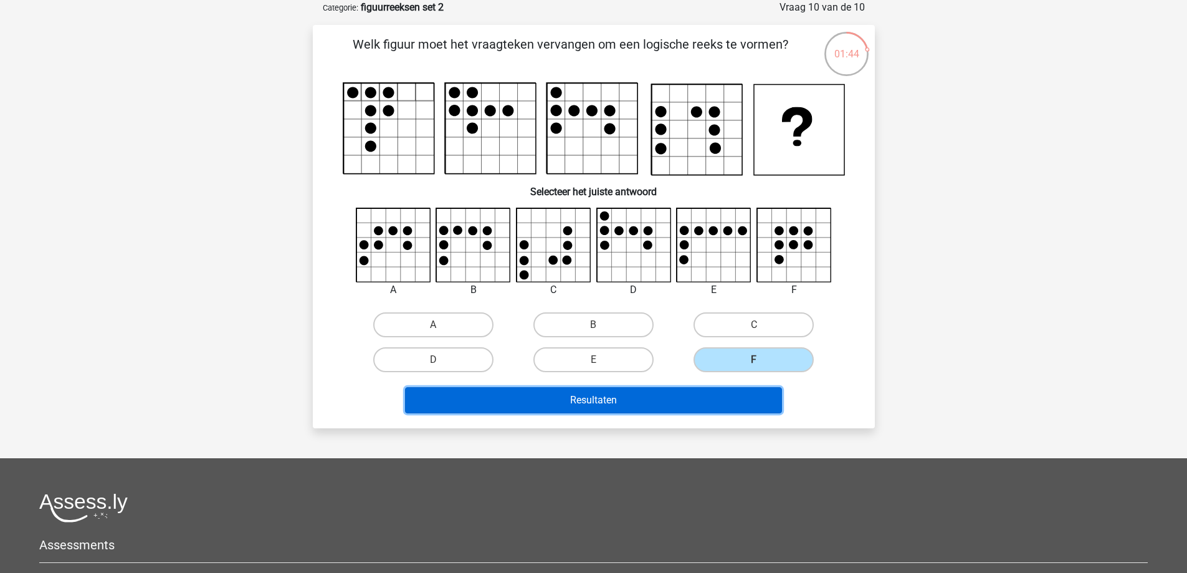
click at [690, 401] on button "Resultaten" at bounding box center [593, 400] width 377 height 26
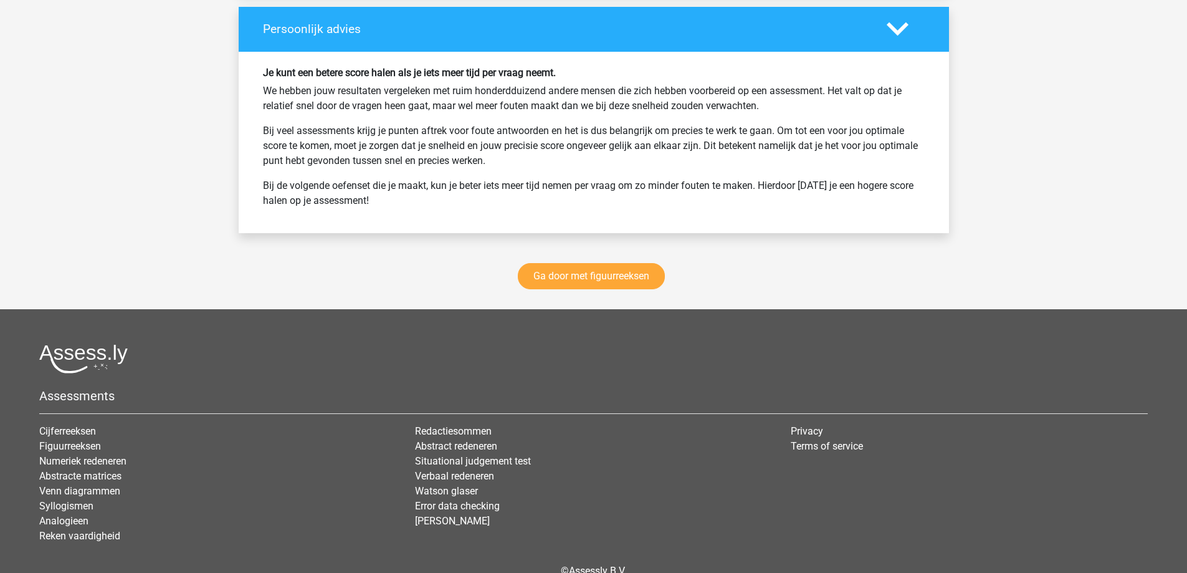
scroll to position [1532, 0]
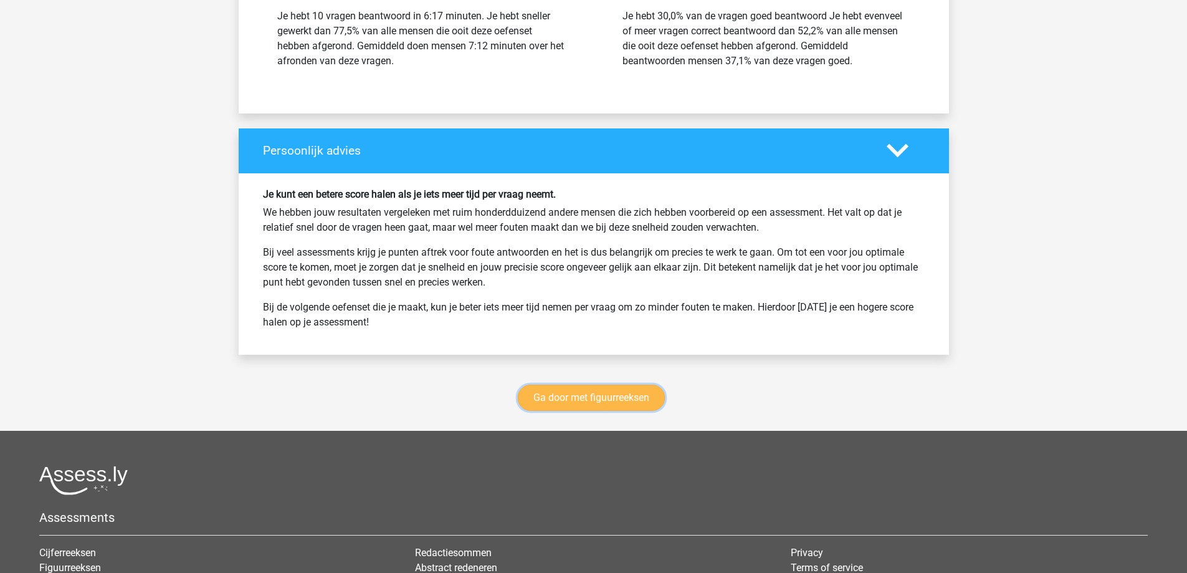
click at [589, 403] on link "Ga door met figuurreeksen" at bounding box center [591, 397] width 147 height 26
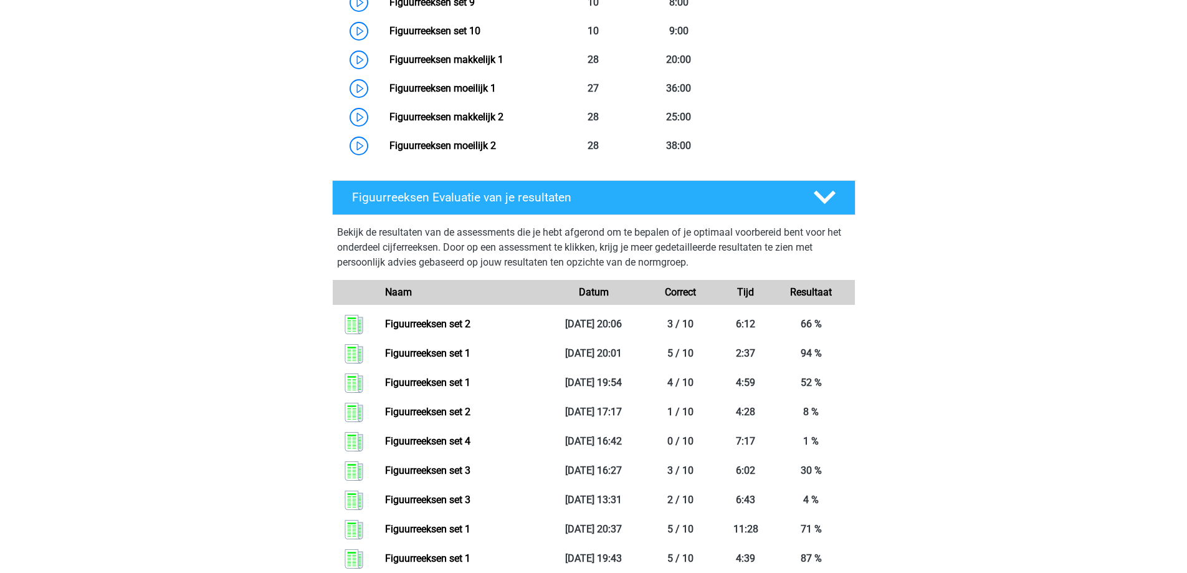
scroll to position [924, 0]
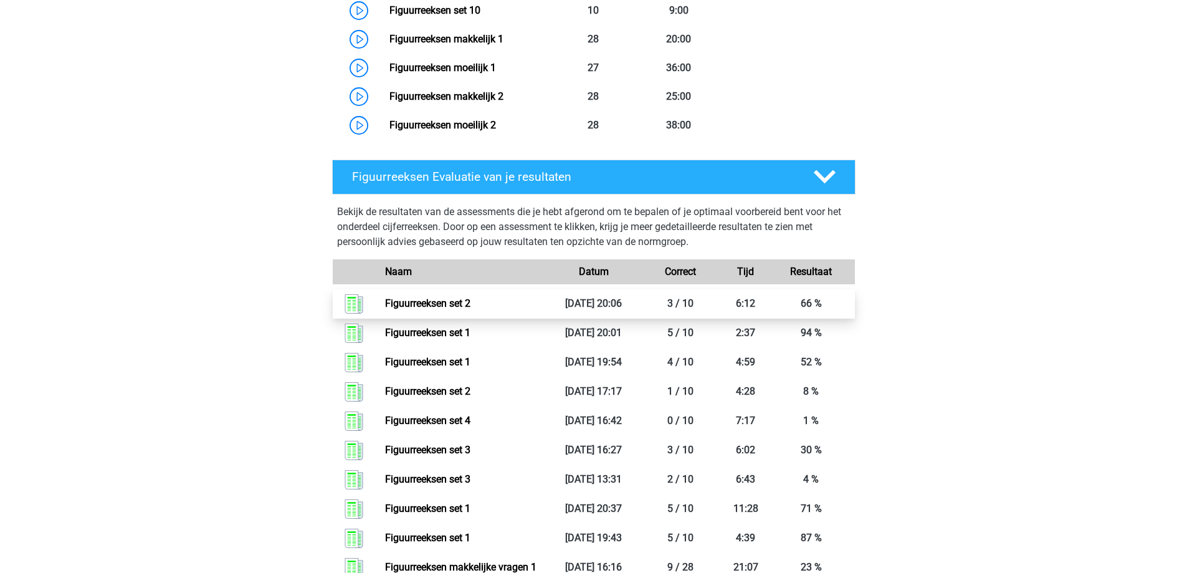
click at [470, 307] on link "Figuurreeksen set 2" at bounding box center [427, 303] width 85 height 12
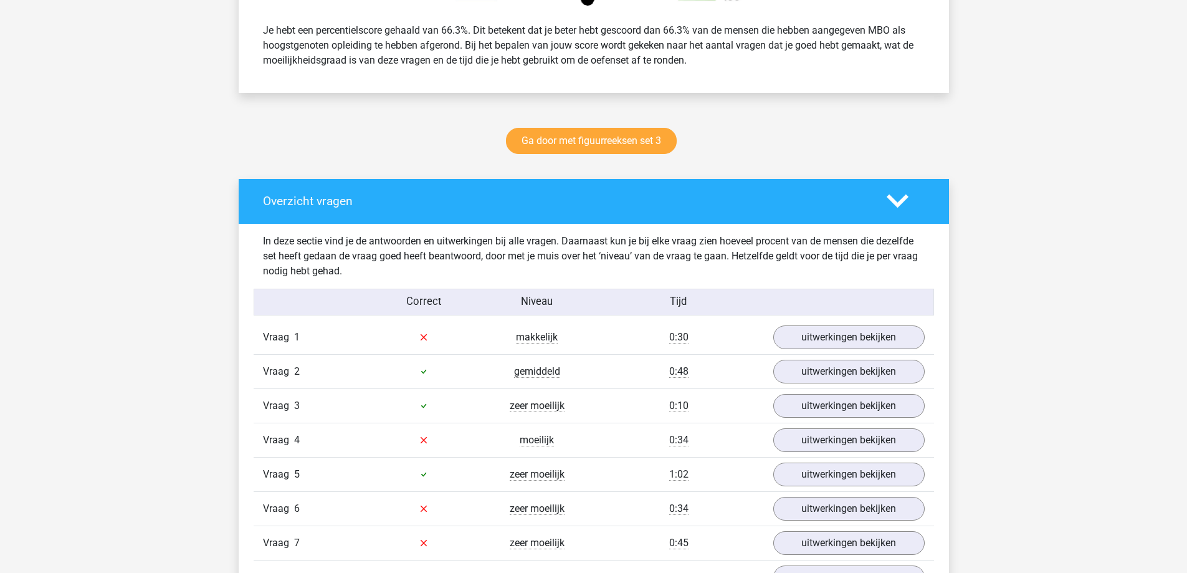
scroll to position [623, 0]
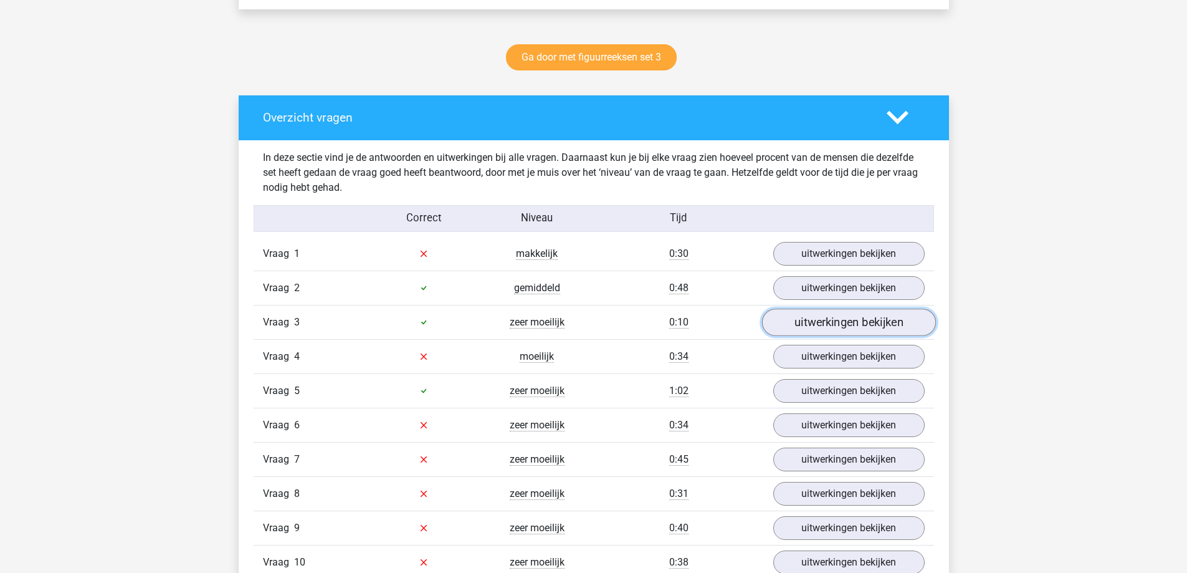
click at [838, 325] on link "uitwerkingen bekijken" at bounding box center [848, 321] width 174 height 27
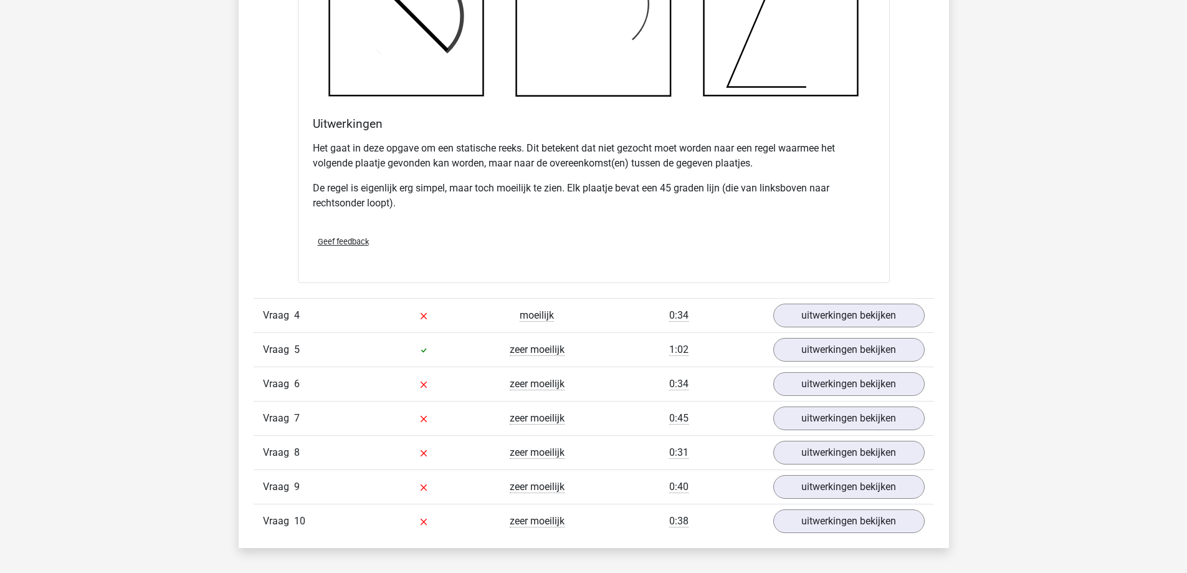
scroll to position [1433, 0]
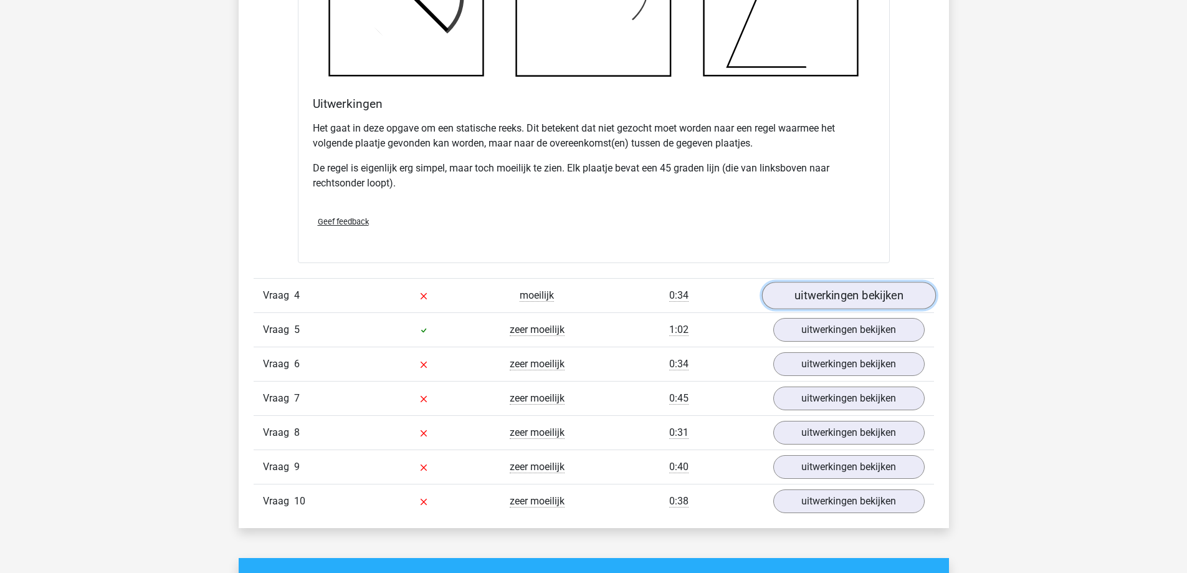
click at [828, 301] on link "uitwerkingen bekijken" at bounding box center [848, 295] width 174 height 27
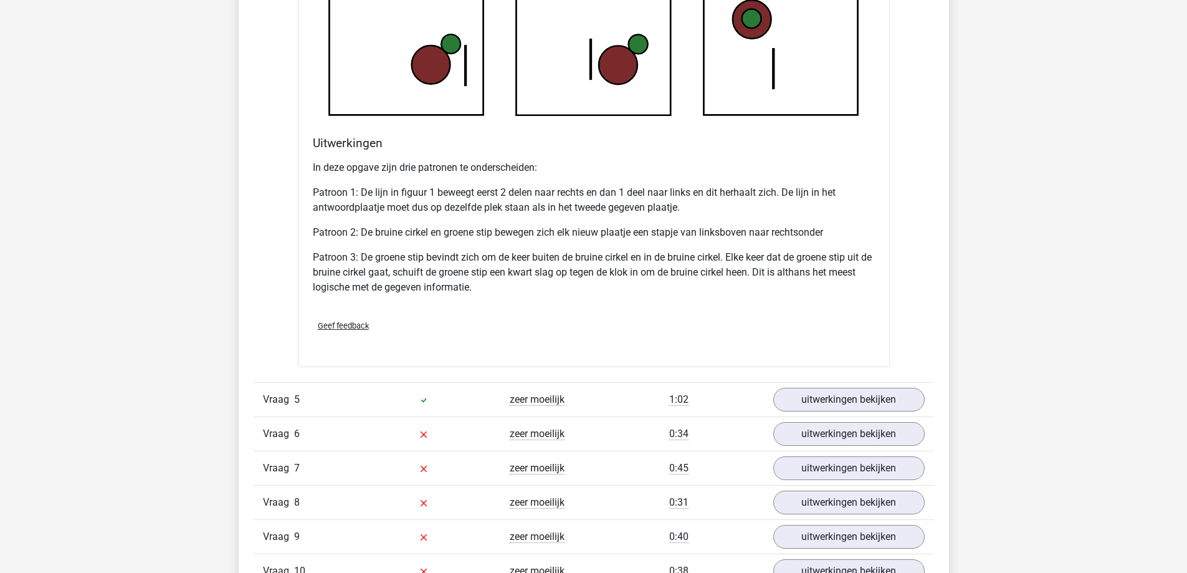
scroll to position [2243, 0]
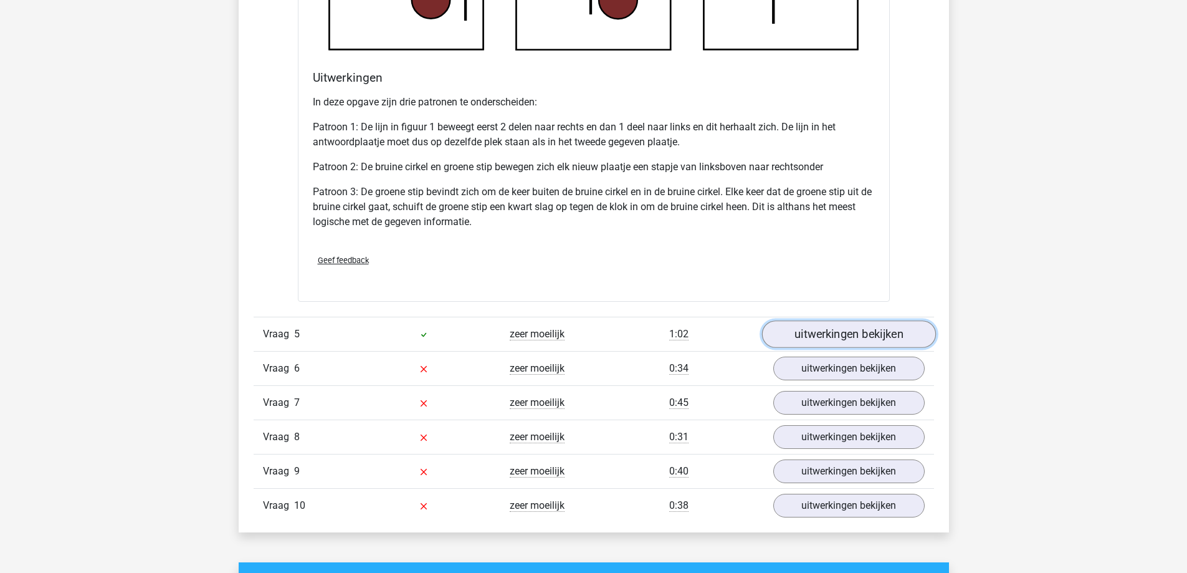
click at [827, 339] on link "uitwerkingen bekijken" at bounding box center [848, 333] width 174 height 27
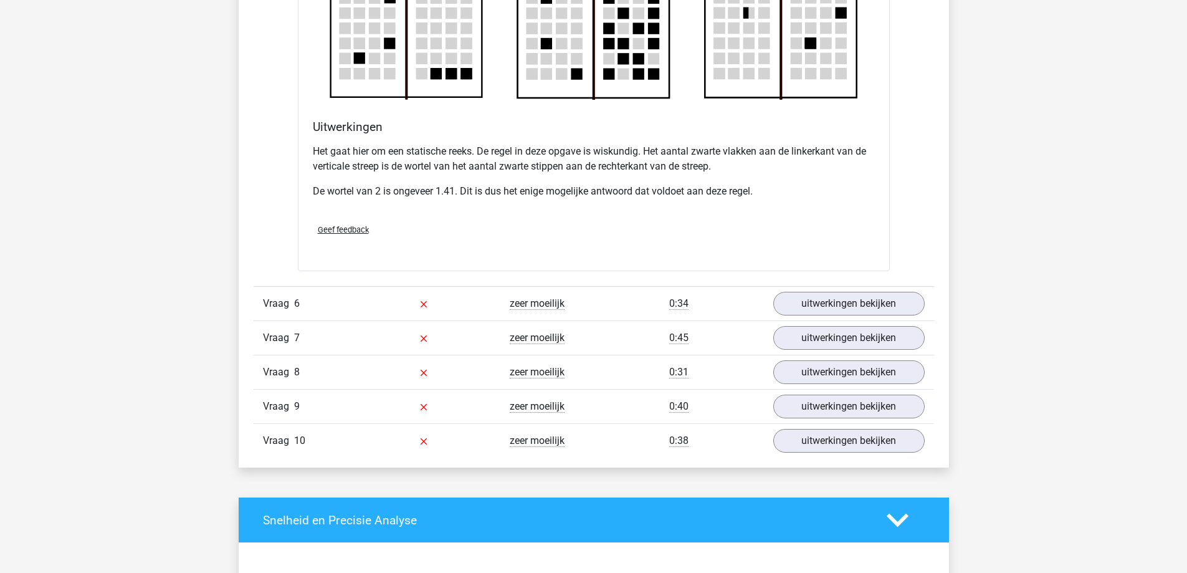
scroll to position [3053, 0]
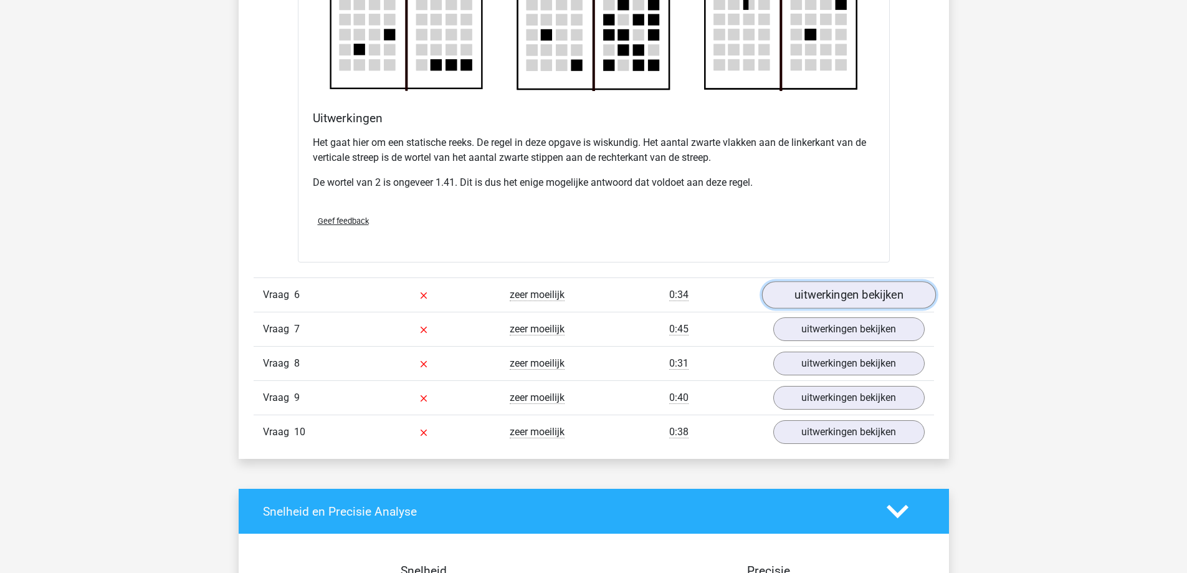
click at [838, 296] on link "uitwerkingen bekijken" at bounding box center [848, 294] width 174 height 27
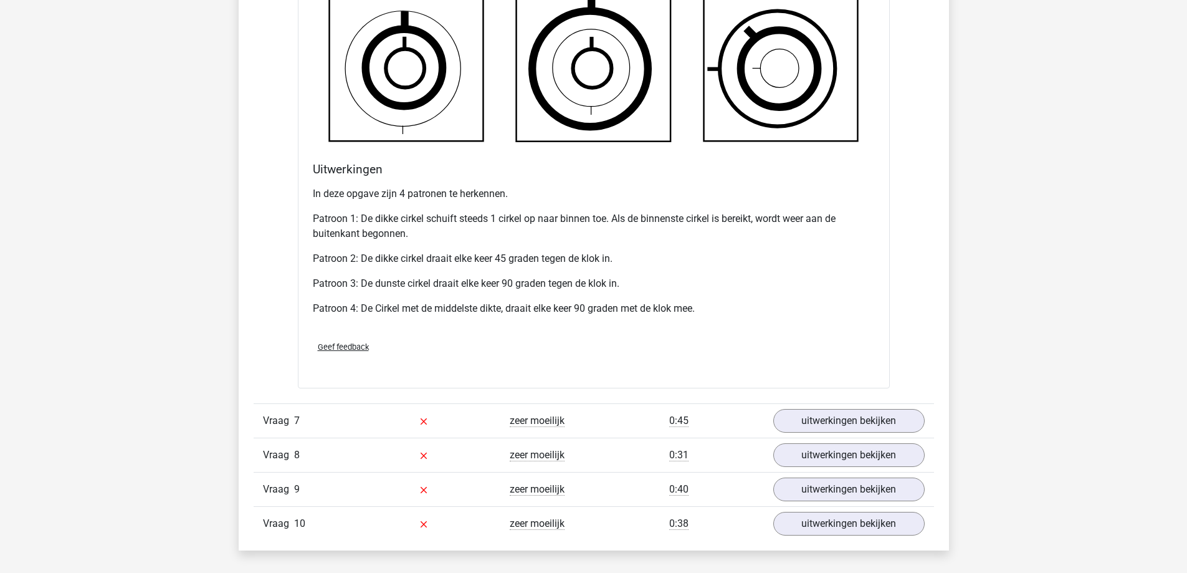
scroll to position [3862, 0]
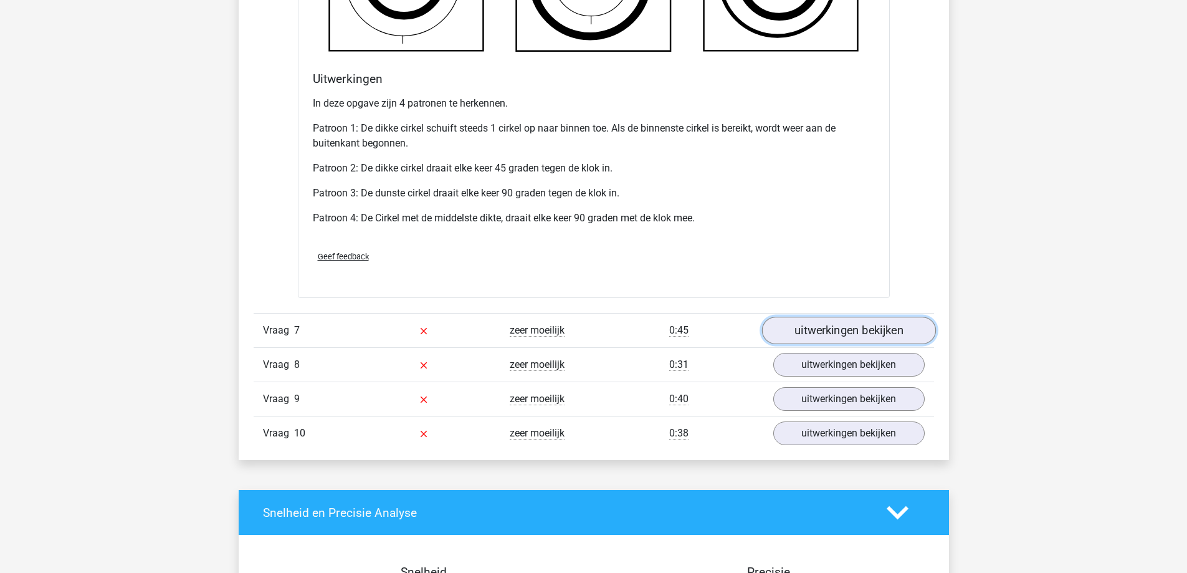
click at [849, 327] on link "uitwerkingen bekijken" at bounding box center [848, 329] width 174 height 27
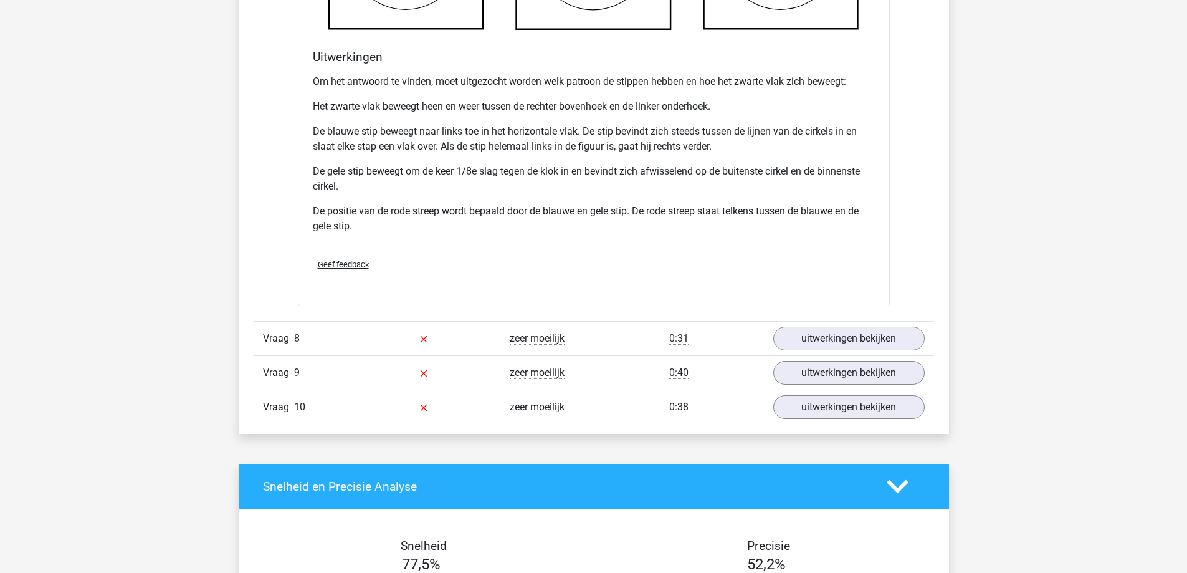
scroll to position [4735, 0]
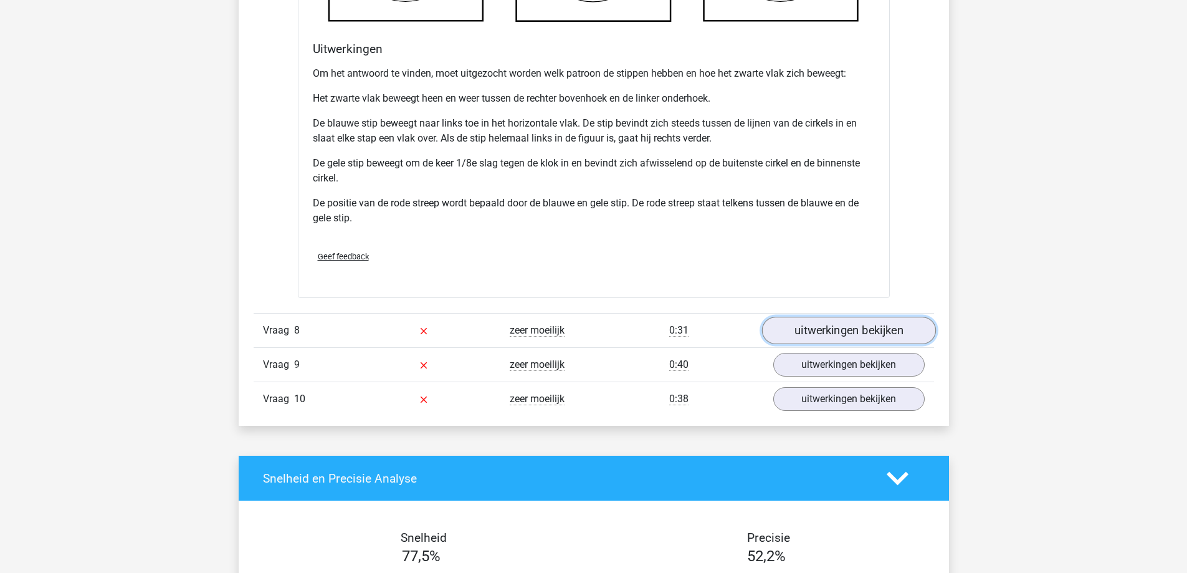
click at [860, 336] on link "uitwerkingen bekijken" at bounding box center [848, 329] width 174 height 27
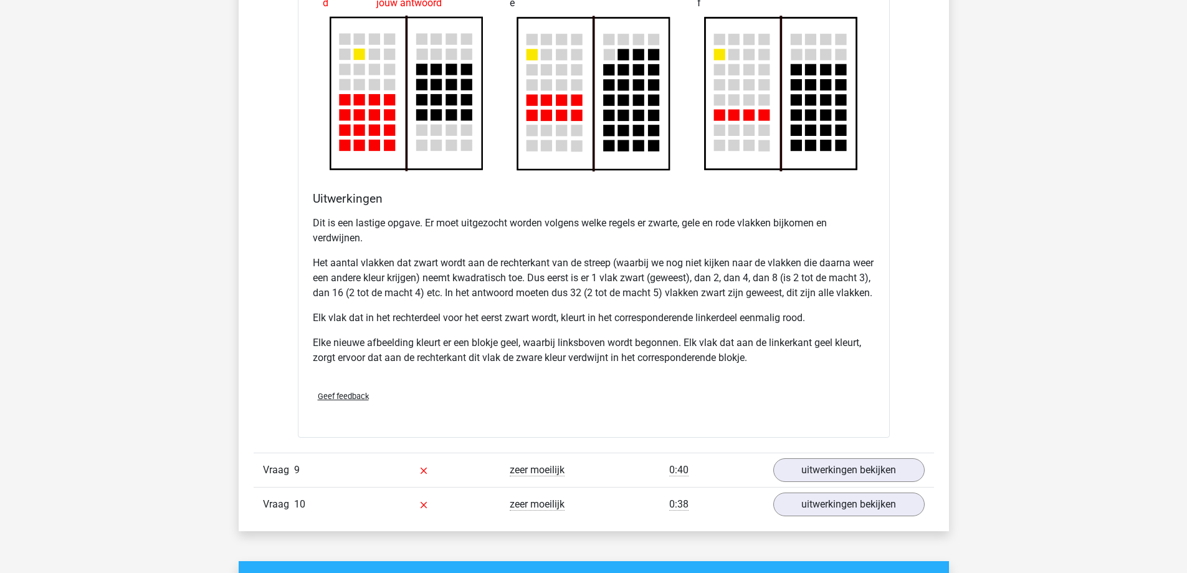
scroll to position [5482, 0]
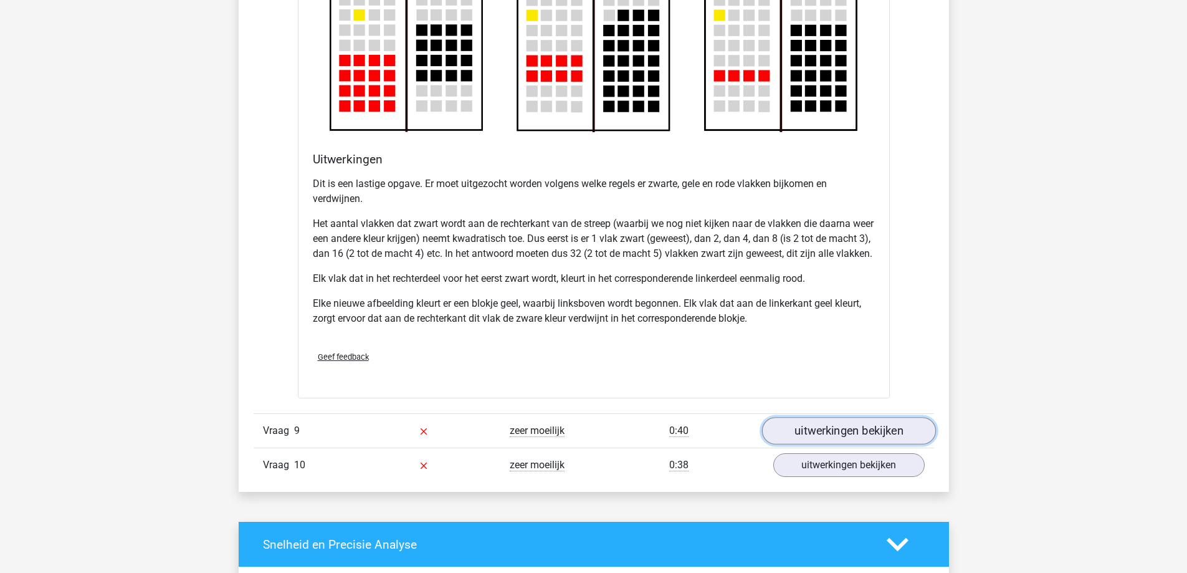
click at [891, 444] on link "uitwerkingen bekijken" at bounding box center [848, 430] width 174 height 27
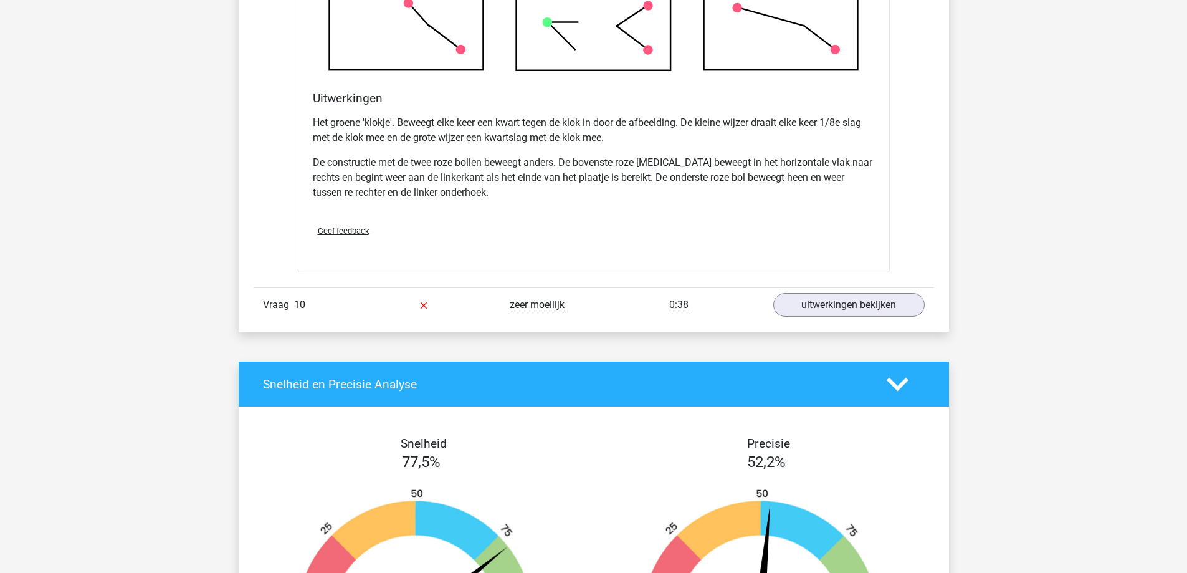
scroll to position [6417, 0]
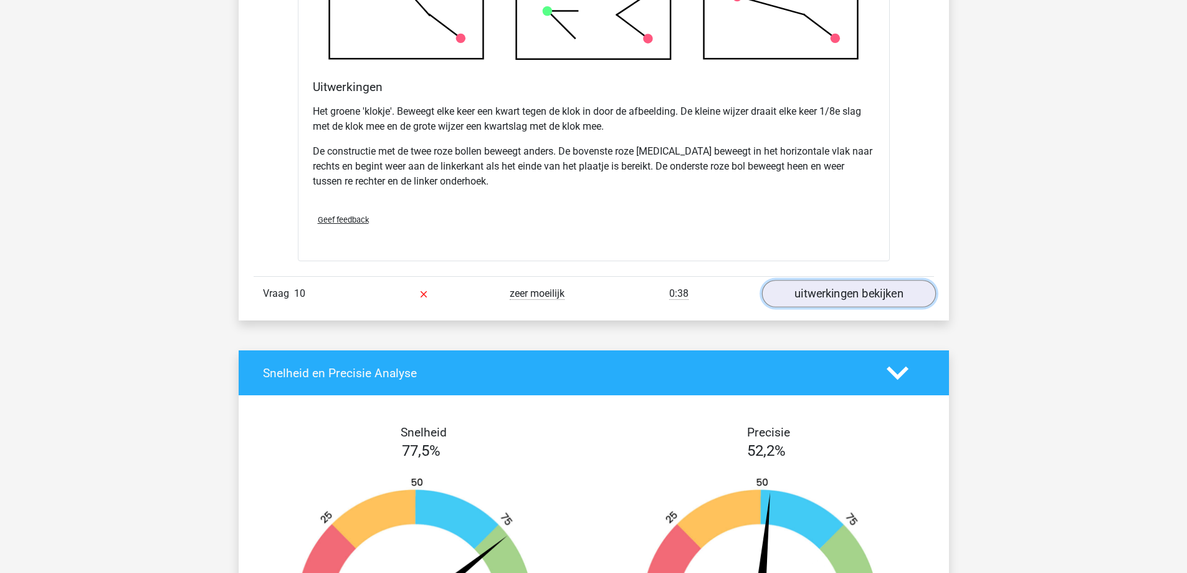
click at [852, 307] on link "uitwerkingen bekijken" at bounding box center [848, 293] width 174 height 27
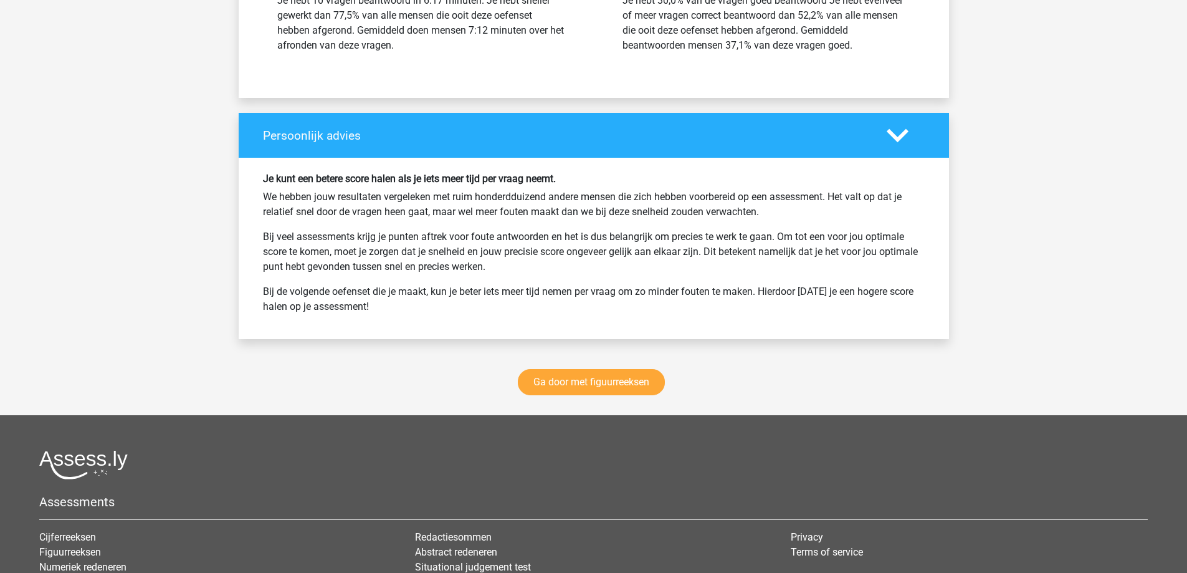
scroll to position [7833, 0]
click at [580, 394] on link "Ga door met figuurreeksen" at bounding box center [591, 382] width 147 height 26
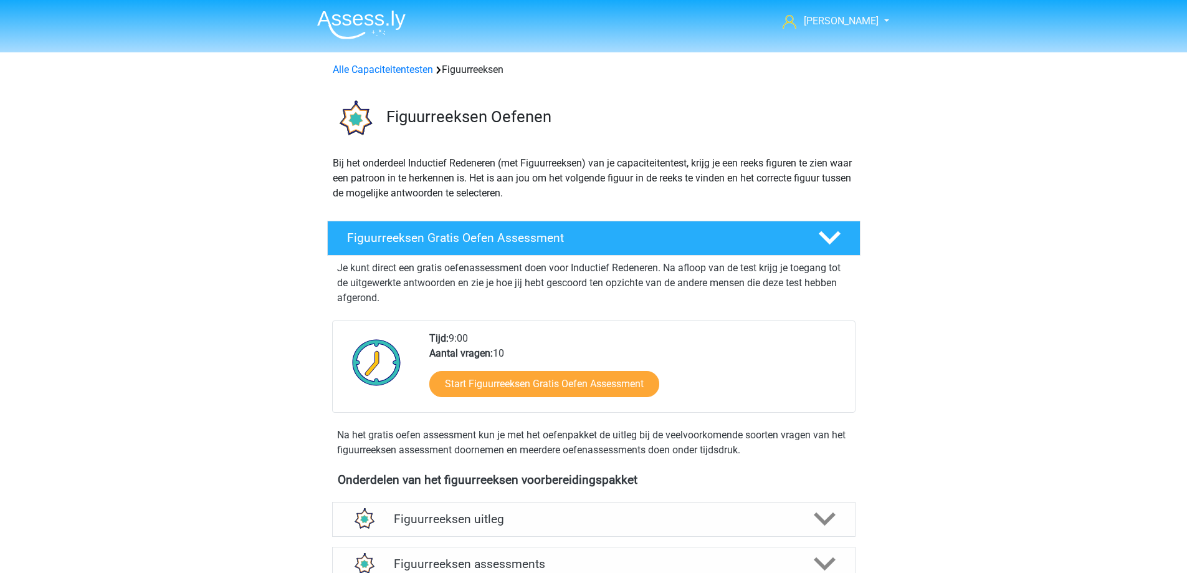
scroll to position [541, 0]
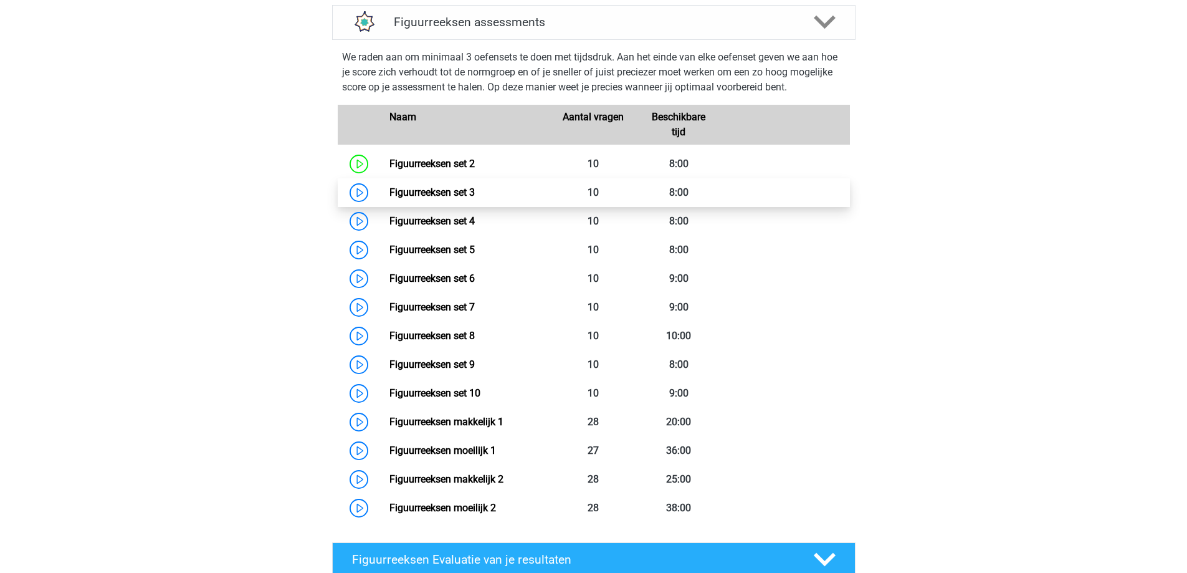
click at [389, 192] on link "Figuurreeksen set 3" at bounding box center [431, 192] width 85 height 12
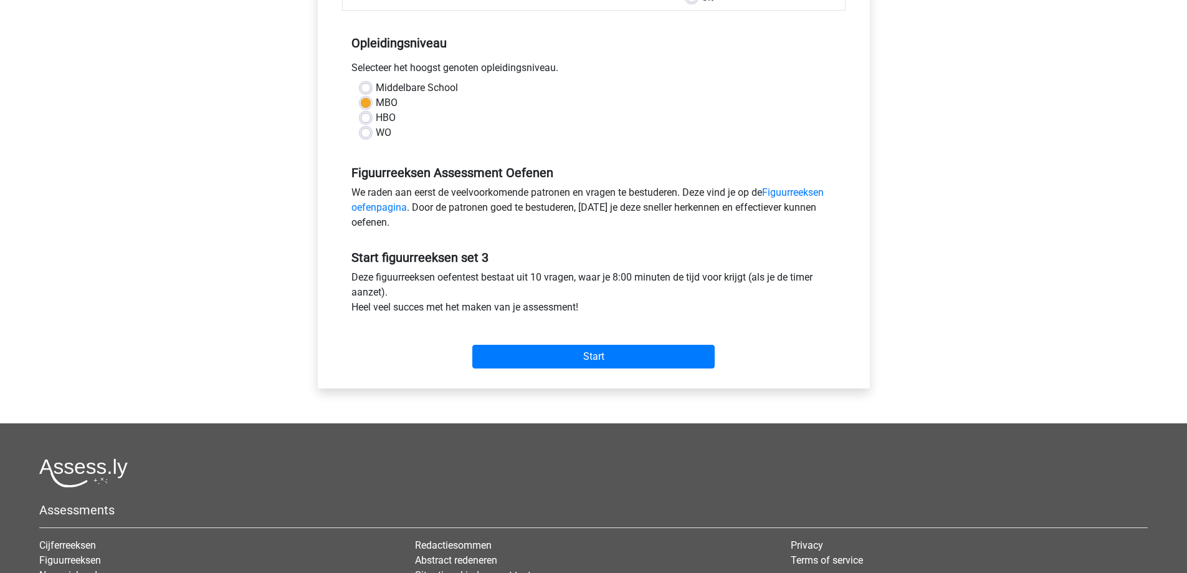
scroll to position [249, 0]
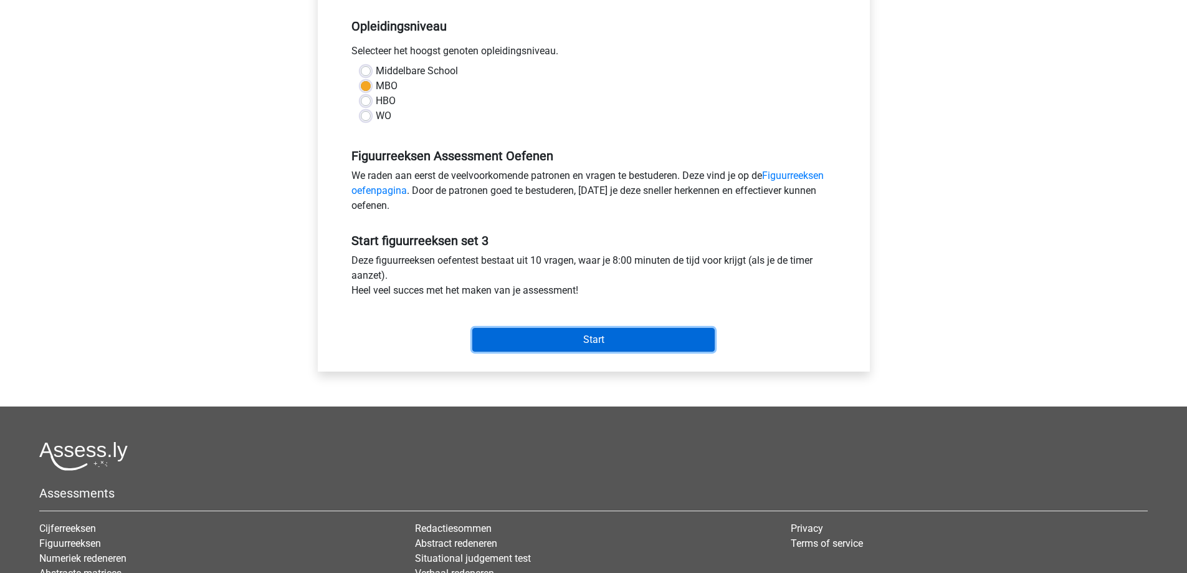
click at [571, 339] on input "Start" at bounding box center [593, 340] width 242 height 24
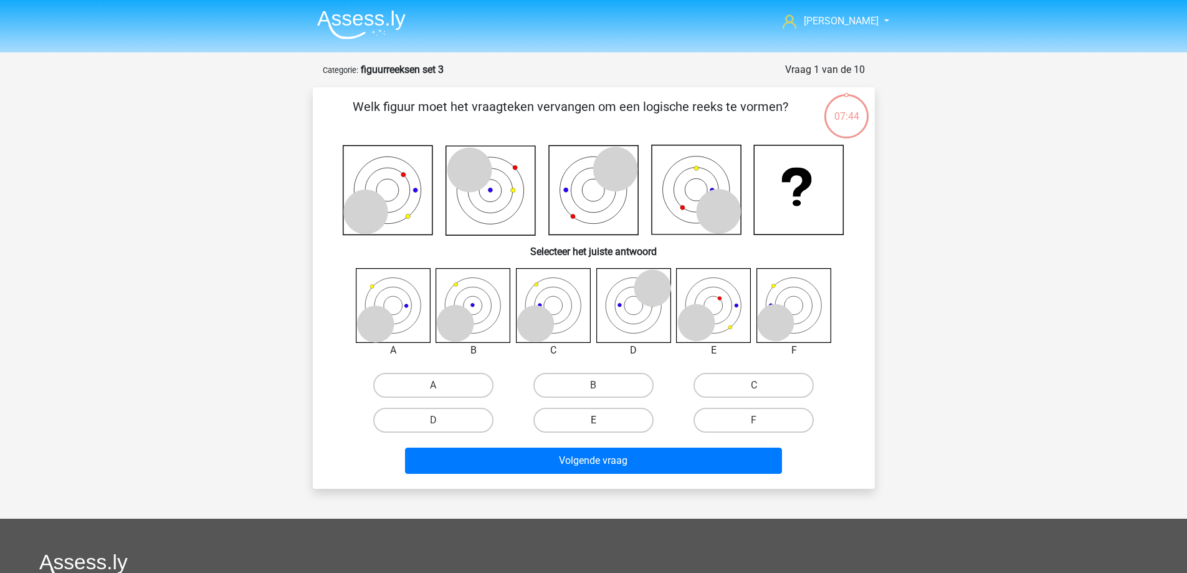
click at [602, 421] on label "E" at bounding box center [593, 419] width 120 height 25
click at [601, 421] on input "E" at bounding box center [597, 424] width 8 height 8
radio input "true"
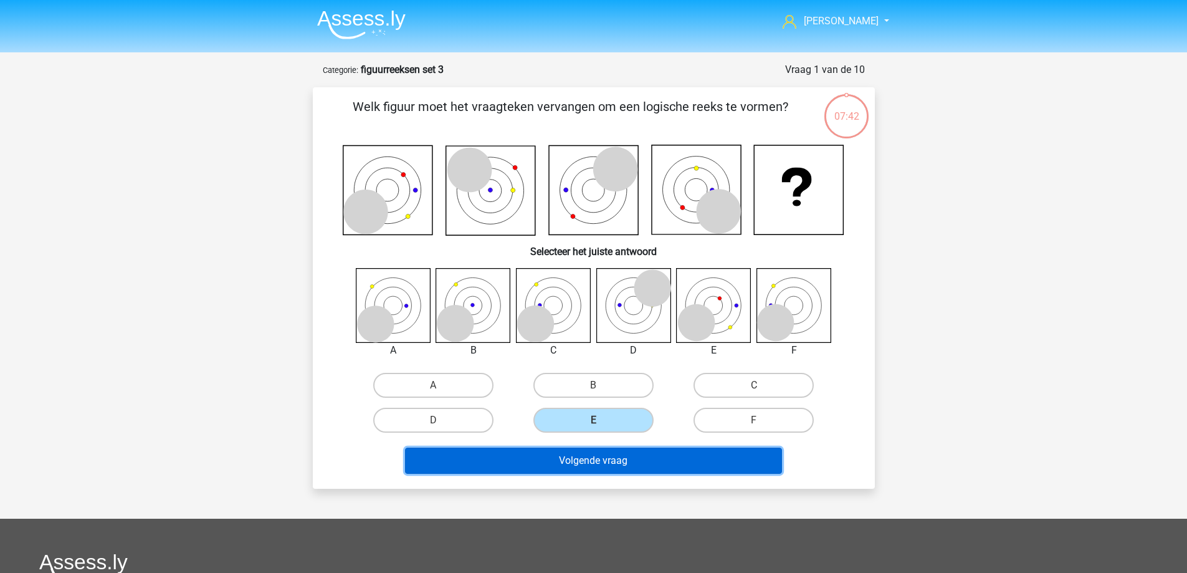
click at [600, 460] on button "Volgende vraag" at bounding box center [593, 460] width 377 height 26
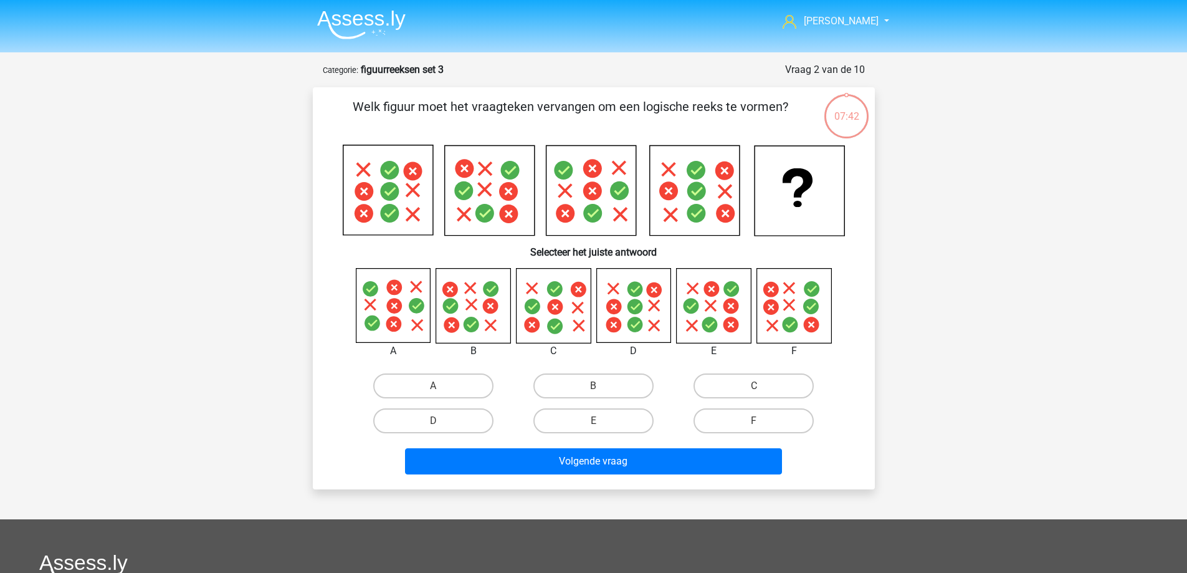
scroll to position [62, 0]
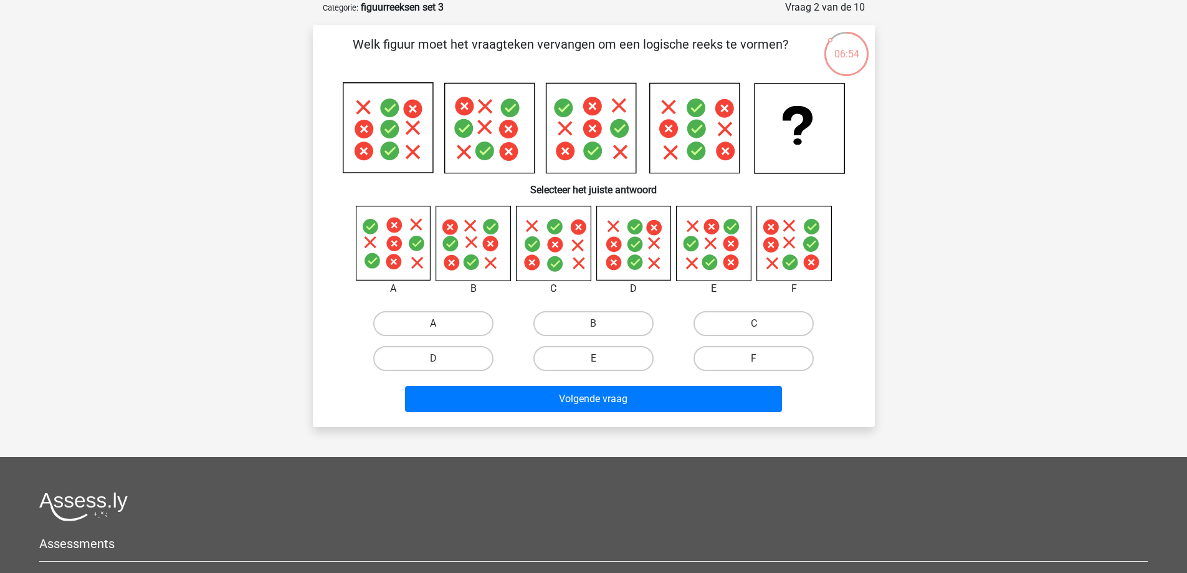
click at [434, 320] on label "A" at bounding box center [433, 323] width 120 height 25
click at [434, 323] on input "A" at bounding box center [437, 327] width 8 height 8
radio input "true"
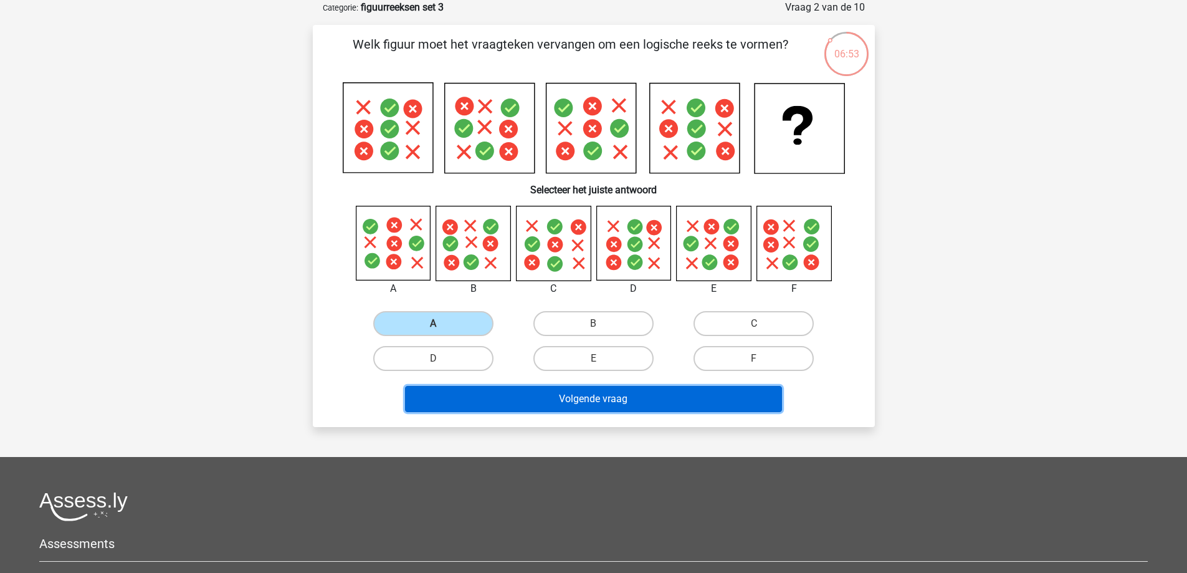
click at [445, 389] on button "Volgende vraag" at bounding box center [593, 399] width 377 height 26
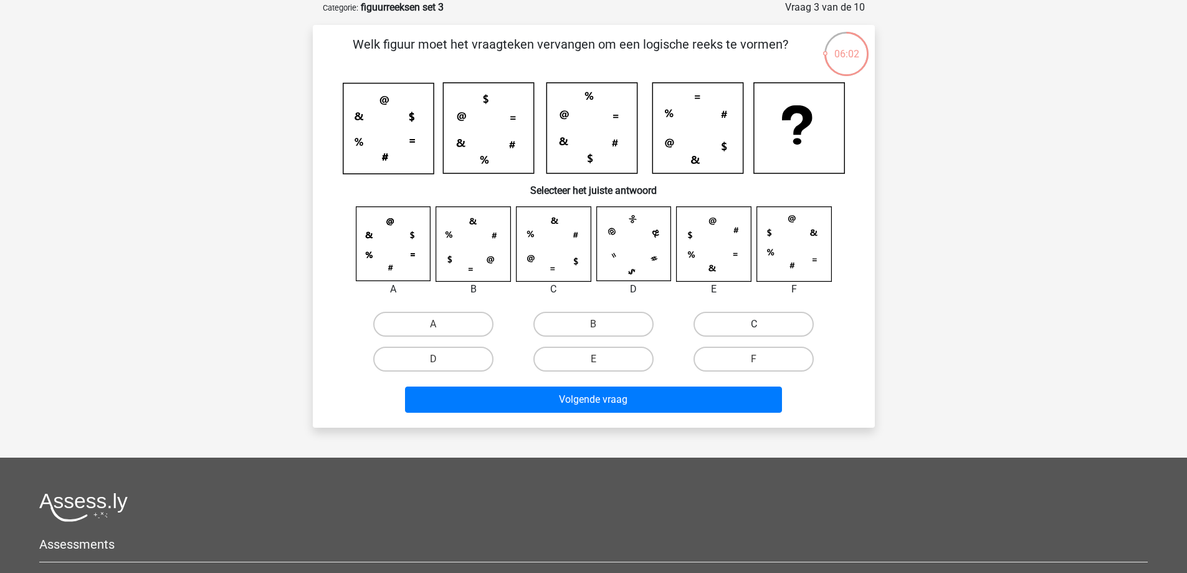
click at [746, 320] on label "C" at bounding box center [753, 323] width 120 height 25
click at [754, 324] on input "C" at bounding box center [758, 328] width 8 height 8
radio input "true"
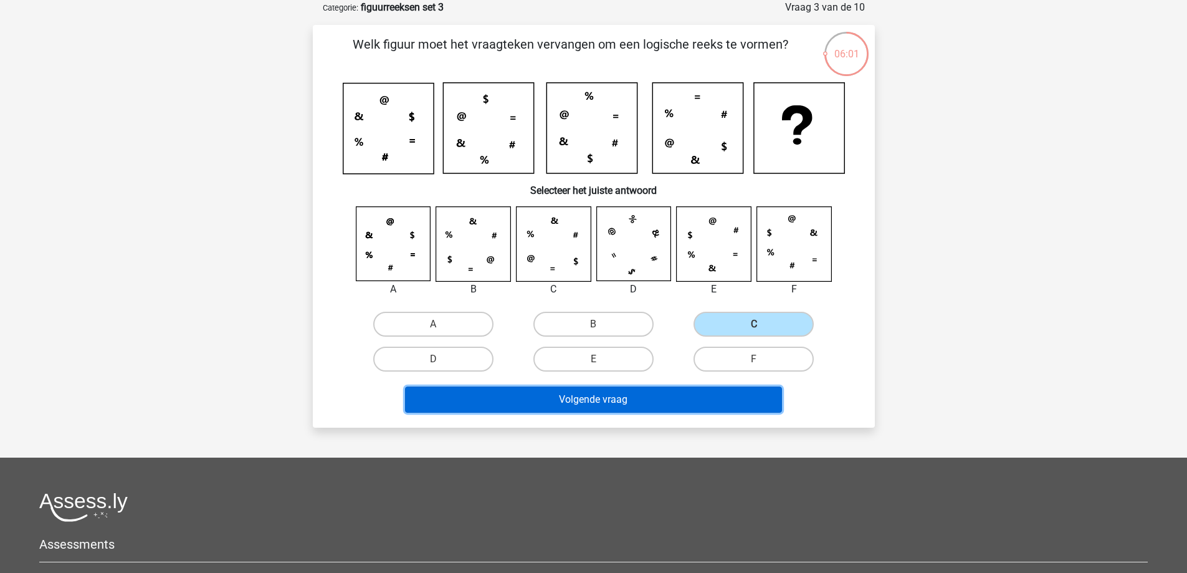
click at [655, 399] on button "Volgende vraag" at bounding box center [593, 399] width 377 height 26
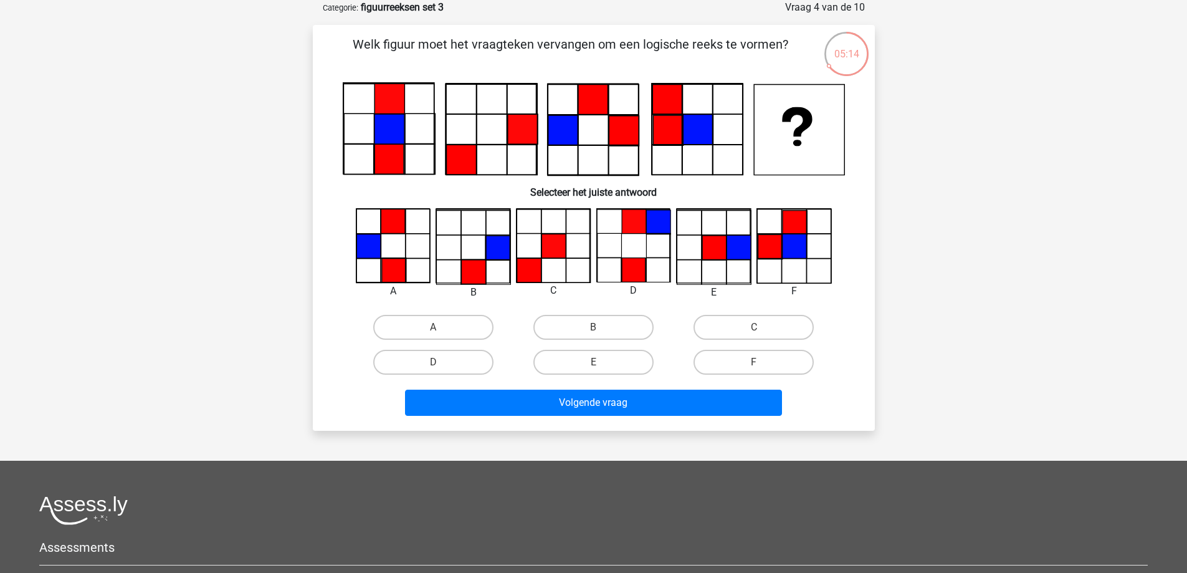
click at [756, 367] on input "F" at bounding box center [758, 366] width 8 height 8
radio input "true"
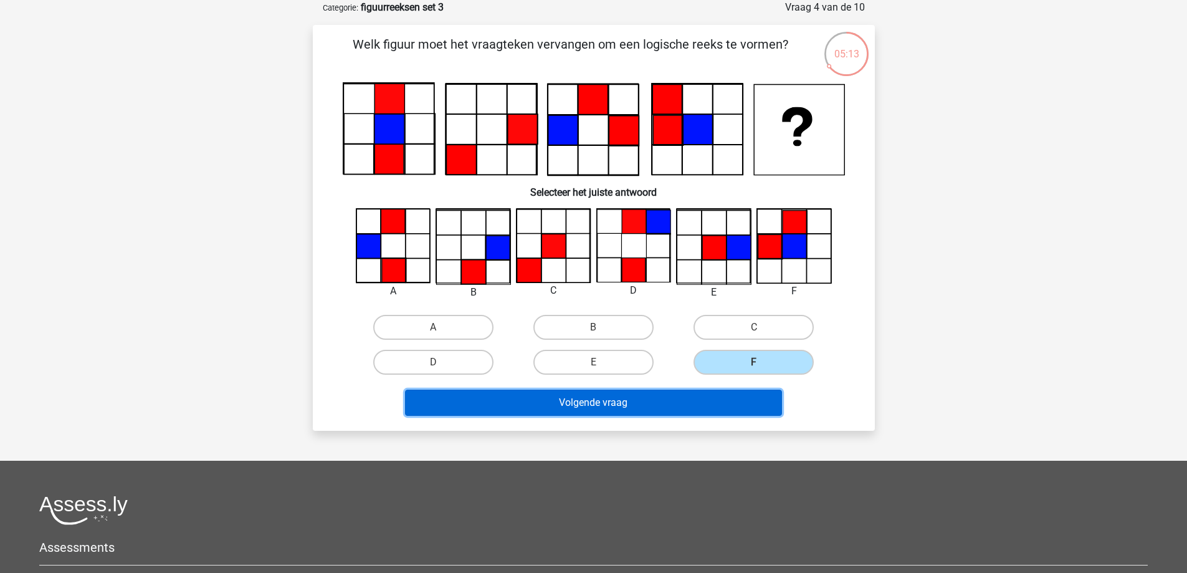
click at [683, 394] on button "Volgende vraag" at bounding box center [593, 402] width 377 height 26
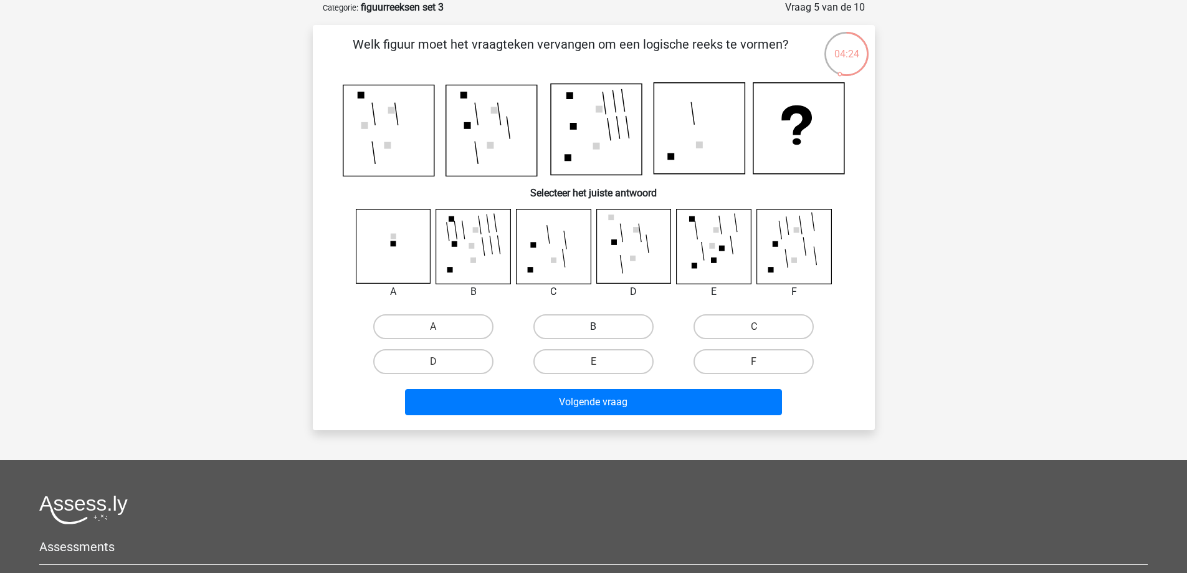
click at [571, 326] on label "B" at bounding box center [593, 326] width 120 height 25
click at [593, 326] on input "B" at bounding box center [597, 330] width 8 height 8
radio input "true"
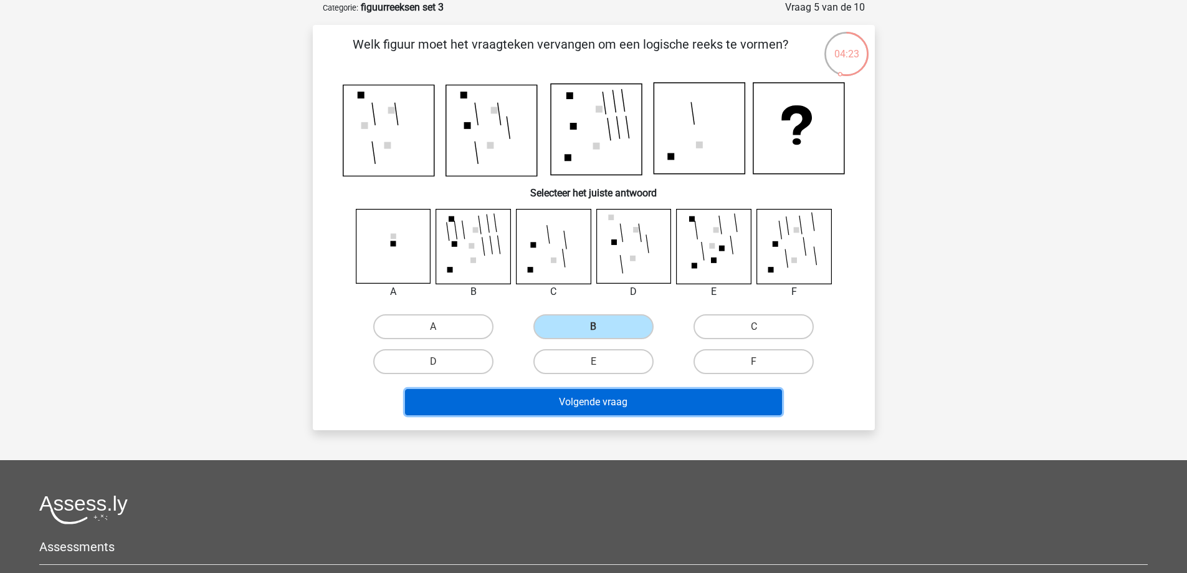
click at [578, 401] on button "Volgende vraag" at bounding box center [593, 402] width 377 height 26
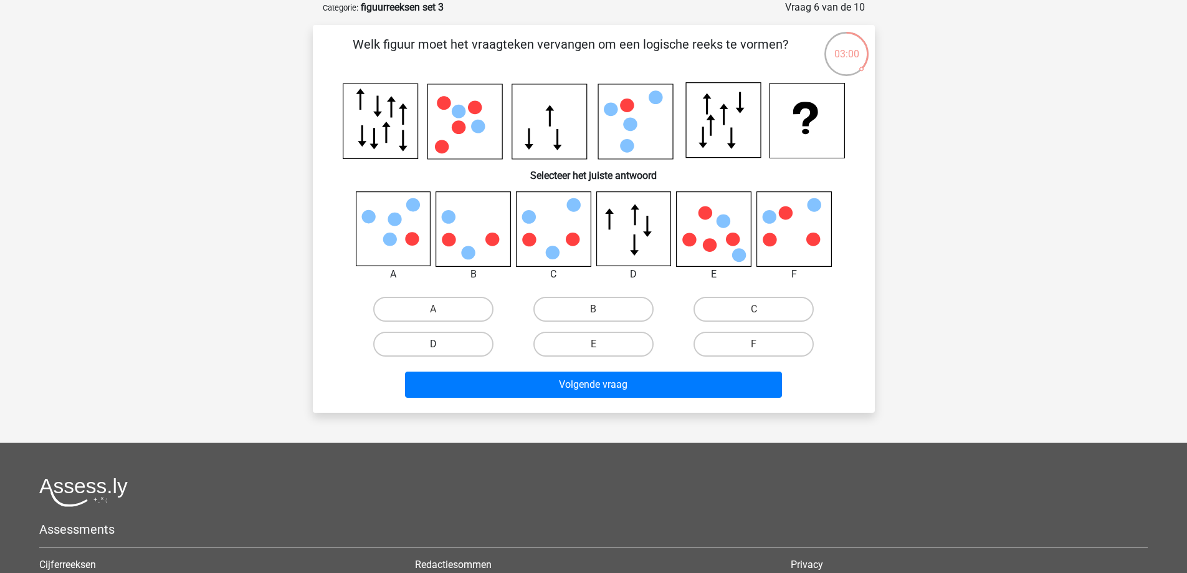
drag, startPoint x: 449, startPoint y: 345, endPoint x: 456, endPoint y: 352, distance: 10.6
click at [450, 345] on label "D" at bounding box center [433, 343] width 120 height 25
click at [441, 345] on input "D" at bounding box center [437, 348] width 8 height 8
radio input "true"
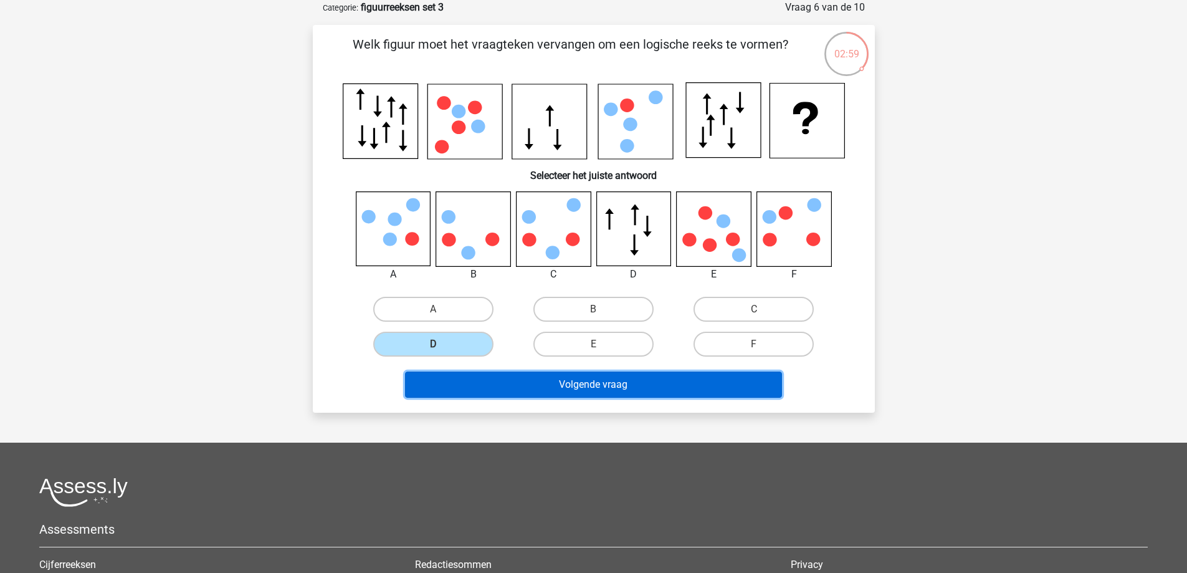
click at [472, 382] on button "Volgende vraag" at bounding box center [593, 384] width 377 height 26
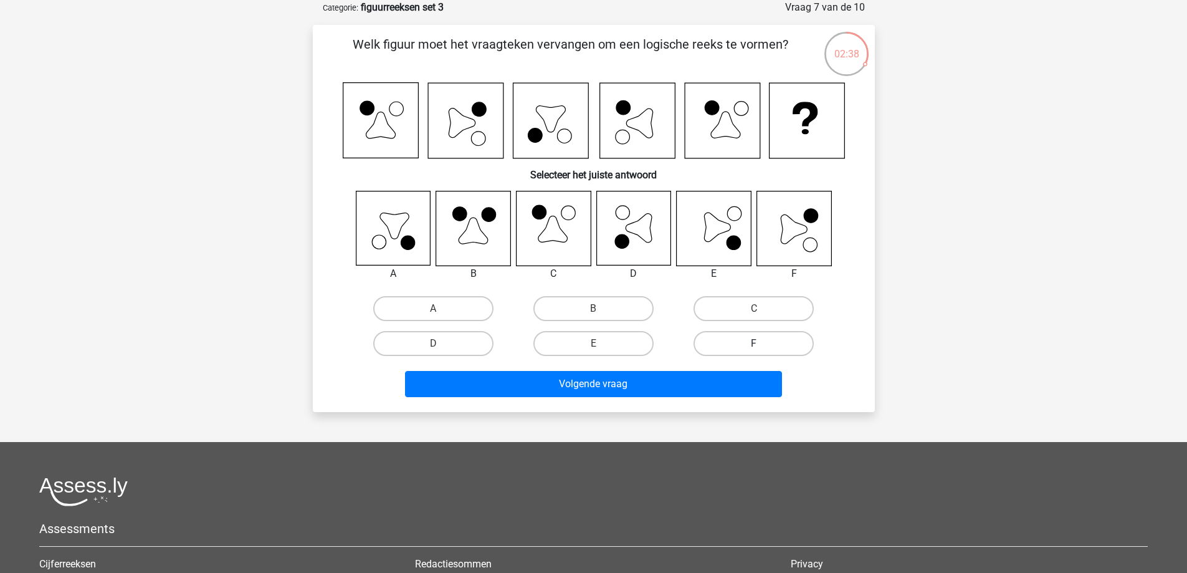
click at [755, 341] on label "F" at bounding box center [753, 343] width 120 height 25
click at [755, 343] on input "F" at bounding box center [758, 347] width 8 height 8
radio input "true"
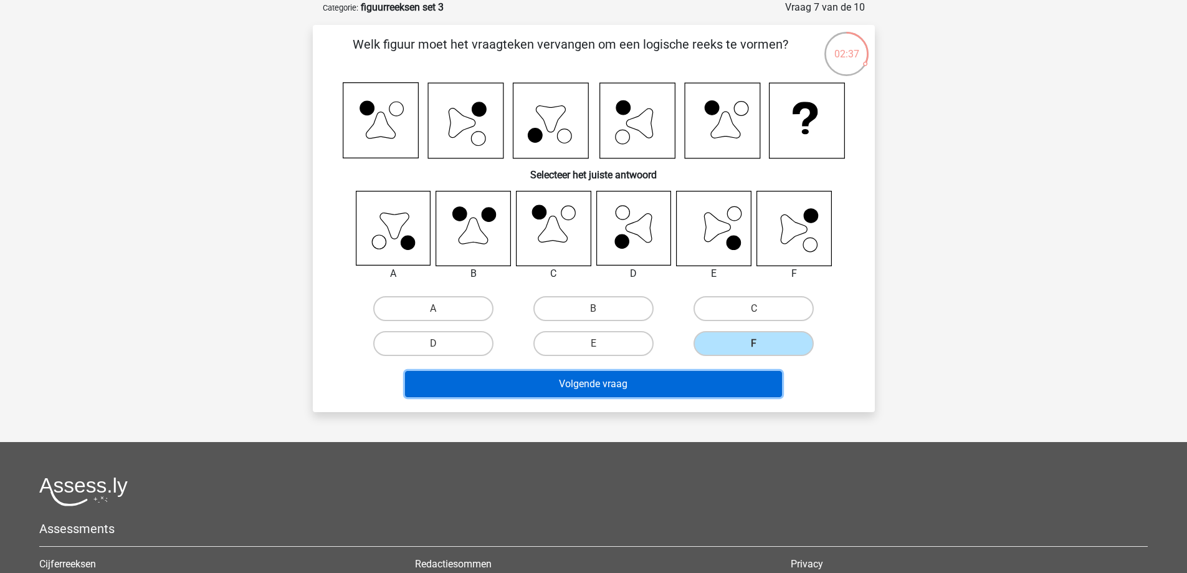
click at [655, 395] on button "Volgende vraag" at bounding box center [593, 384] width 377 height 26
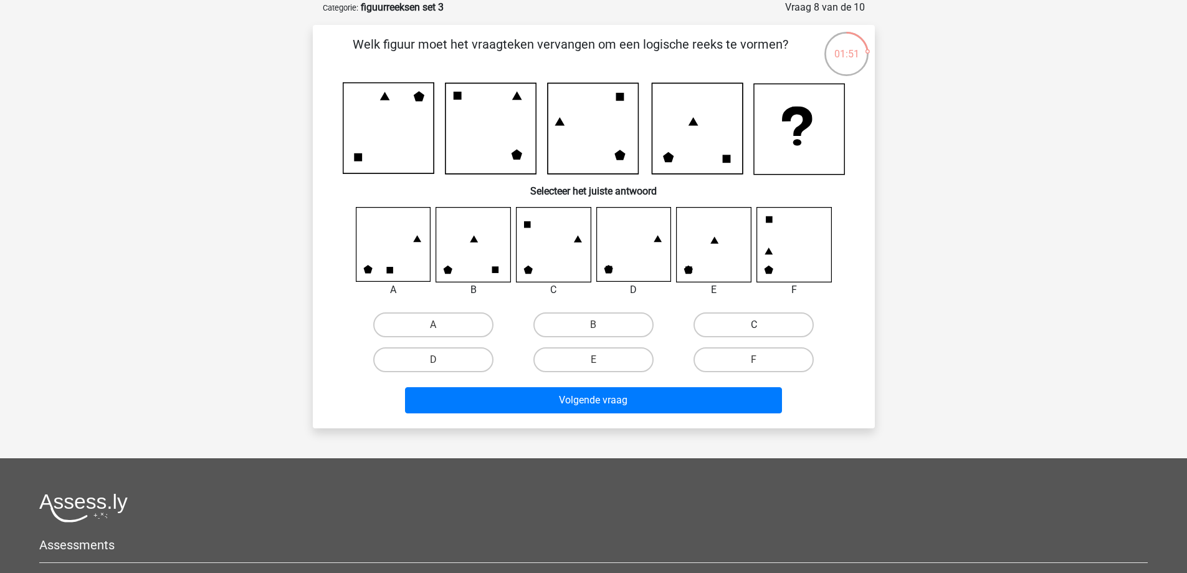
click at [778, 325] on label "C" at bounding box center [753, 324] width 120 height 25
click at [762, 325] on input "C" at bounding box center [758, 329] width 8 height 8
radio input "true"
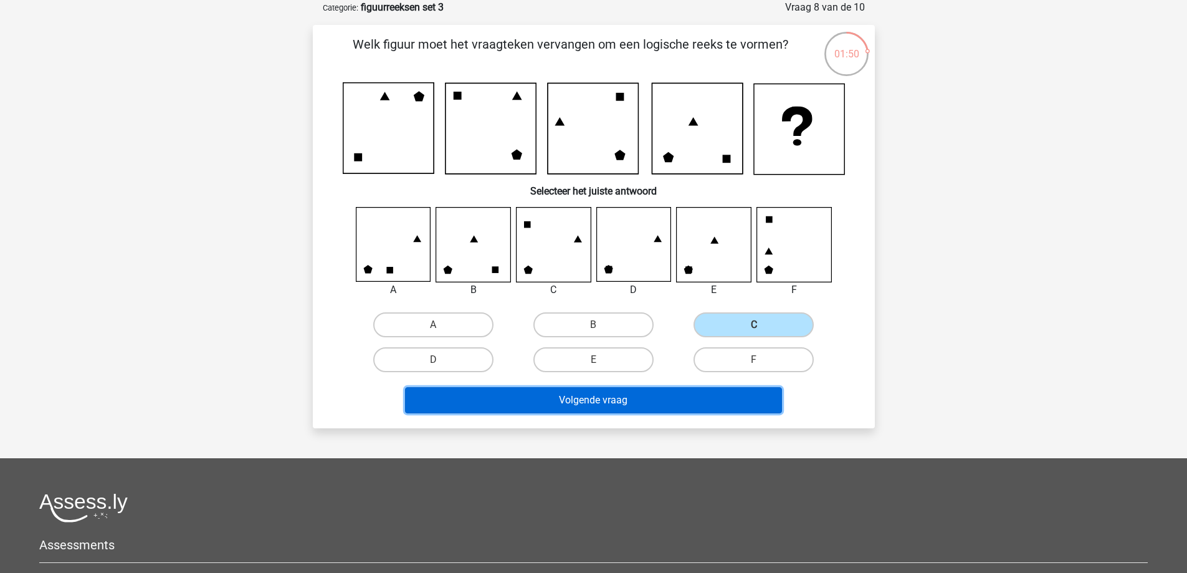
click at [690, 394] on button "Volgende vraag" at bounding box center [593, 400] width 377 height 26
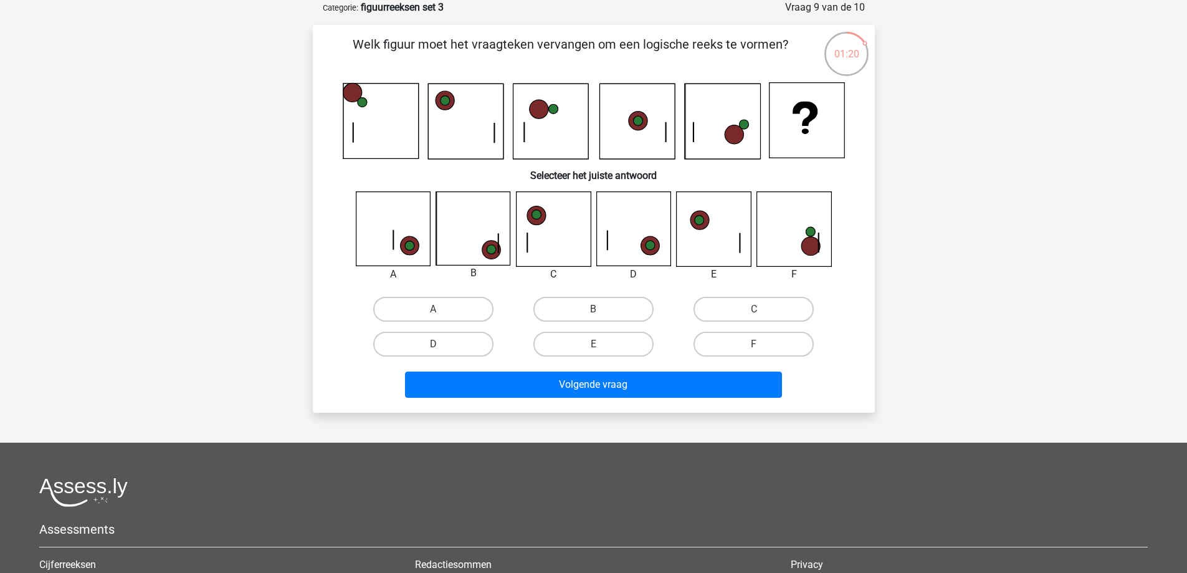
click at [596, 309] on input "B" at bounding box center [597, 313] width 8 height 8
radio input "true"
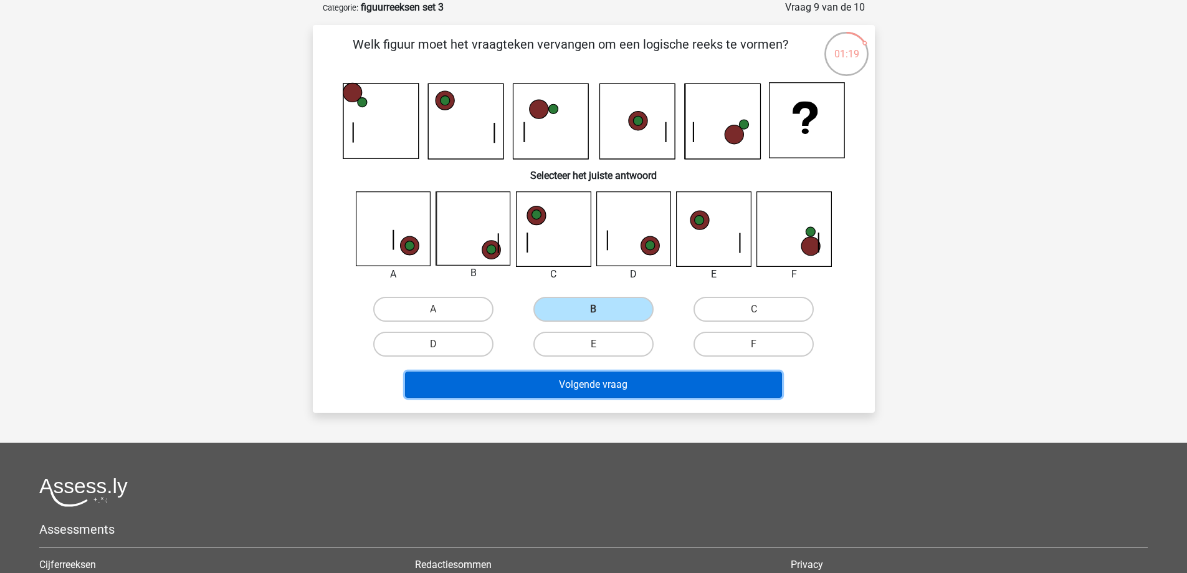
click at [576, 386] on button "Volgende vraag" at bounding box center [593, 384] width 377 height 26
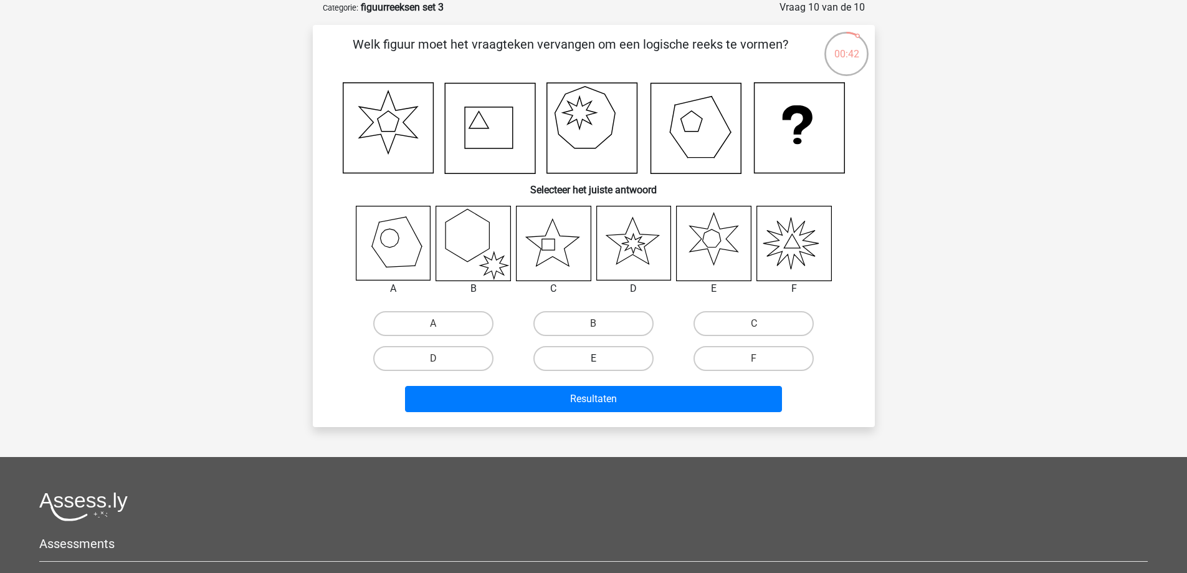
click at [614, 356] on label "E" at bounding box center [593, 358] width 120 height 25
click at [601, 358] on input "E" at bounding box center [597, 362] width 8 height 8
radio input "true"
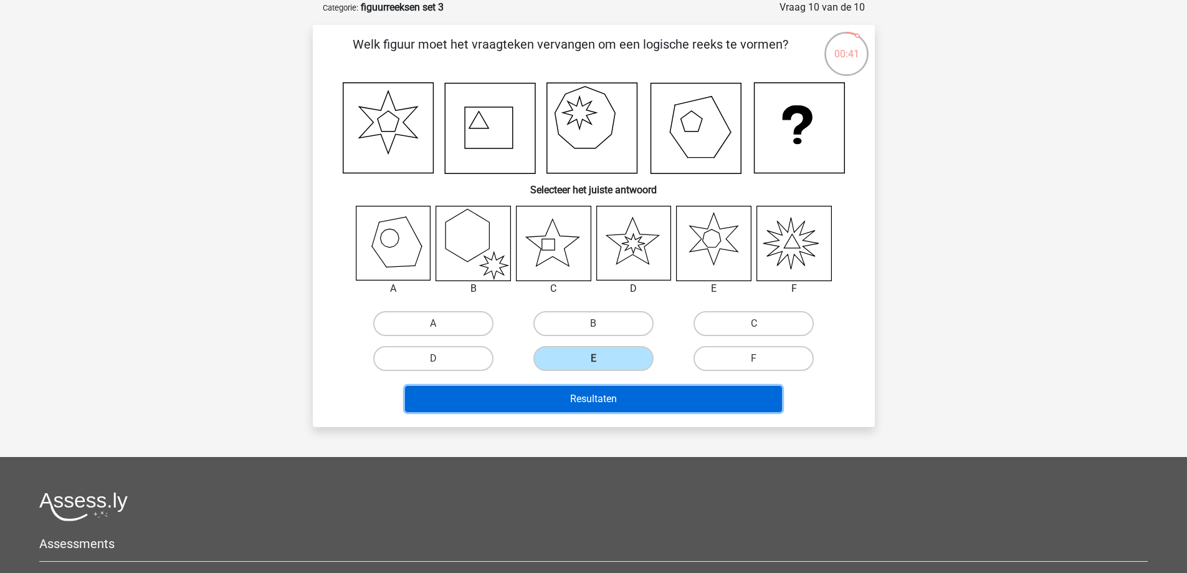
click at [607, 396] on button "Resultaten" at bounding box center [593, 399] width 377 height 26
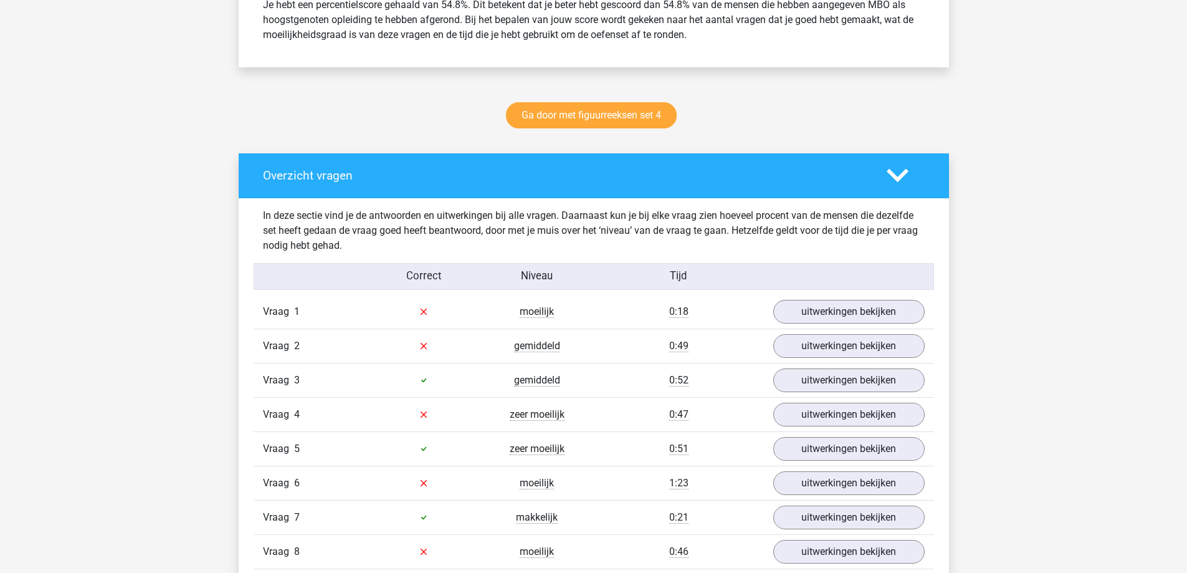
scroll to position [561, 0]
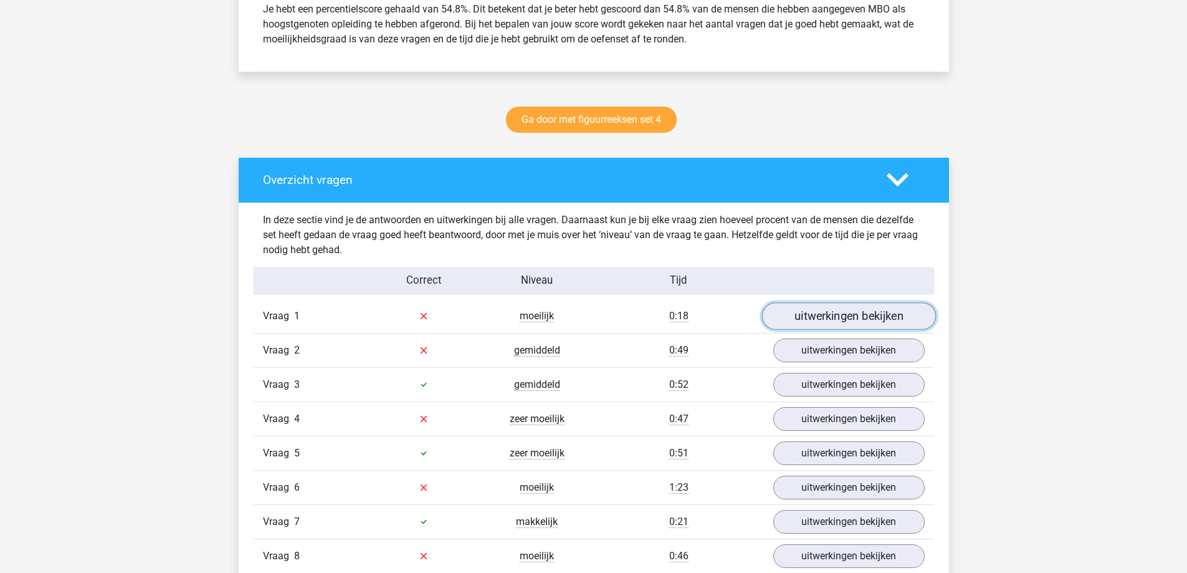
drag, startPoint x: 859, startPoint y: 313, endPoint x: 853, endPoint y: 313, distance: 6.3
click at [860, 311] on link "uitwerkingen bekijken" at bounding box center [848, 315] width 174 height 27
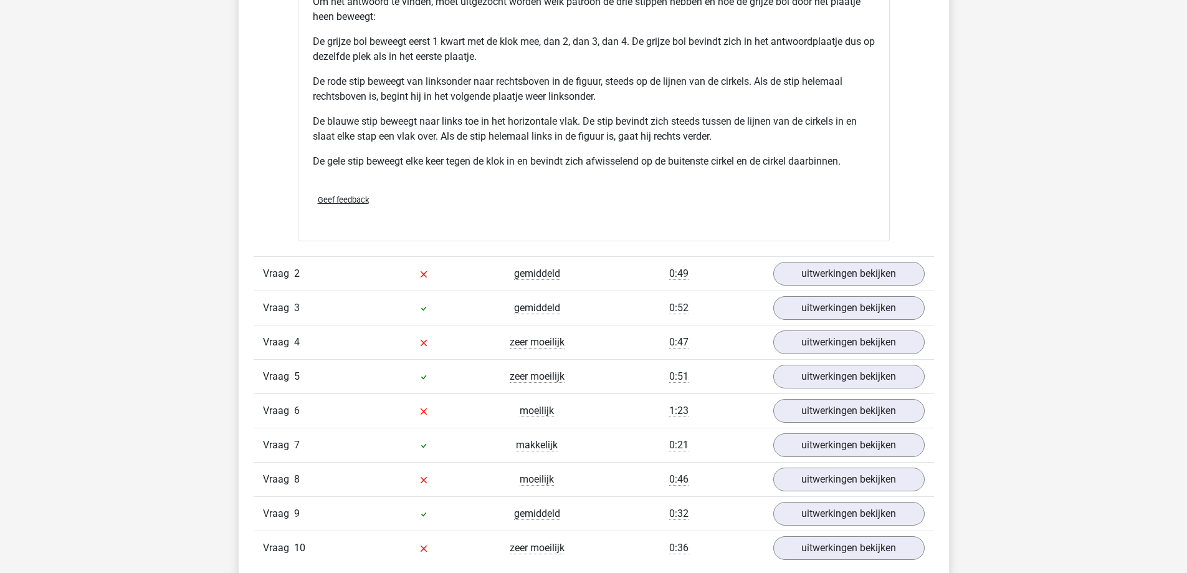
scroll to position [1557, 0]
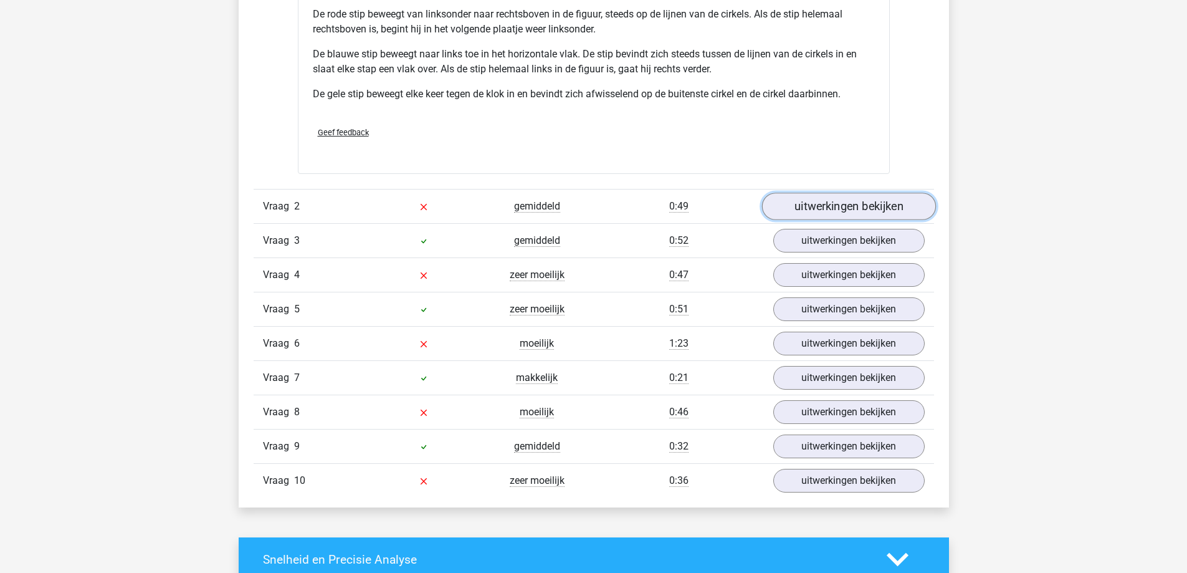
click at [877, 202] on link "uitwerkingen bekijken" at bounding box center [848, 205] width 174 height 27
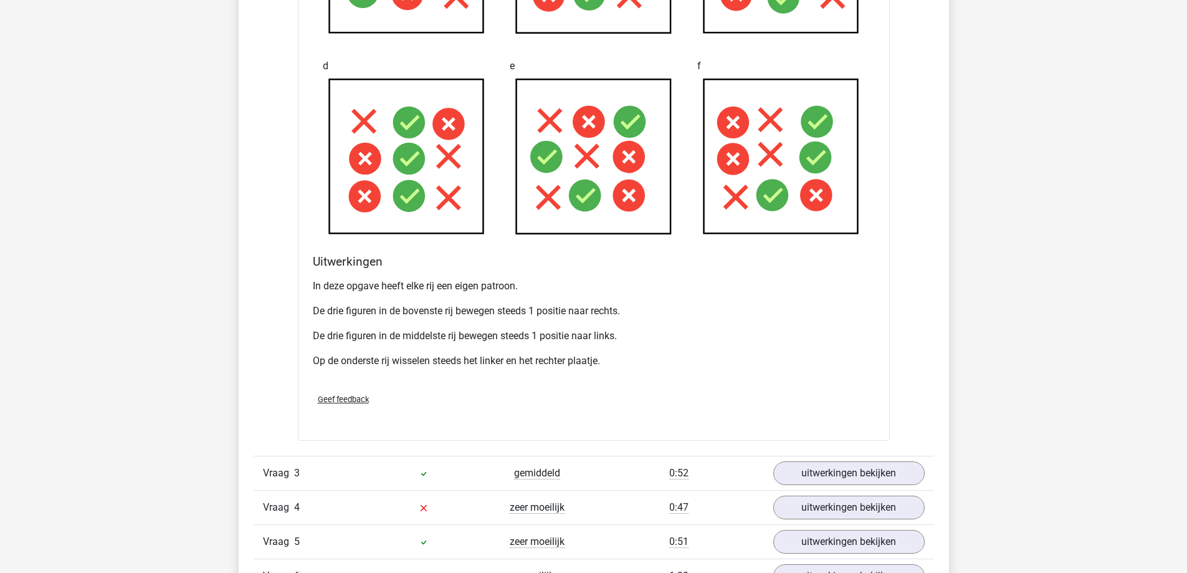
scroll to position [2305, 0]
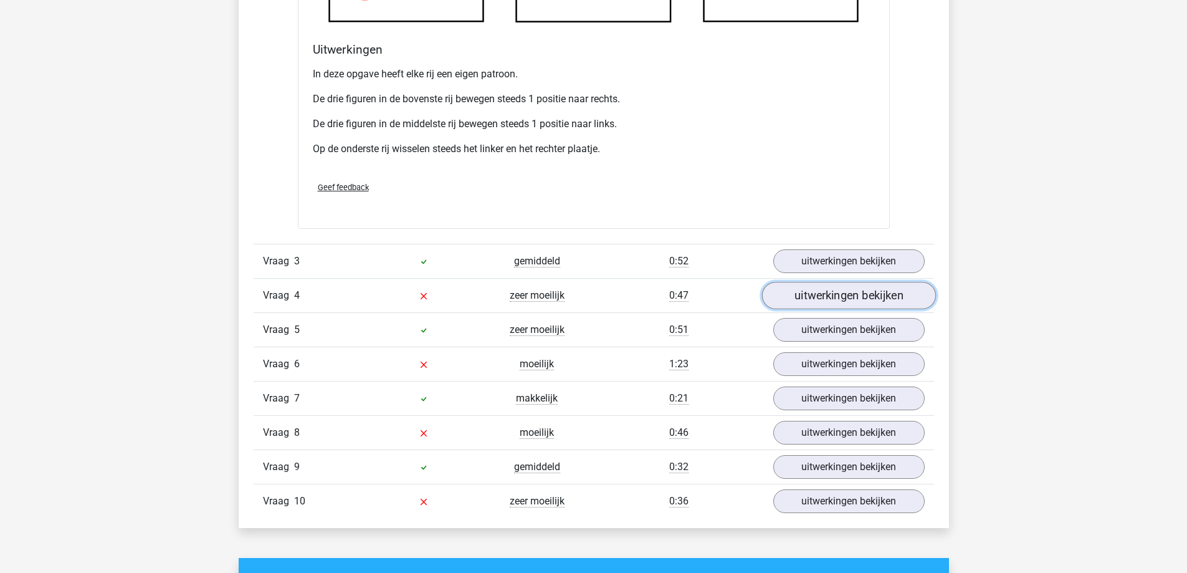
click at [796, 294] on link "uitwerkingen bekijken" at bounding box center [848, 295] width 174 height 27
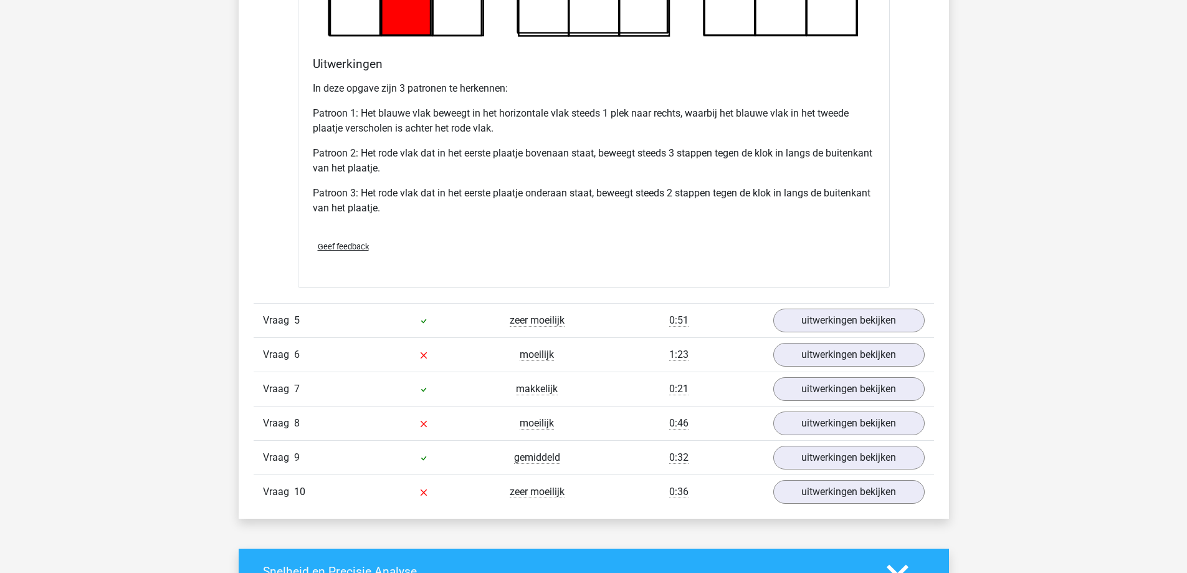
scroll to position [3115, 0]
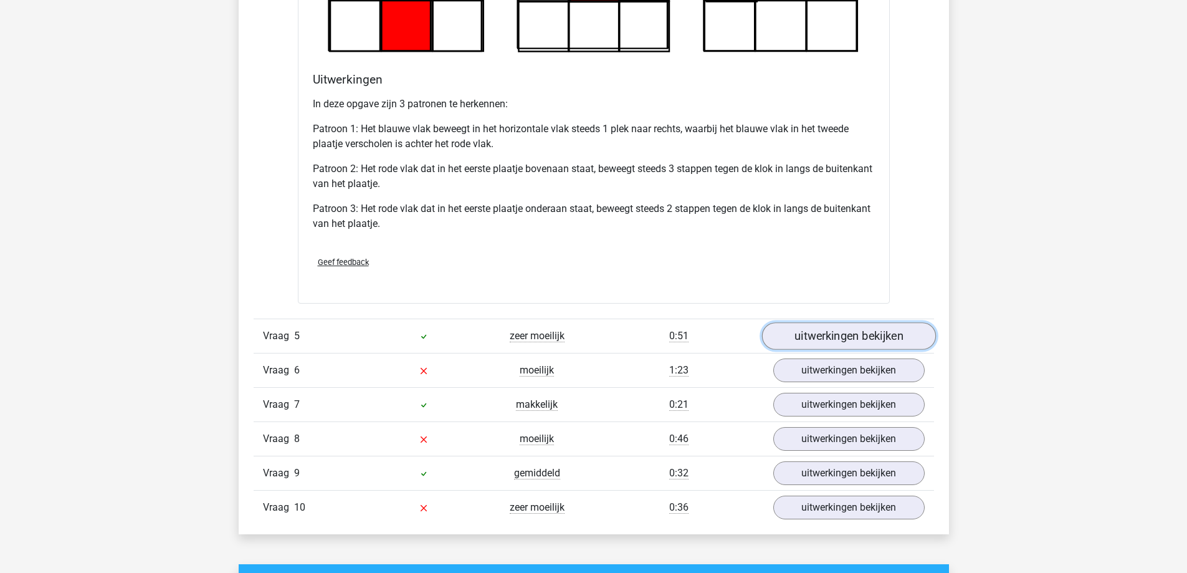
click at [815, 330] on link "uitwerkingen bekijken" at bounding box center [848, 335] width 174 height 27
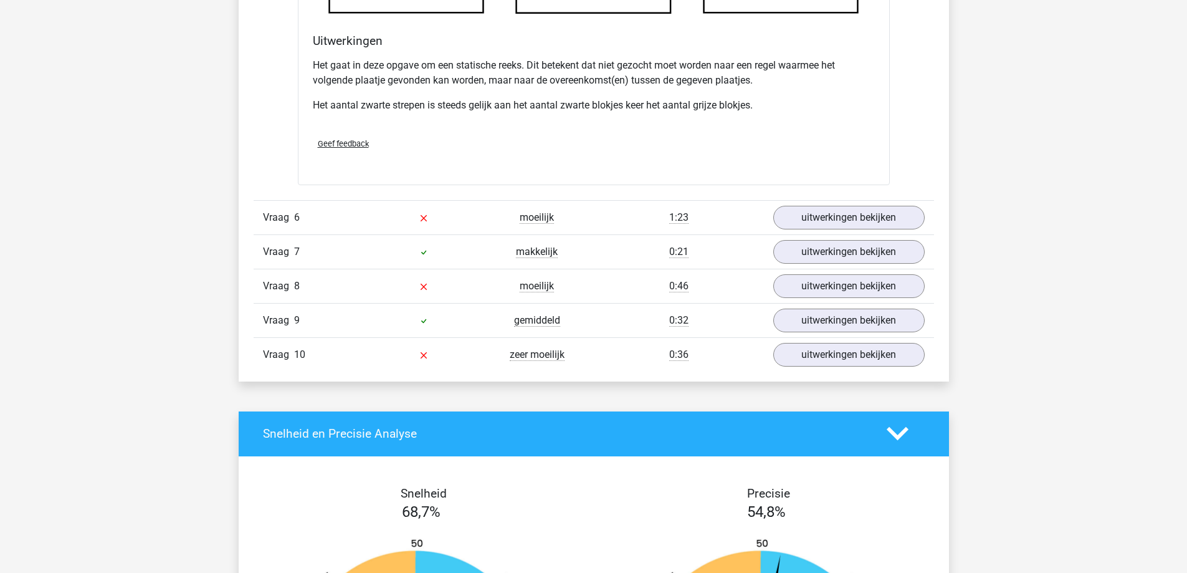
scroll to position [3987, 0]
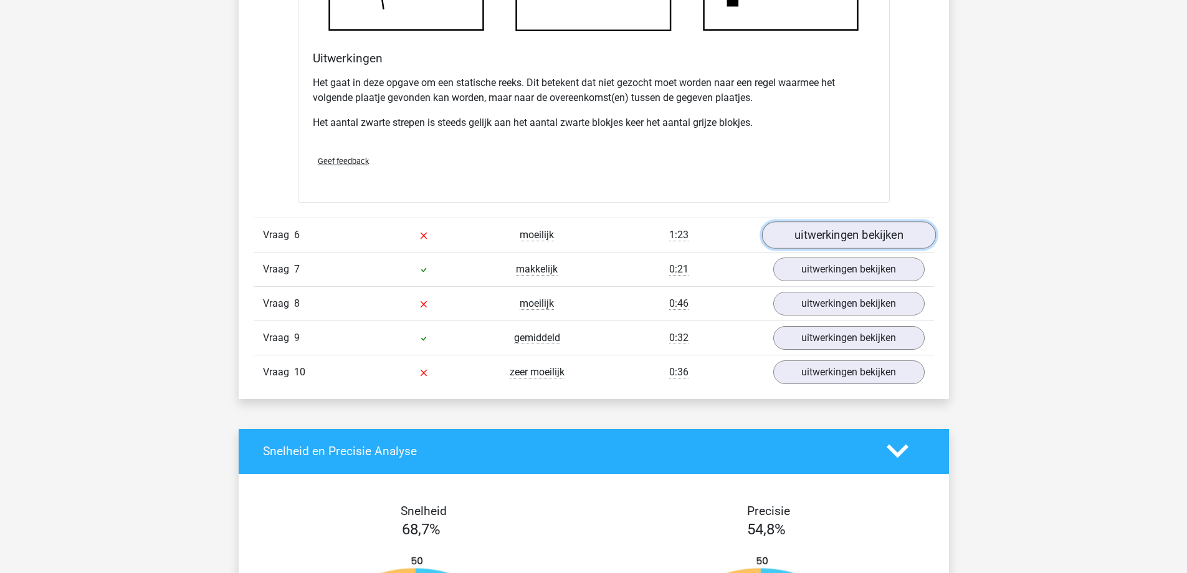
click at [805, 239] on link "uitwerkingen bekijken" at bounding box center [848, 234] width 174 height 27
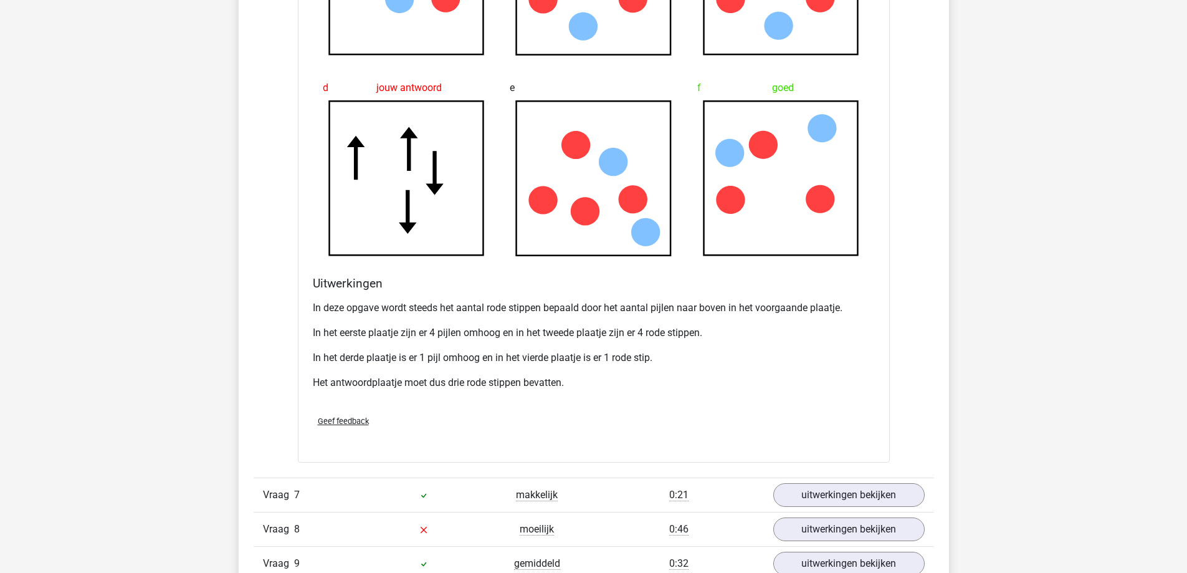
scroll to position [4610, 0]
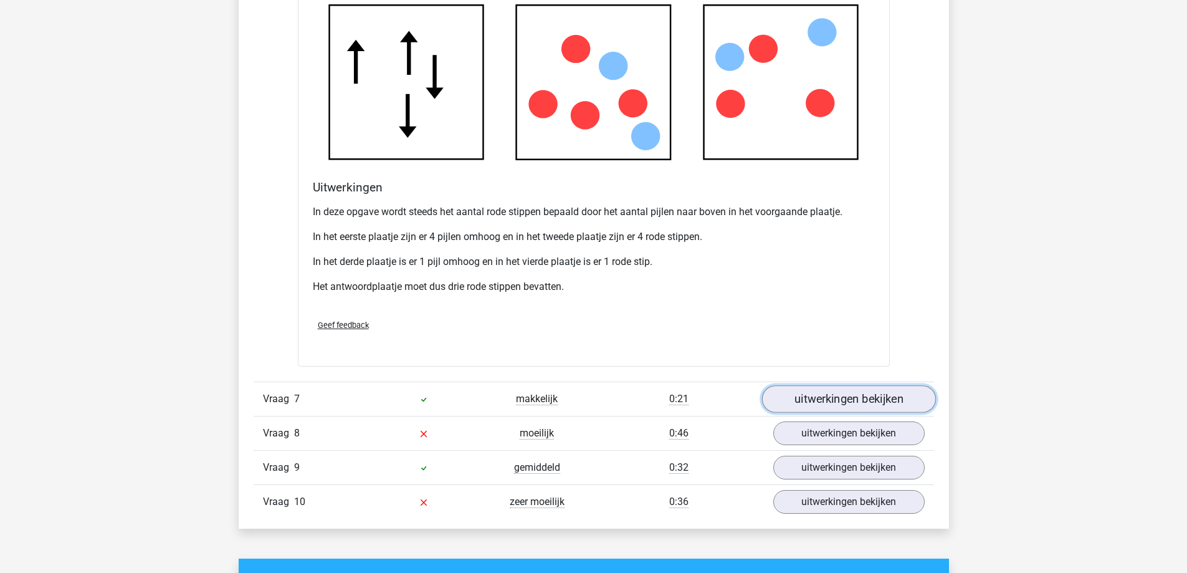
click at [829, 399] on link "uitwerkingen bekijken" at bounding box center [848, 398] width 174 height 27
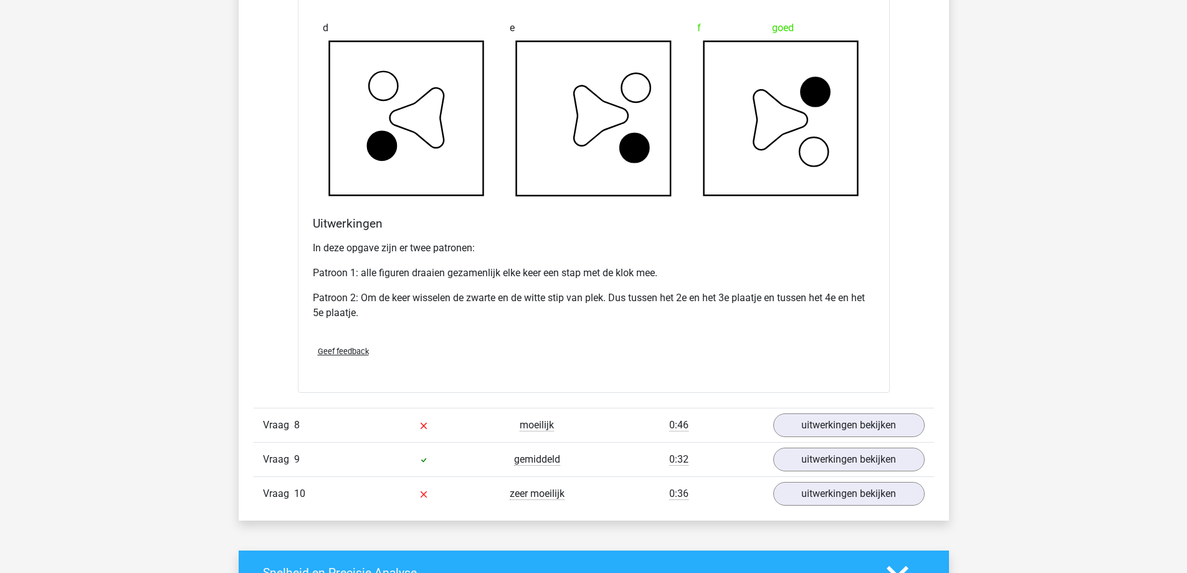
scroll to position [5420, 0]
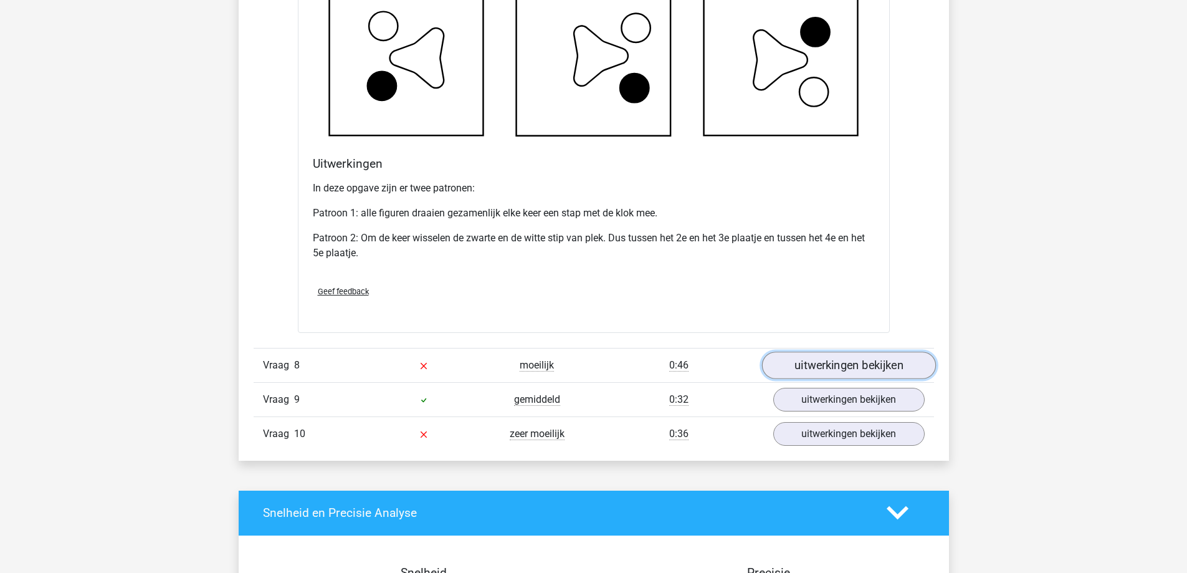
click at [820, 368] on link "uitwerkingen bekijken" at bounding box center [848, 364] width 174 height 27
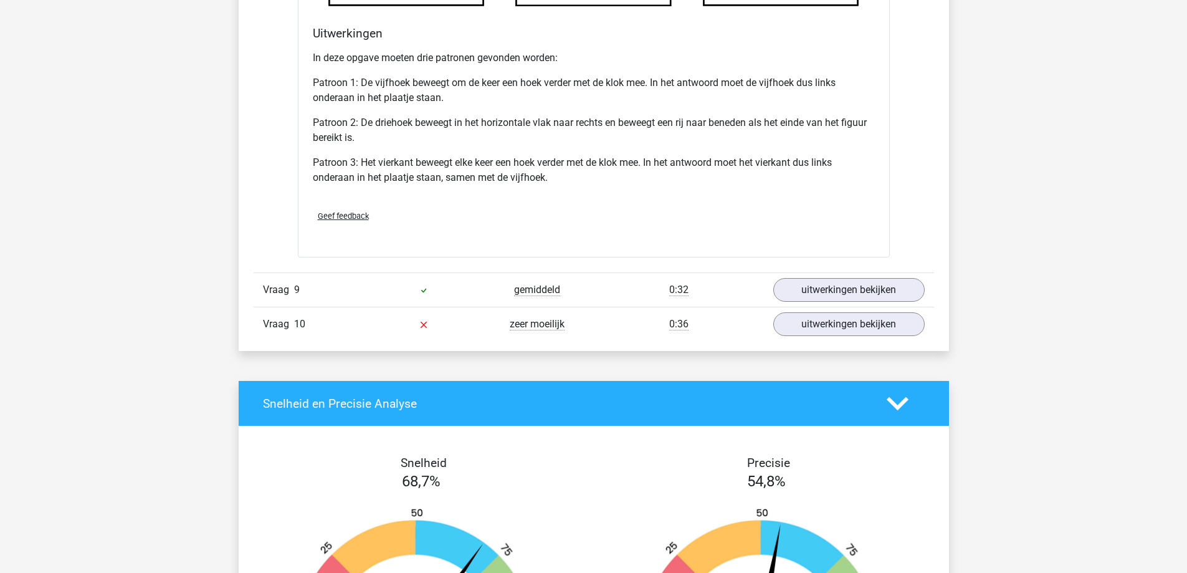
scroll to position [6354, 0]
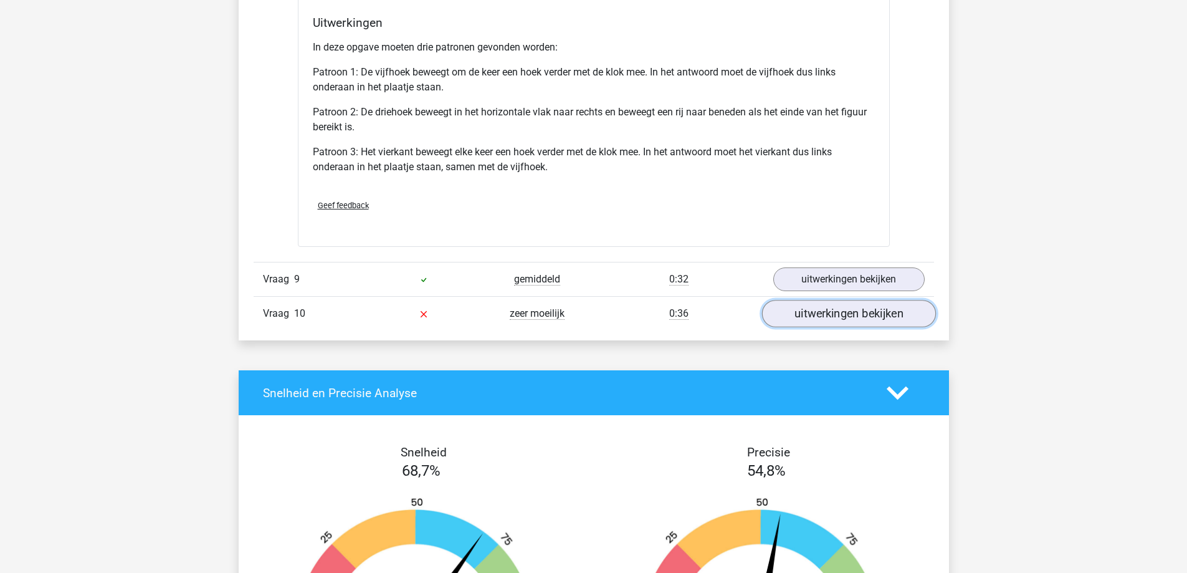
click at [835, 310] on link "uitwerkingen bekijken" at bounding box center [848, 313] width 174 height 27
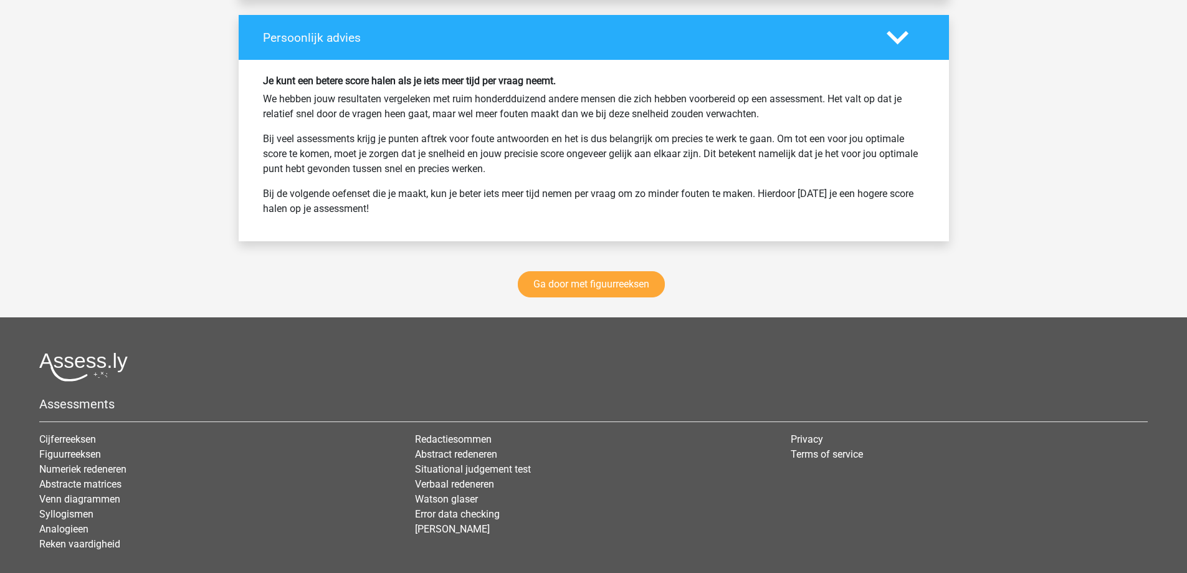
scroll to position [7912, 0]
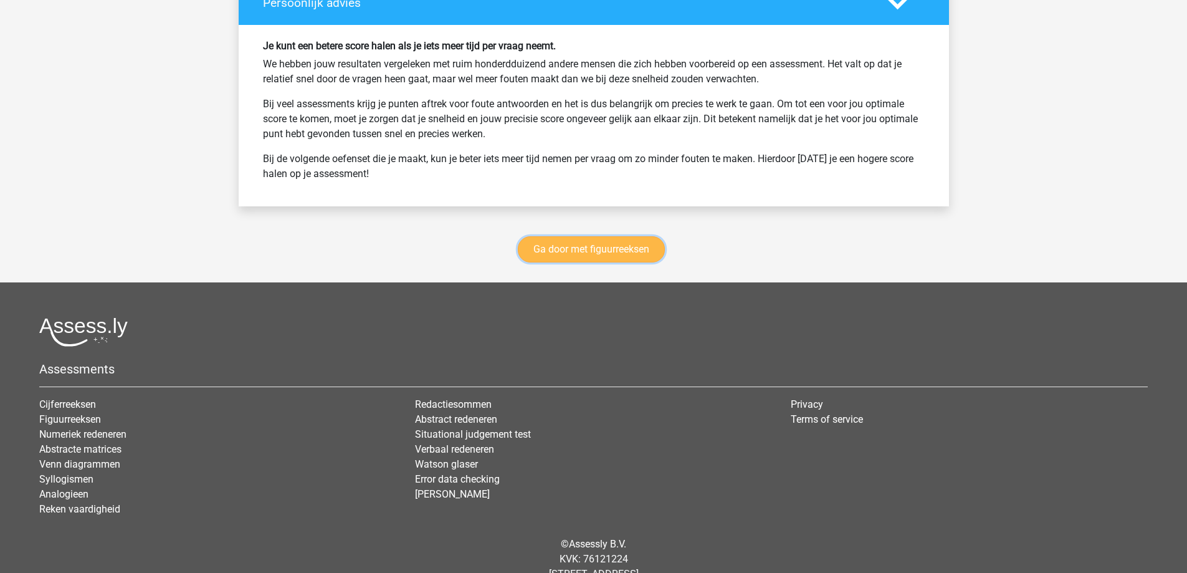
click at [594, 248] on link "Ga door met figuurreeksen" at bounding box center [591, 249] width 147 height 26
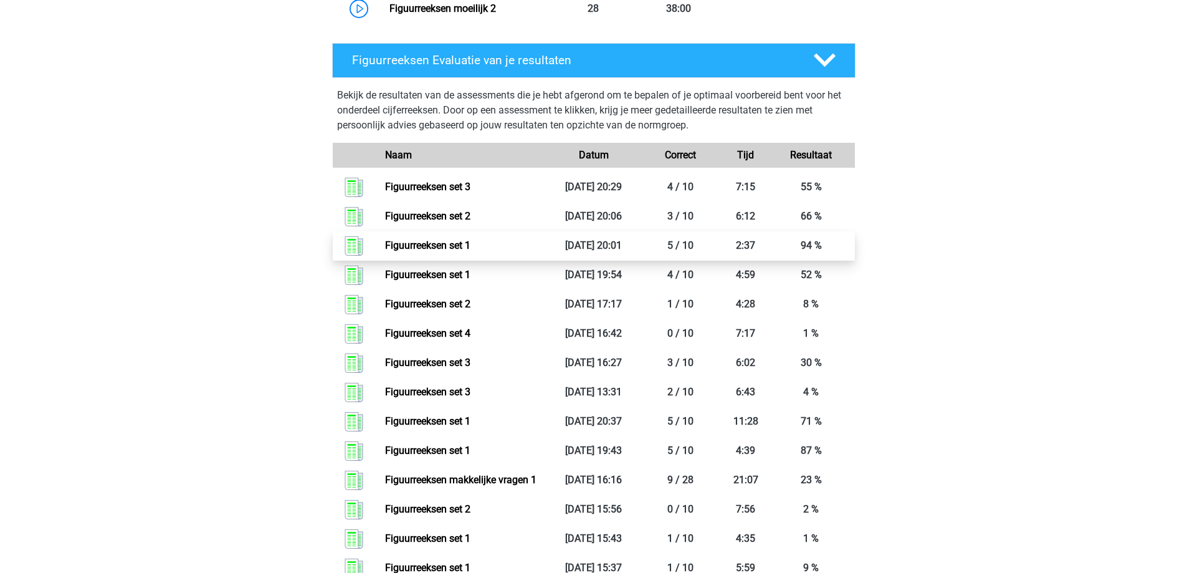
scroll to position [1040, 0]
